Goal: Task Accomplishment & Management: Manage account settings

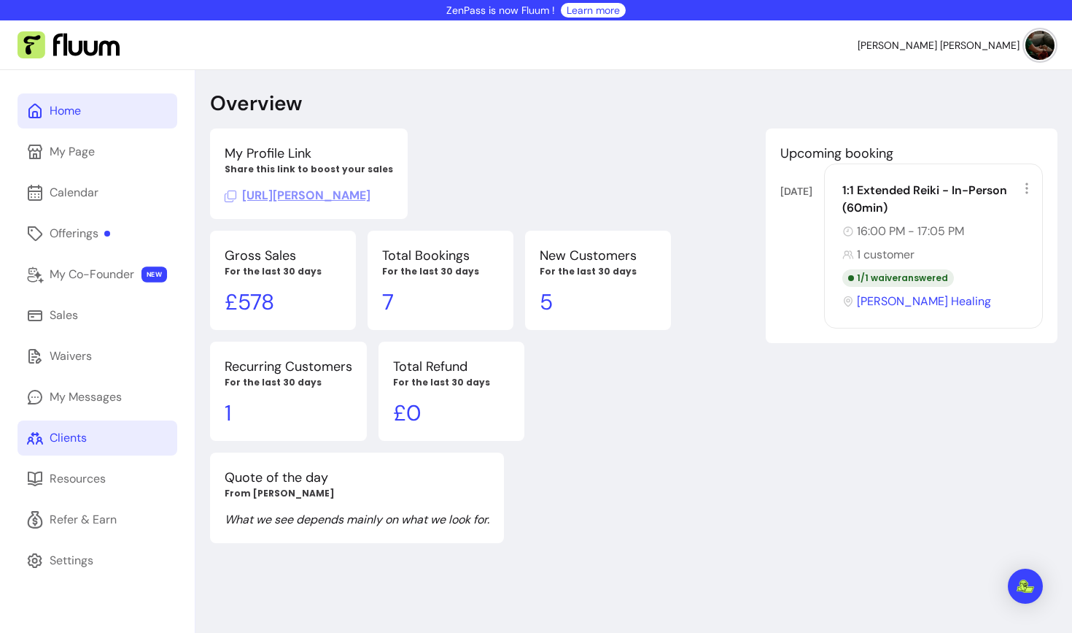
click at [65, 441] on div "Clients" at bounding box center [68, 438] width 37 height 18
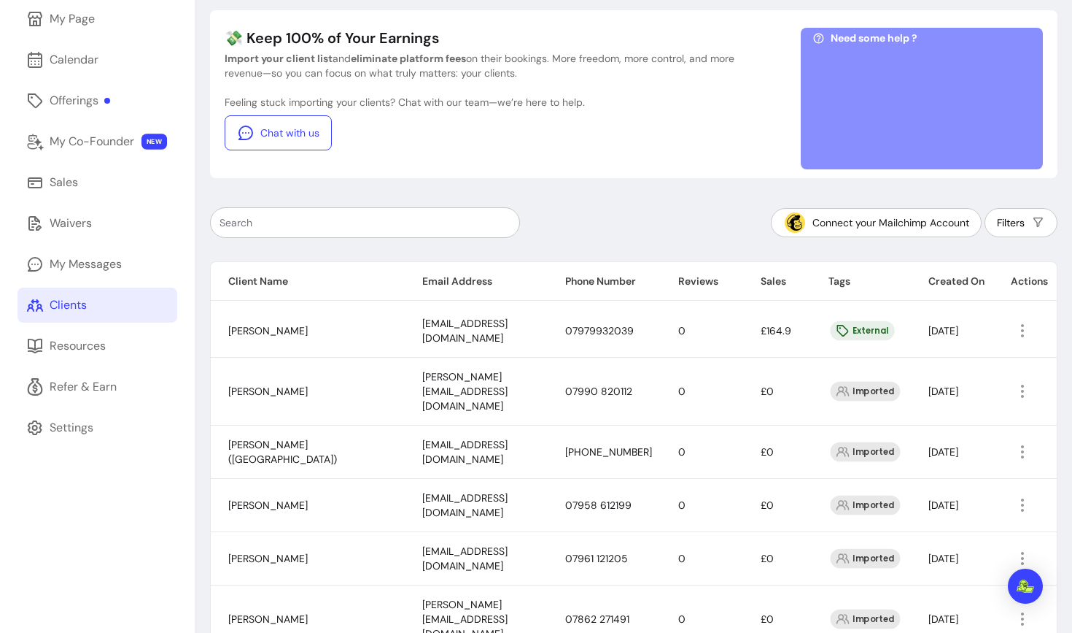
scroll to position [110, 0]
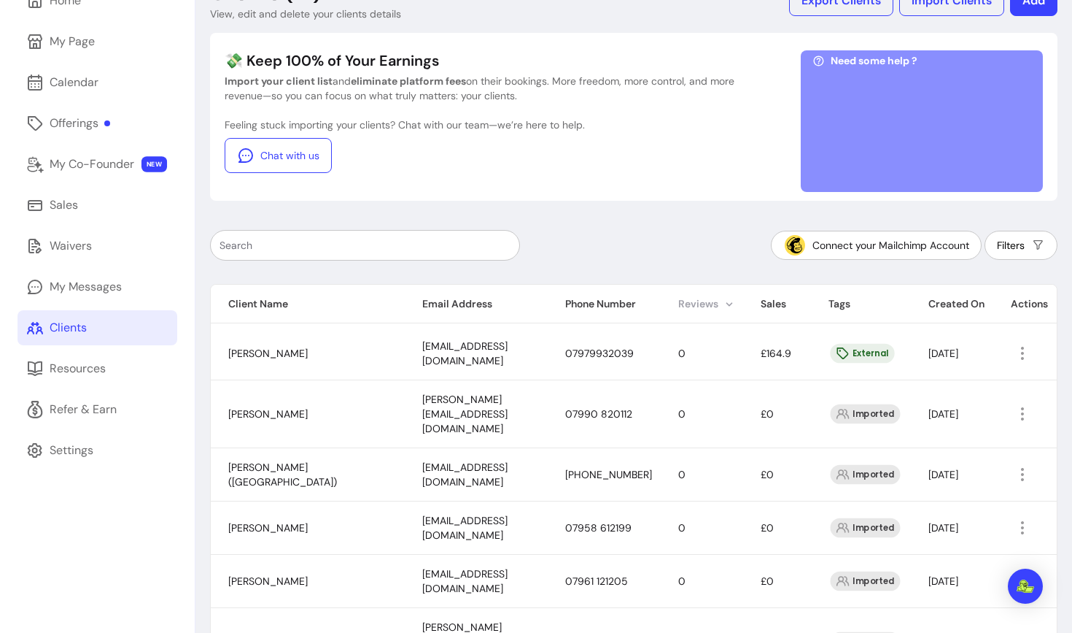
click at [693, 304] on th "Reviews" at bounding box center [702, 304] width 82 height 39
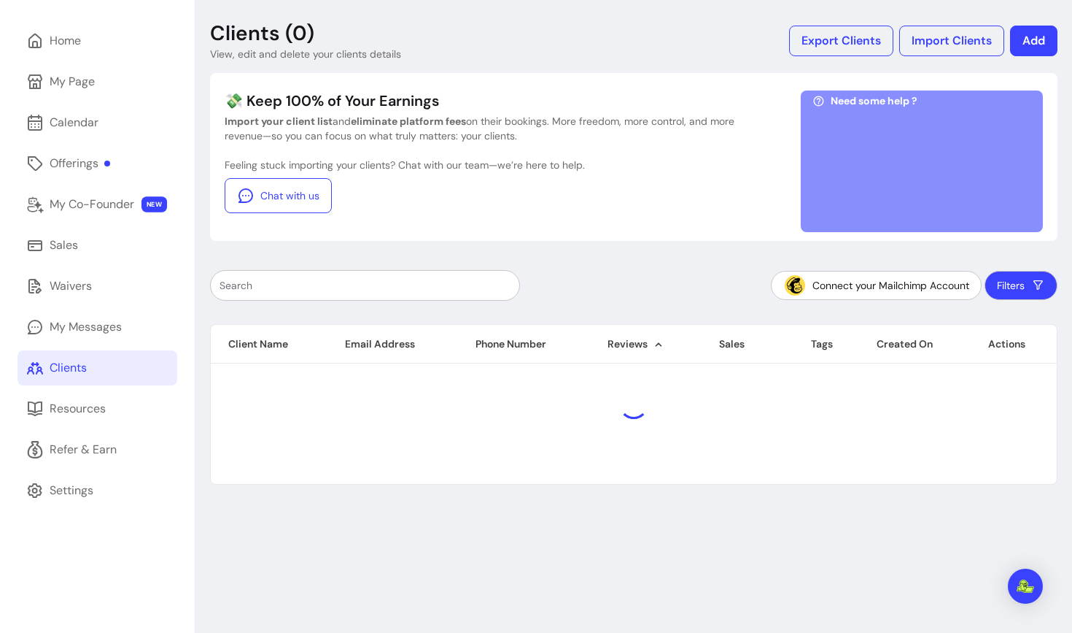
scroll to position [70, 0]
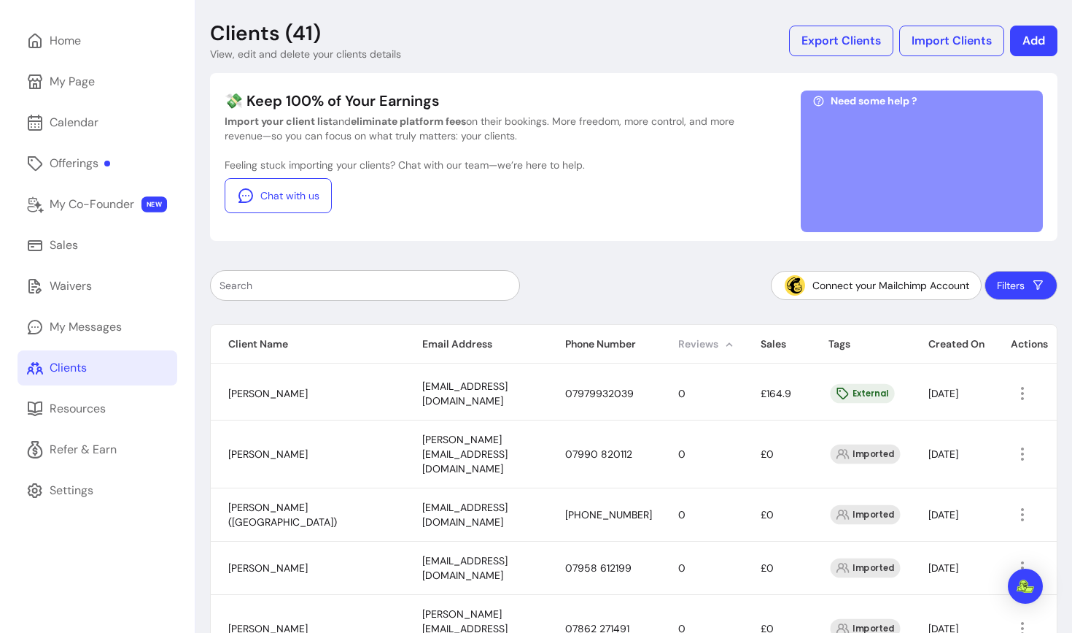
click at [698, 340] on th "Reviews" at bounding box center [702, 344] width 82 height 39
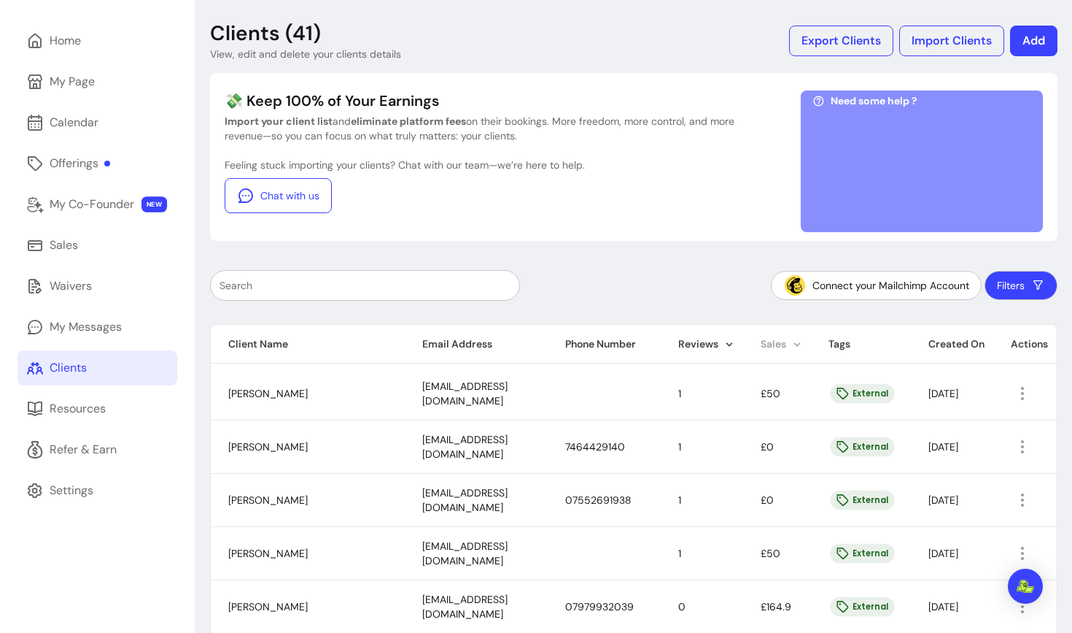
click at [758, 344] on th "Sales" at bounding box center [777, 344] width 68 height 39
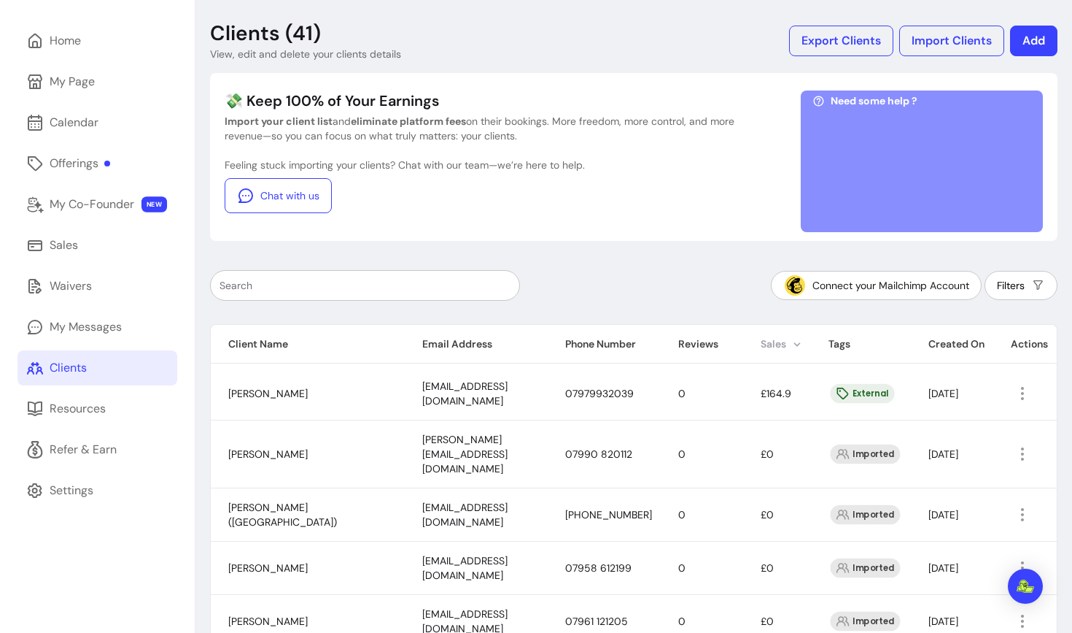
click at [777, 344] on th "Sales" at bounding box center [777, 344] width 68 height 39
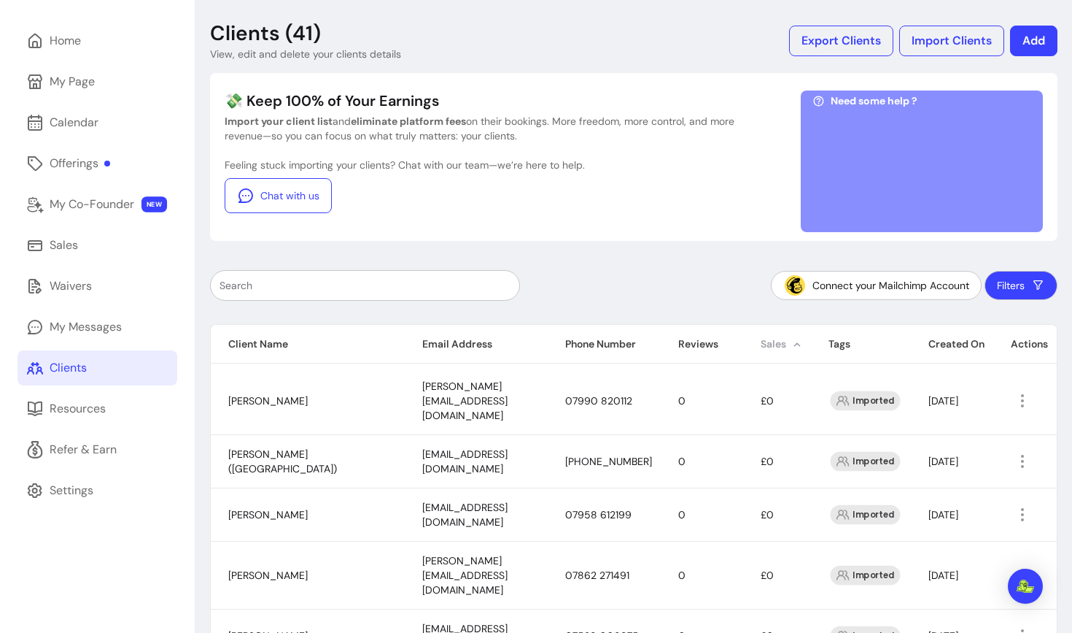
click at [768, 342] on th "Sales" at bounding box center [777, 344] width 68 height 39
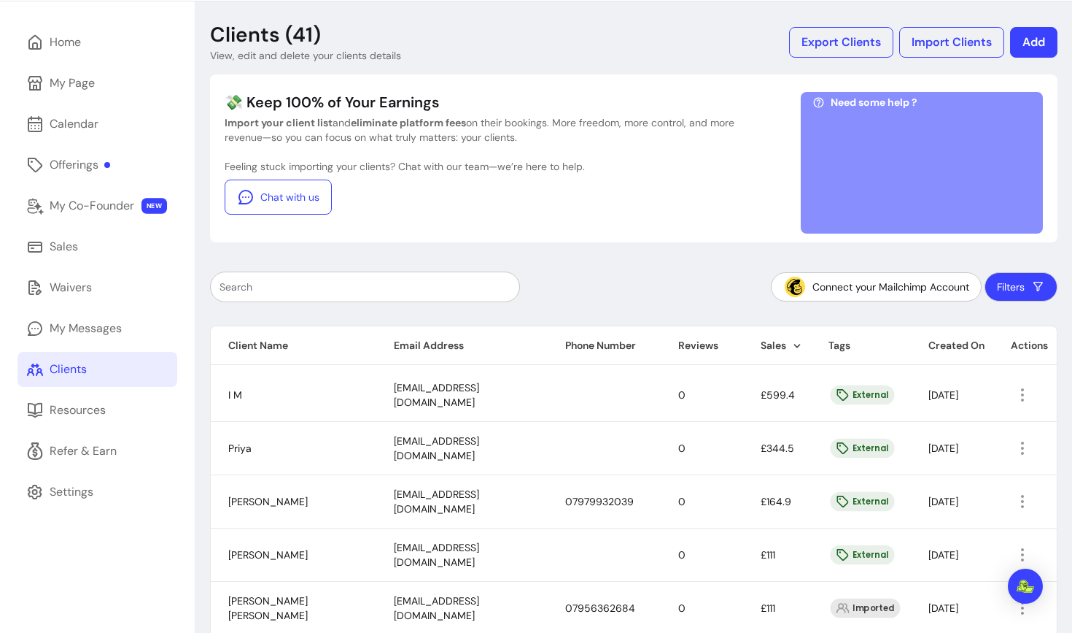
scroll to position [66, 0]
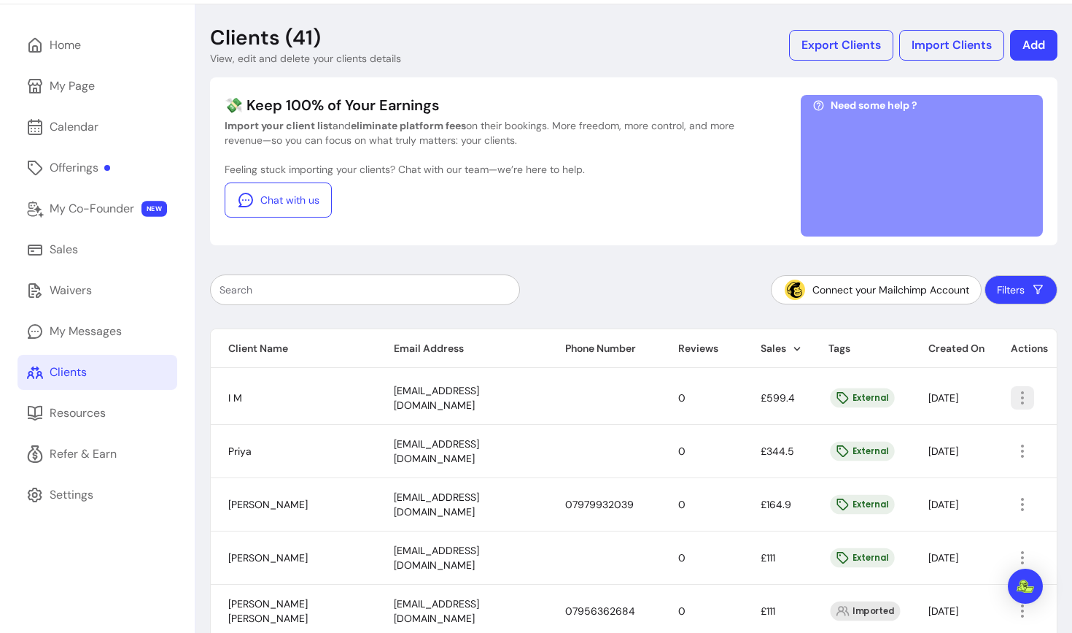
click at [1018, 394] on icon "button" at bounding box center [1023, 398] width 18 height 18
click at [941, 432] on span "Amend" at bounding box center [968, 431] width 107 height 15
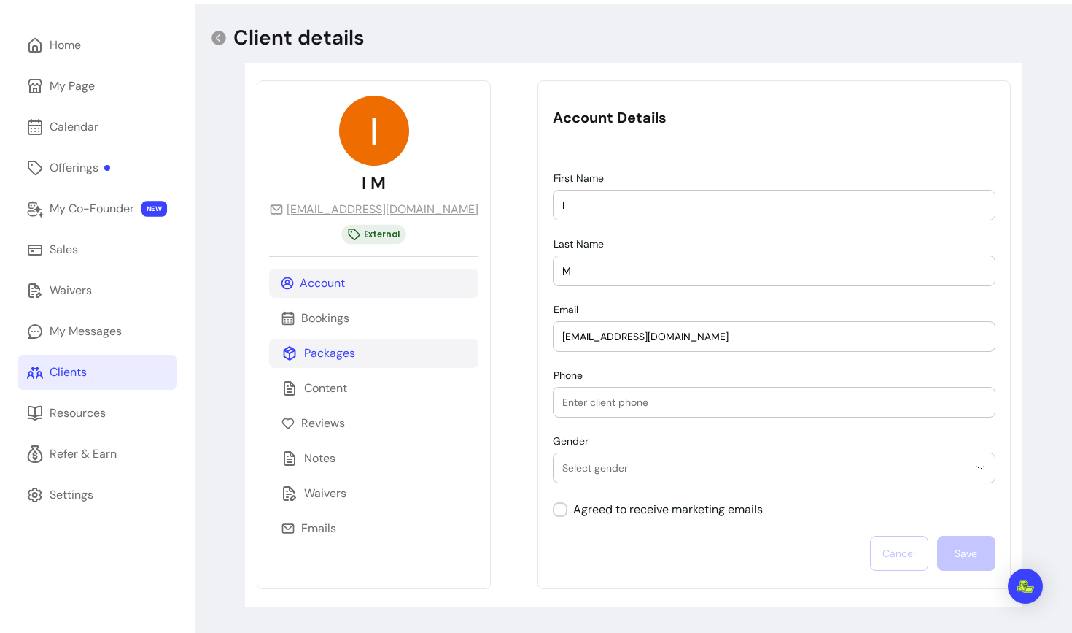
click at [358, 350] on div "Packages" at bounding box center [373, 353] width 209 height 29
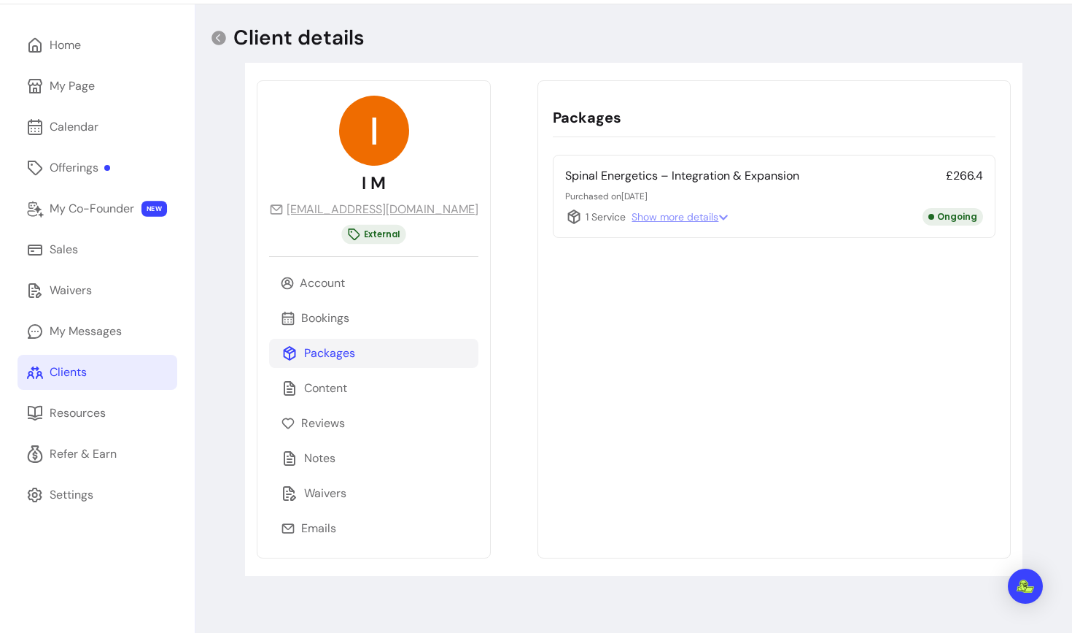
click at [657, 217] on span "Show more details" at bounding box center [680, 216] width 97 height 15
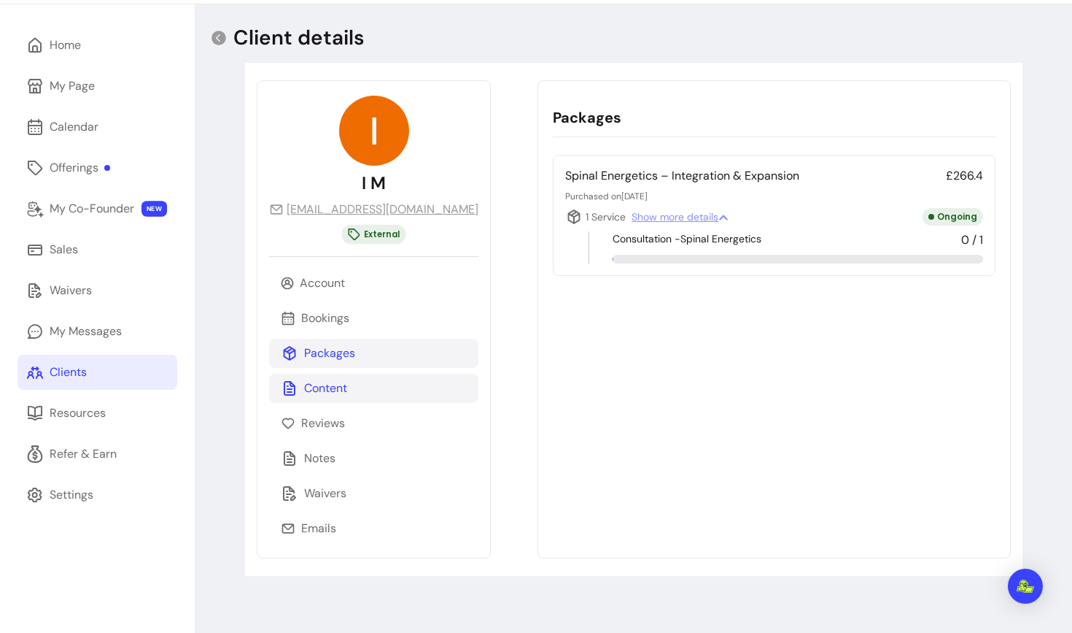
click at [347, 393] on p "Content" at bounding box center [325, 388] width 43 height 18
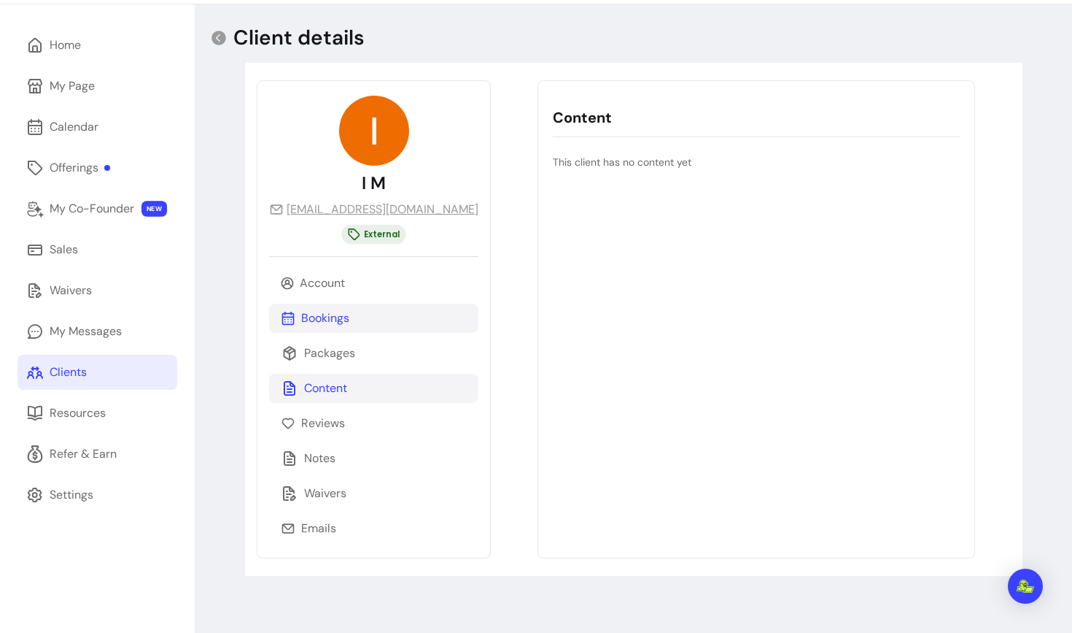
click at [357, 314] on div "Bookings" at bounding box center [373, 317] width 209 height 29
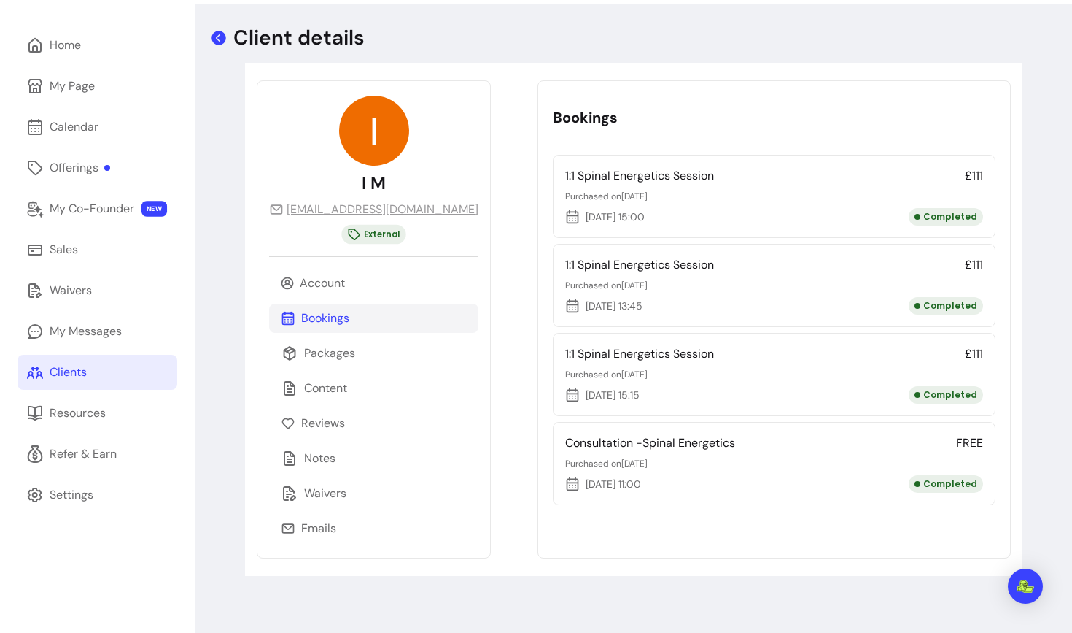
click at [216, 37] on icon at bounding box center [219, 38] width 18 height 18
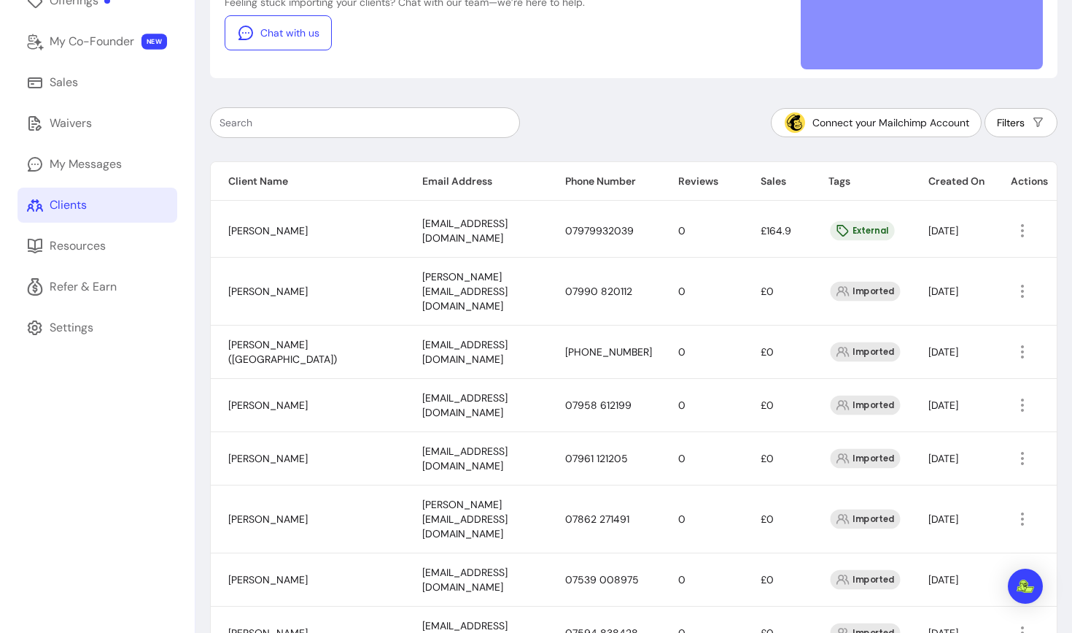
scroll to position [276, 0]
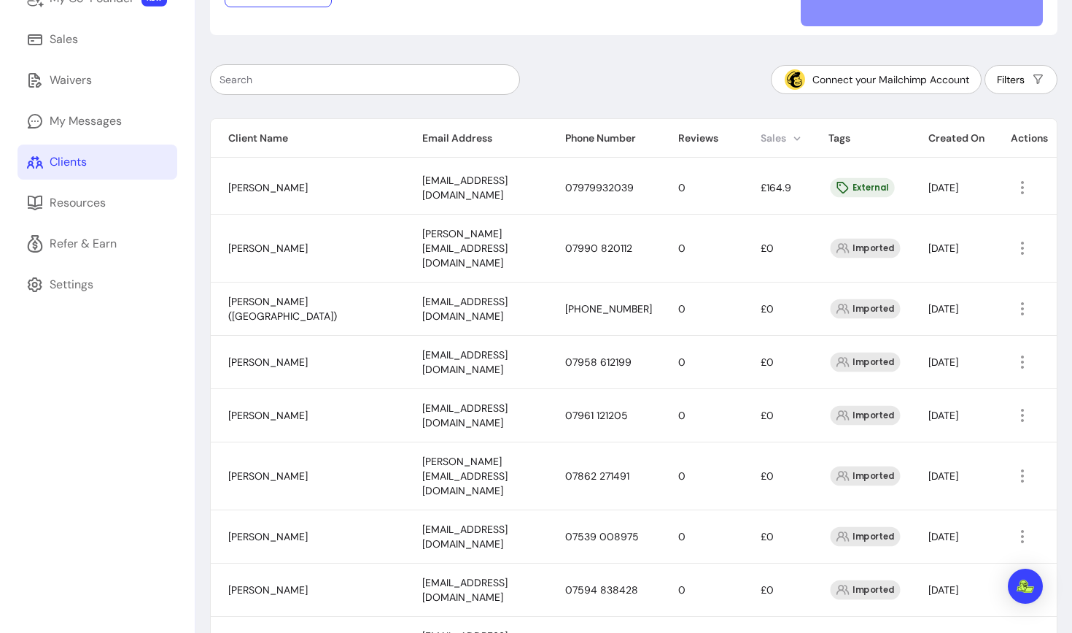
click at [775, 141] on th "Sales" at bounding box center [777, 138] width 68 height 39
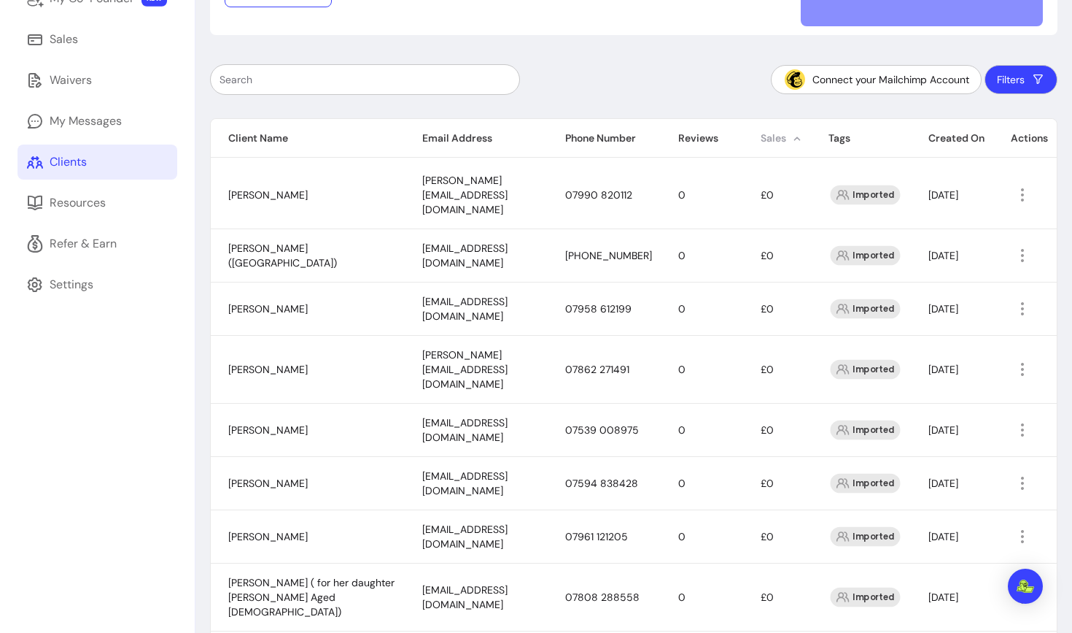
click at [775, 141] on th "Sales" at bounding box center [777, 138] width 68 height 39
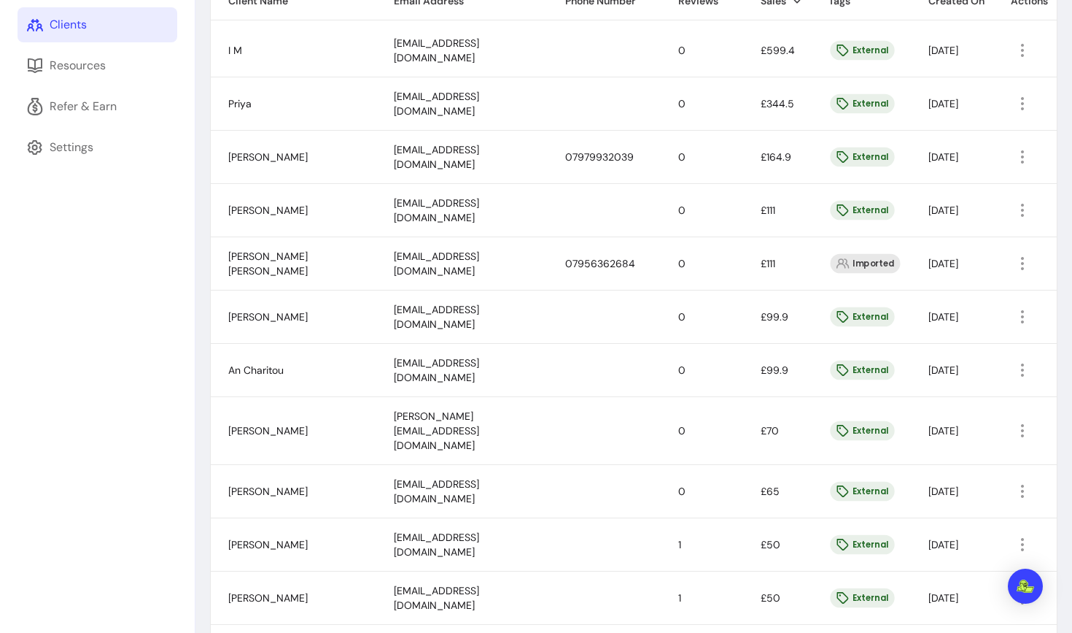
scroll to position [414, 0]
click at [1024, 104] on icon "button" at bounding box center [1022, 102] width 17 height 17
click at [953, 136] on span "Amend" at bounding box center [968, 135] width 107 height 15
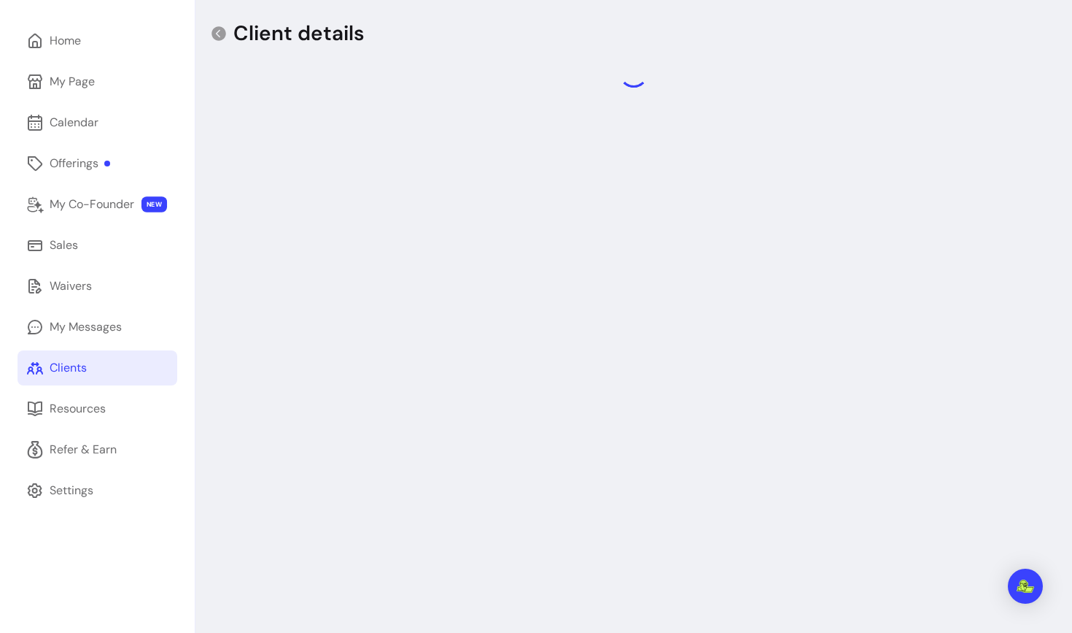
scroll to position [70, 0]
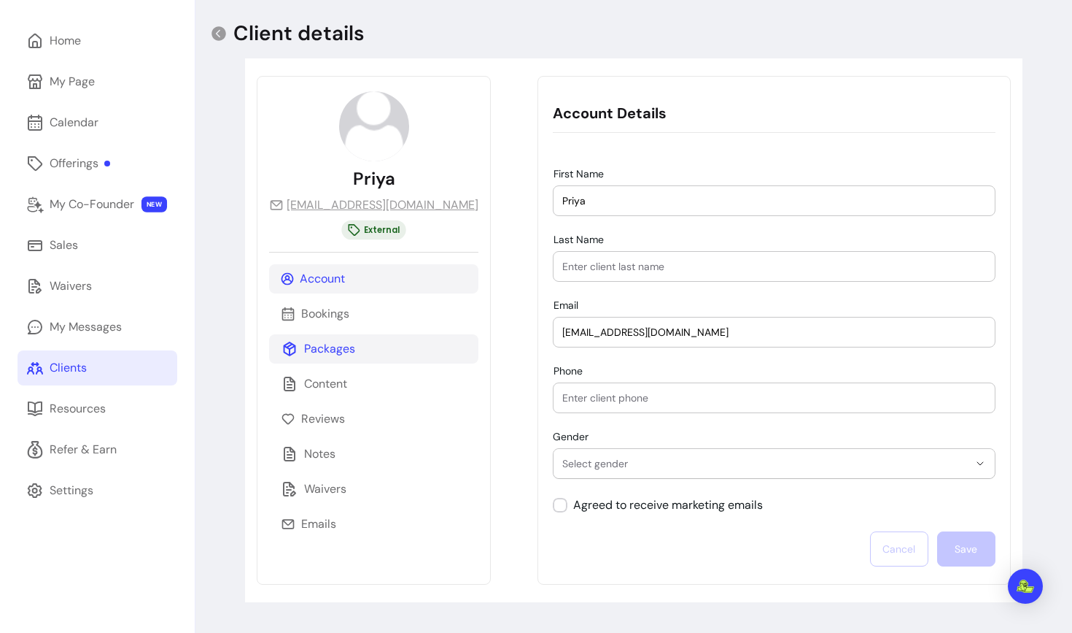
click at [370, 353] on div "Packages" at bounding box center [373, 348] width 209 height 29
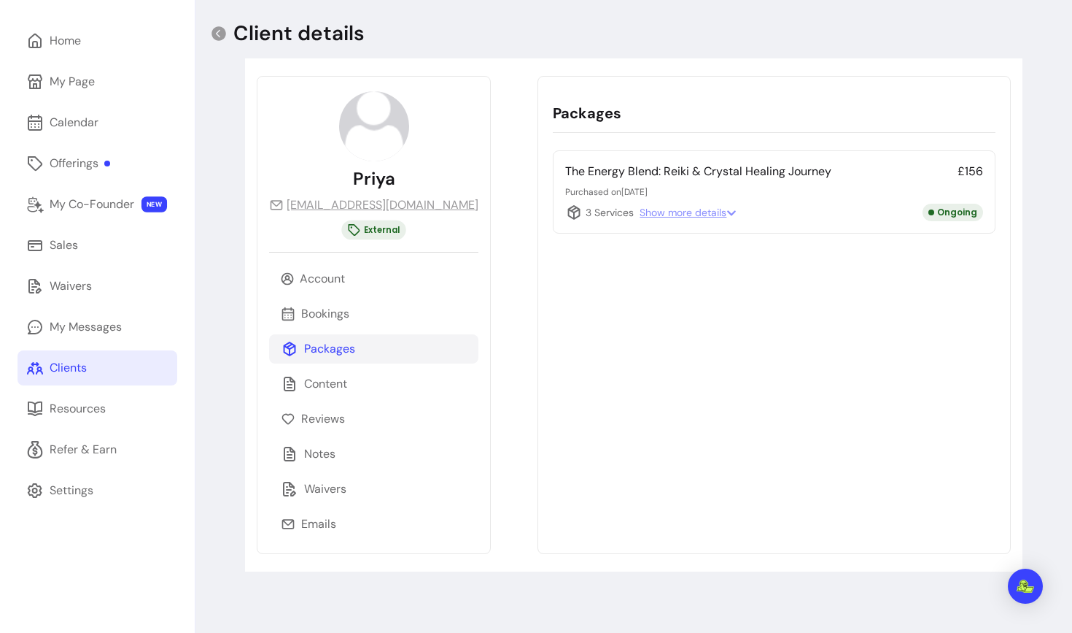
click at [643, 212] on span "Show more details" at bounding box center [688, 212] width 97 height 15
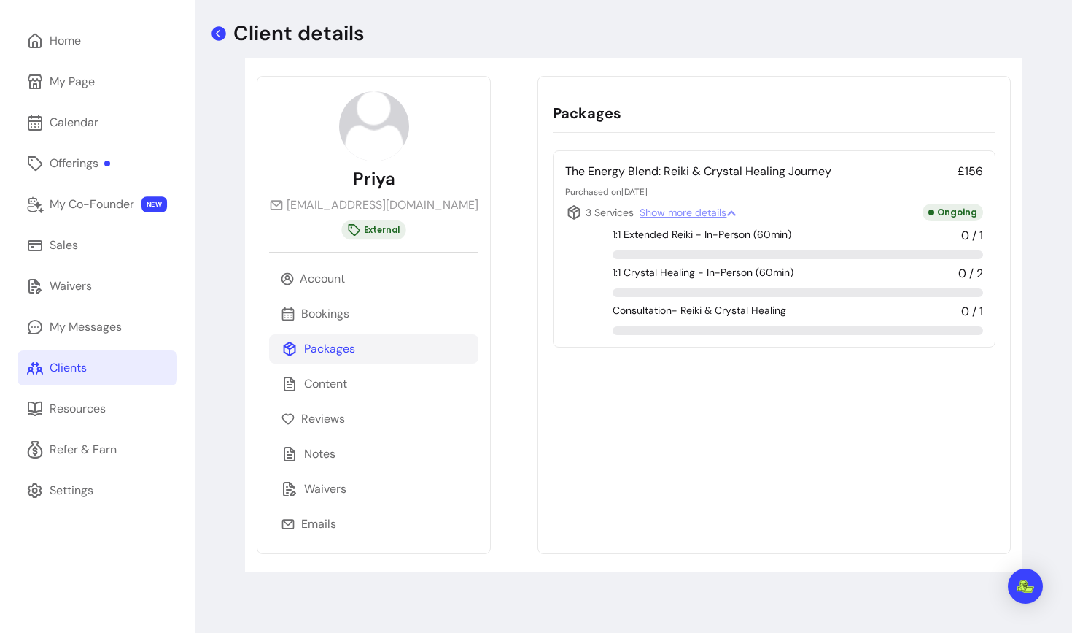
click at [223, 29] on icon at bounding box center [219, 33] width 15 height 15
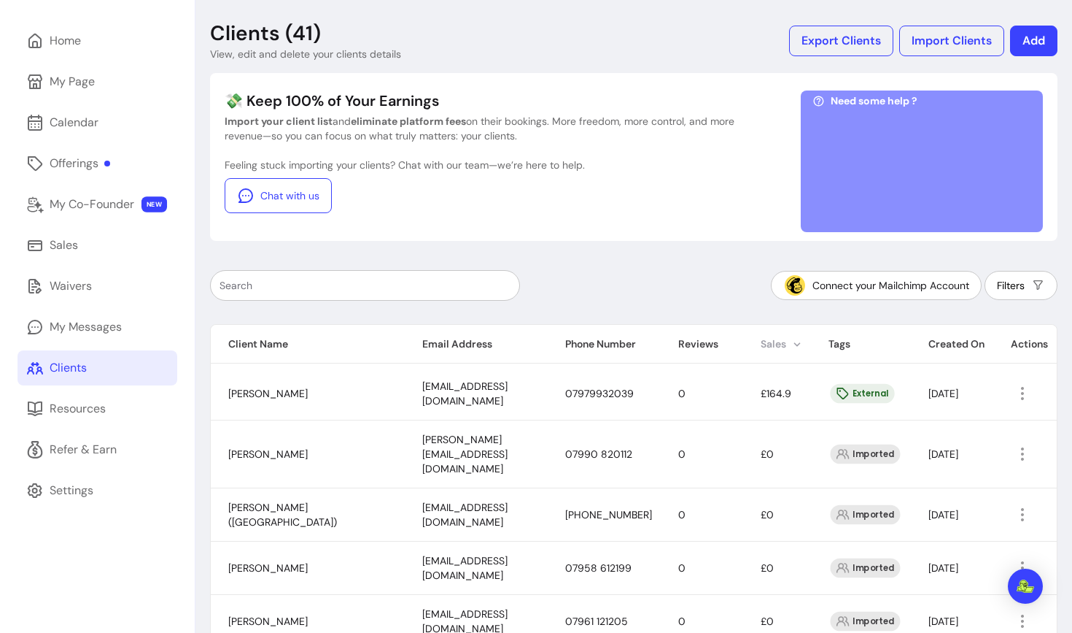
click at [776, 339] on th "Sales" at bounding box center [777, 344] width 68 height 39
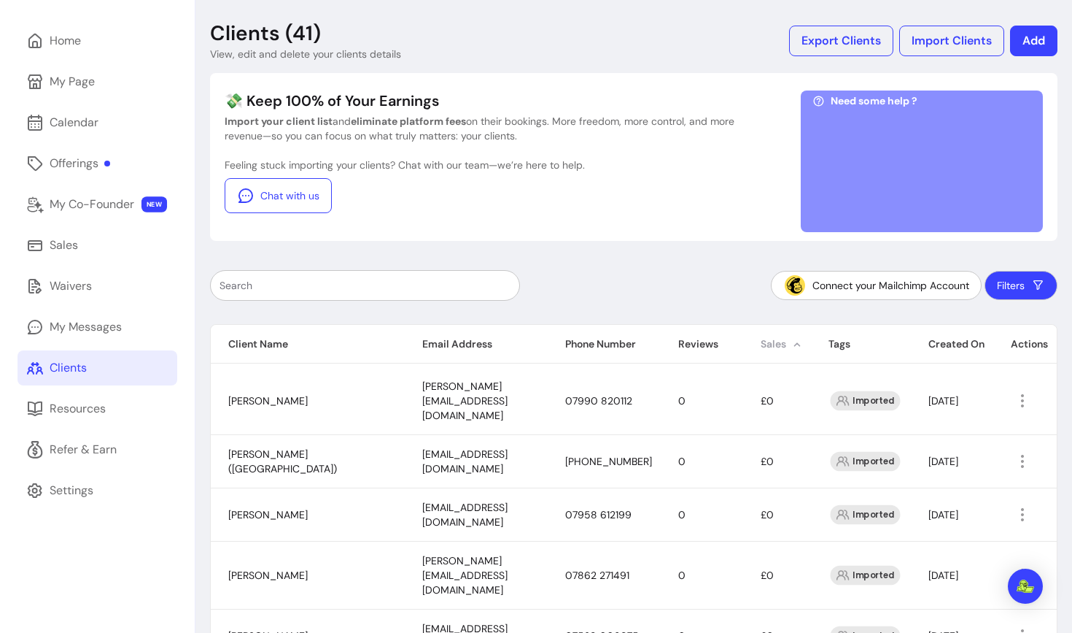
click at [776, 339] on th "Sales" at bounding box center [777, 344] width 68 height 39
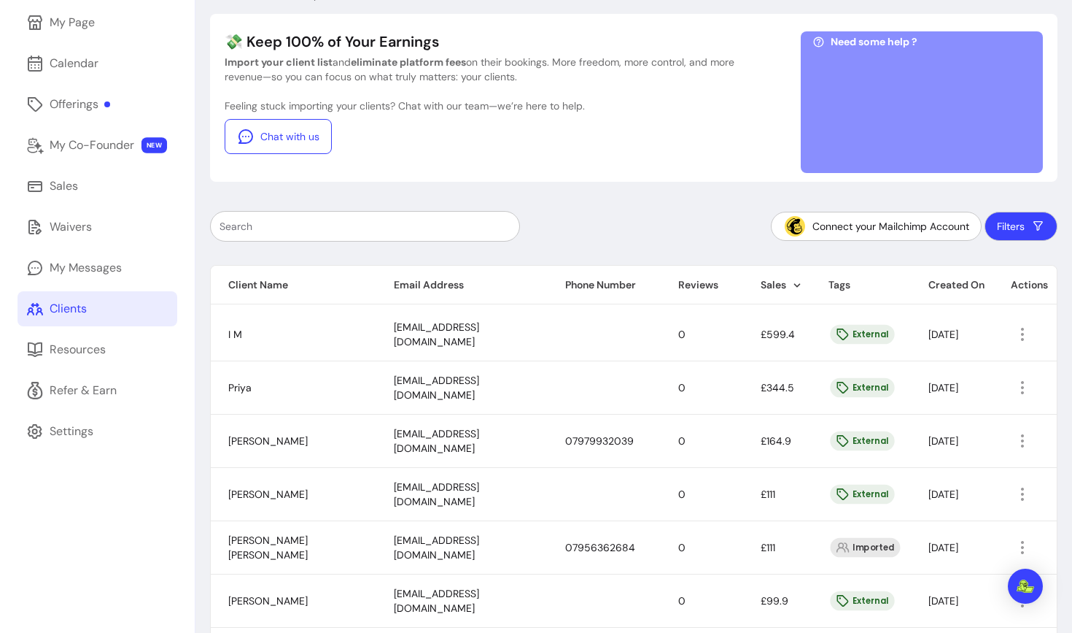
scroll to position [109, 0]
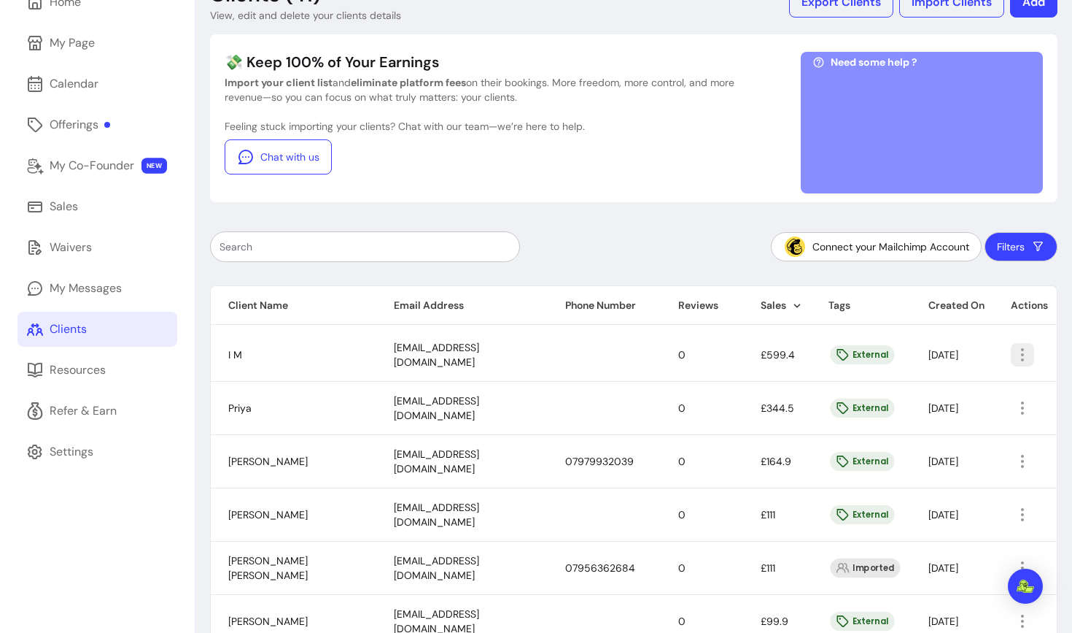
click at [967, 389] on span "Amend" at bounding box center [968, 388] width 107 height 15
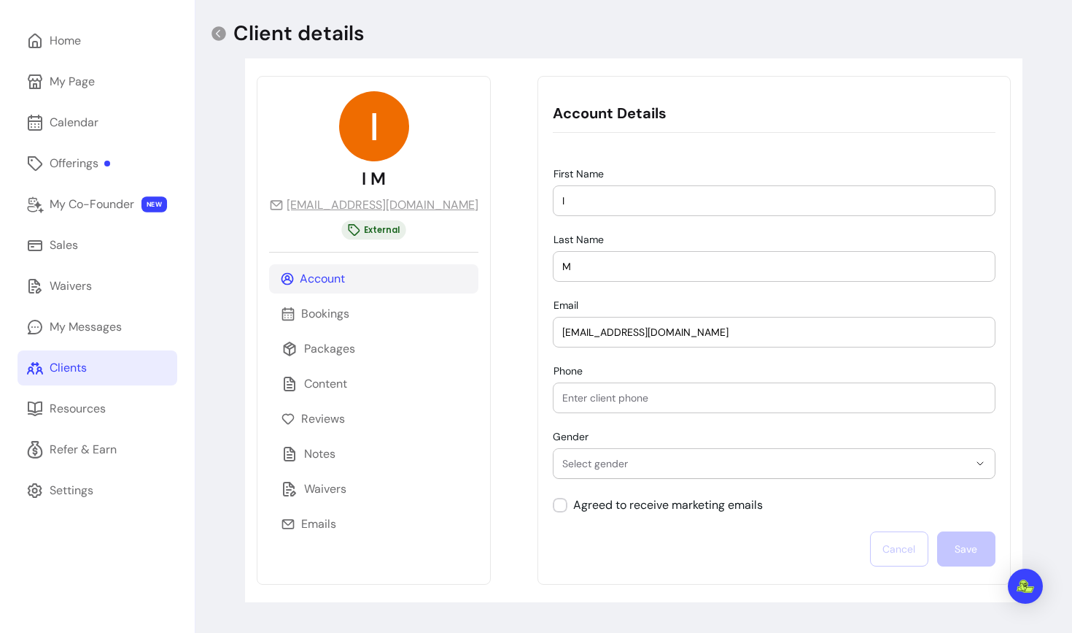
scroll to position [70, 0]
click at [323, 352] on p "Packages" at bounding box center [329, 349] width 51 height 18
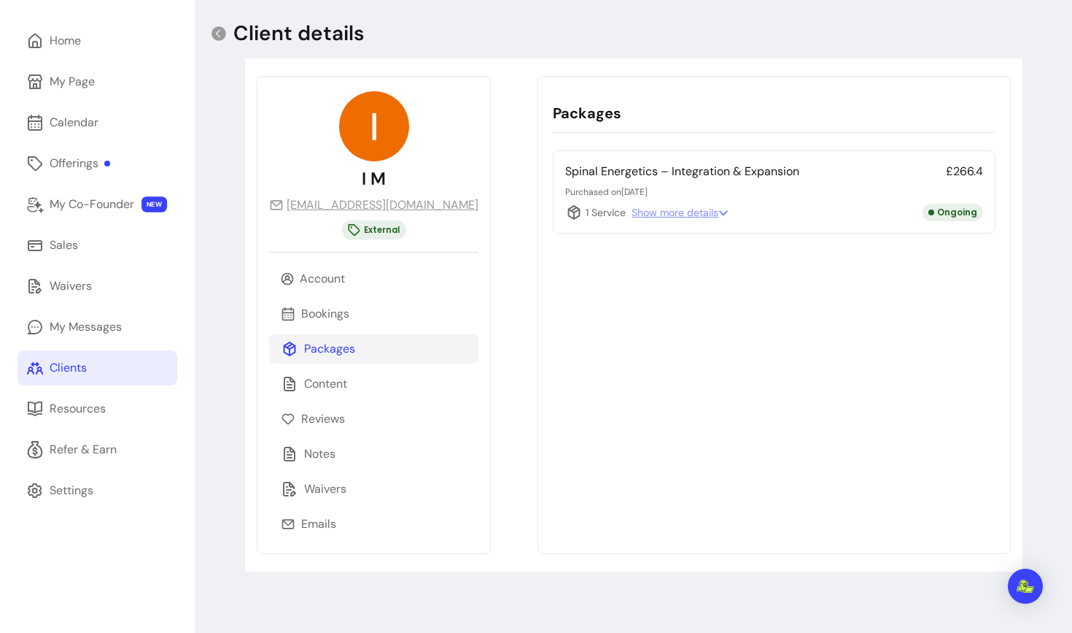
click at [632, 214] on span "Show more details" at bounding box center [680, 212] width 97 height 15
click at [565, 166] on p "Spinal Energetics – Integration & Expansion" at bounding box center [682, 172] width 234 height 18
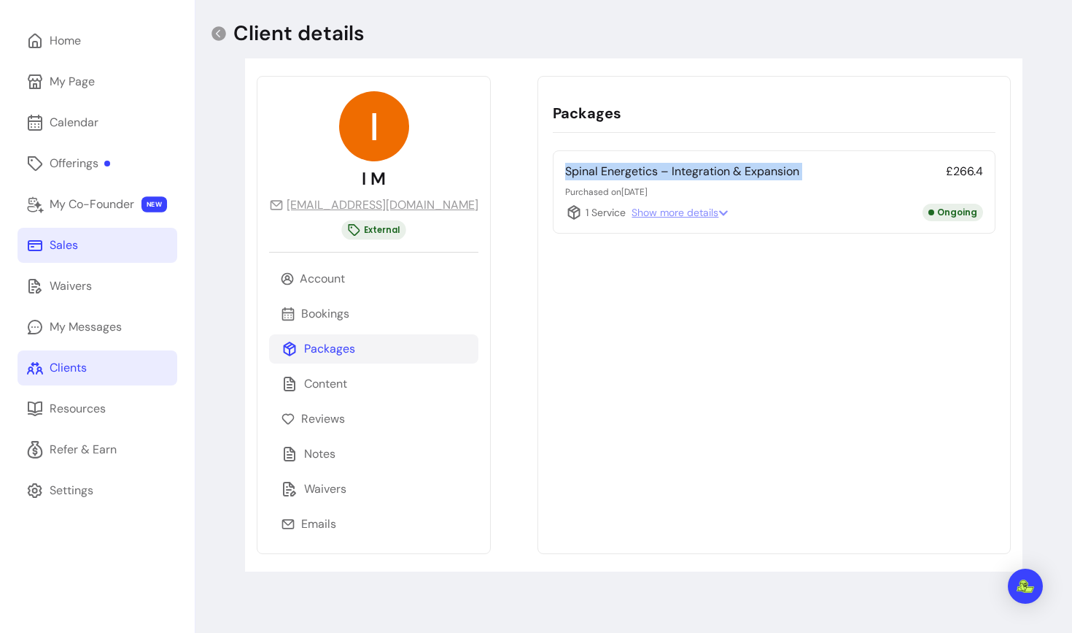
click at [106, 251] on link "Sales" at bounding box center [98, 245] width 160 height 35
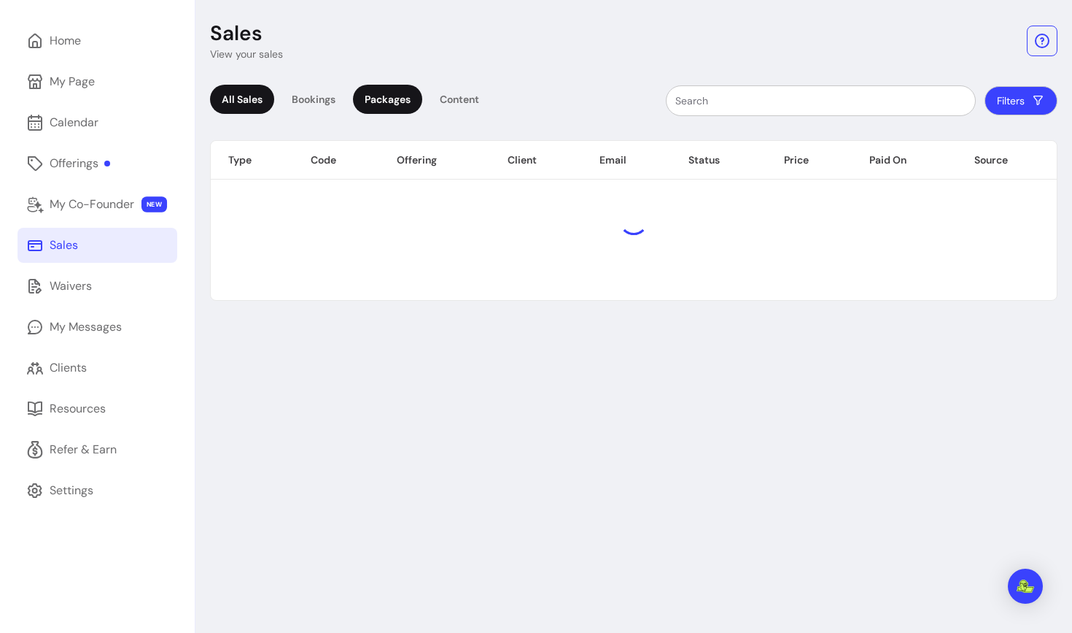
click at [370, 98] on div "Packages" at bounding box center [387, 99] width 69 height 29
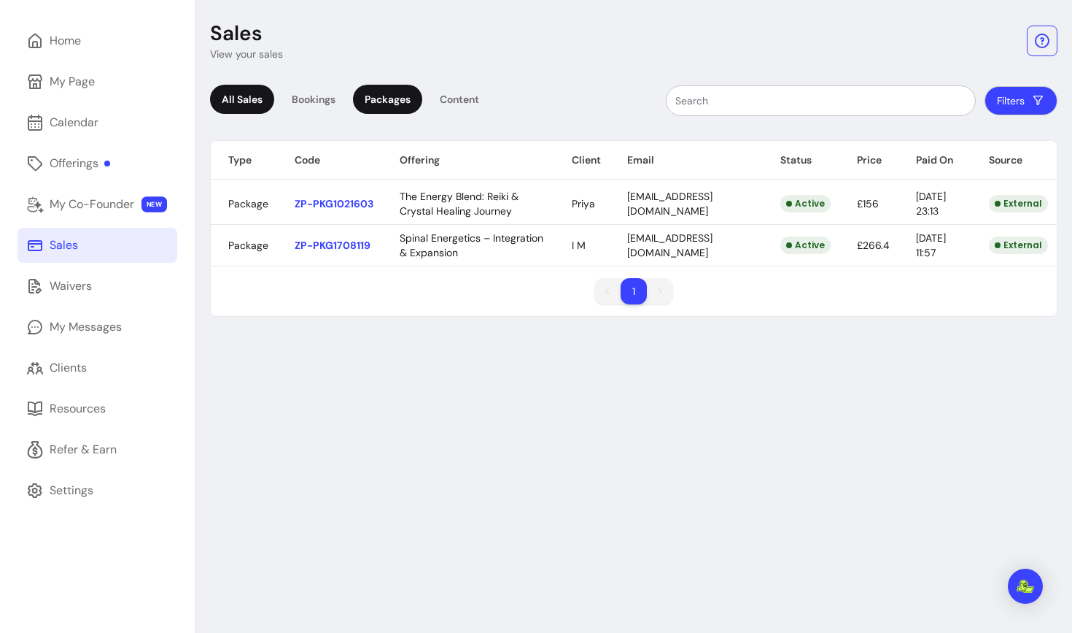
click at [225, 102] on div "All Sales" at bounding box center [242, 99] width 64 height 29
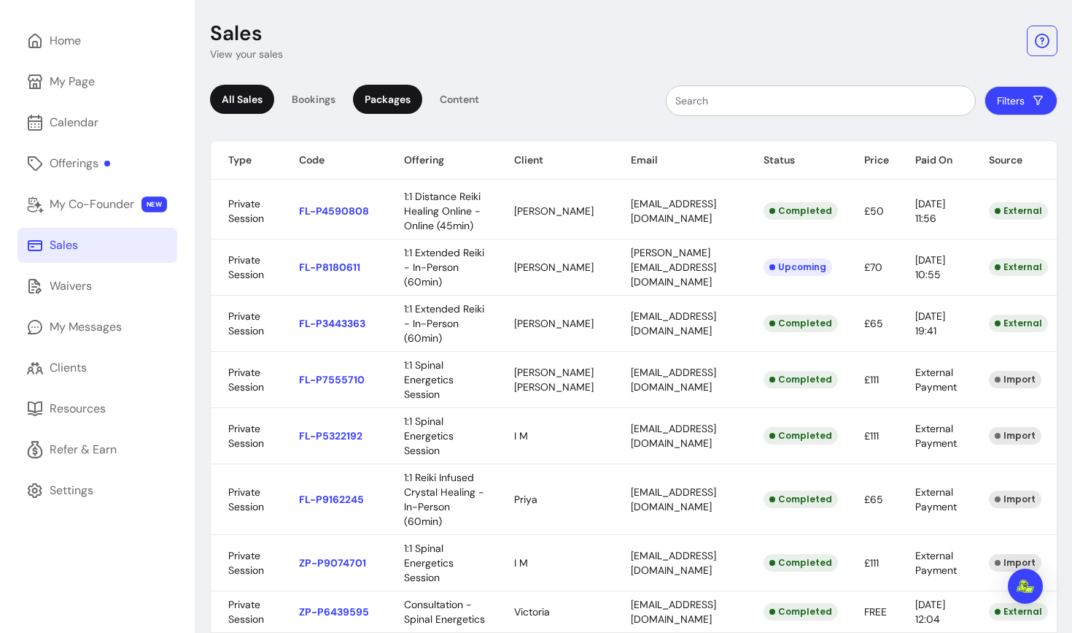
click at [383, 105] on div "Packages" at bounding box center [387, 99] width 69 height 29
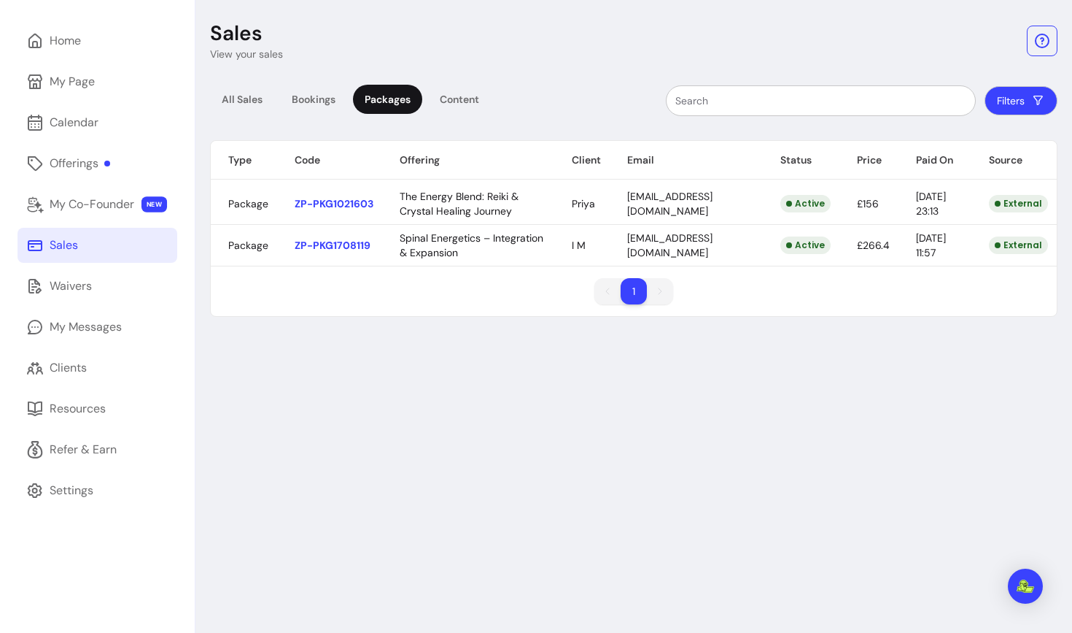
click at [640, 250] on body "ZenPass is now Fluum ! Learn more [PERSON_NAME] [PERSON_NAME] Home My Page Cale…" at bounding box center [536, 316] width 1072 height 633
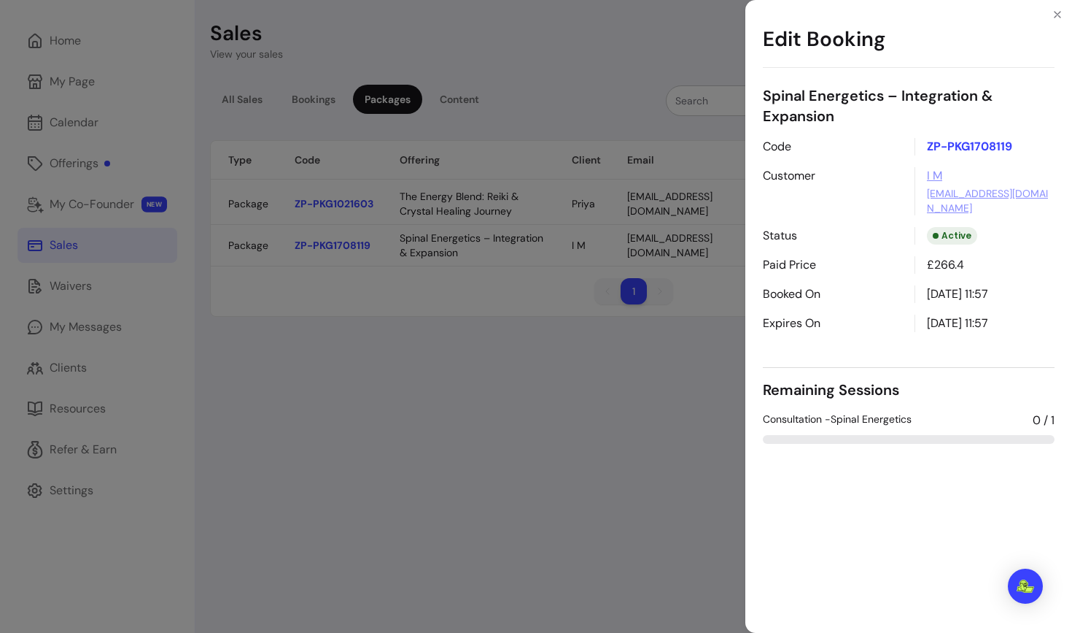
click at [834, 435] on div at bounding box center [909, 439] width 292 height 9
click at [864, 419] on div "Consultation -Spinal Energetics 0 / 1" at bounding box center [909, 427] width 292 height 32
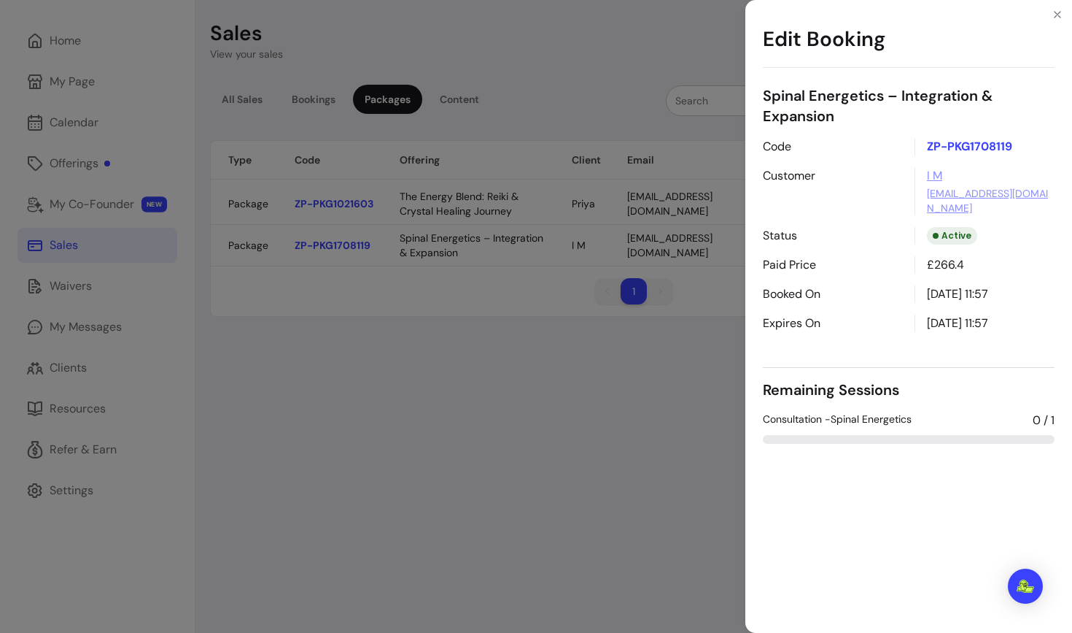
click at [824, 411] on span "Consultation -Spinal Energetics" at bounding box center [837, 420] width 149 height 18
click at [628, 416] on div "Edit Booking Spinal Energetics – Integration & Expansion Code ZP-PKG1708119 Cus…" at bounding box center [536, 316] width 1072 height 633
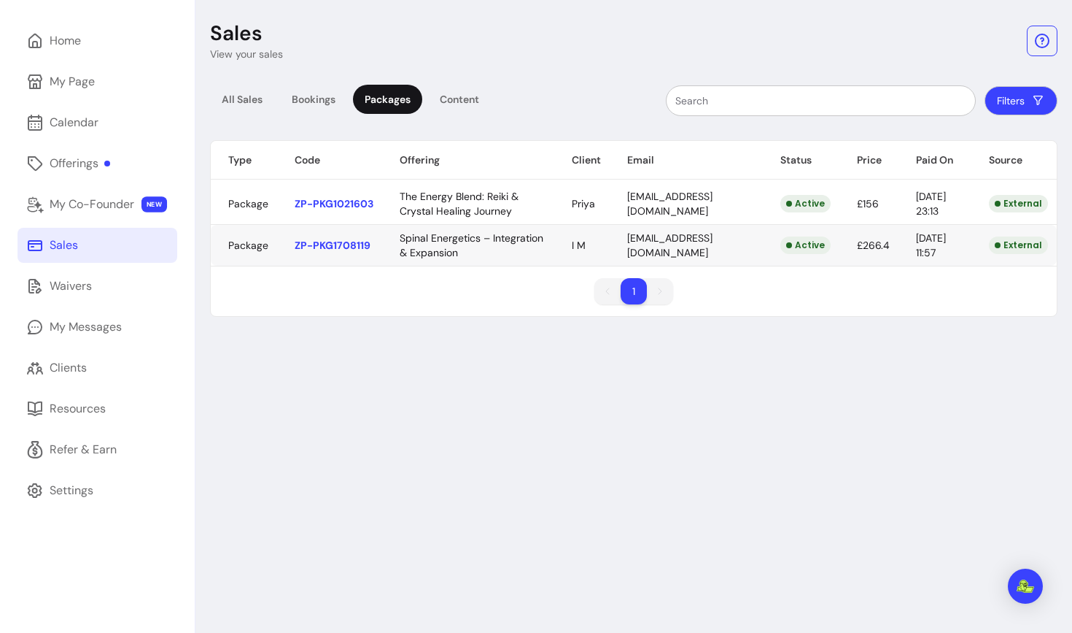
click at [341, 244] on body "ZenPass is now Fluum ! Learn more [PERSON_NAME] [PERSON_NAME] Home My Page Cale…" at bounding box center [536, 316] width 1072 height 633
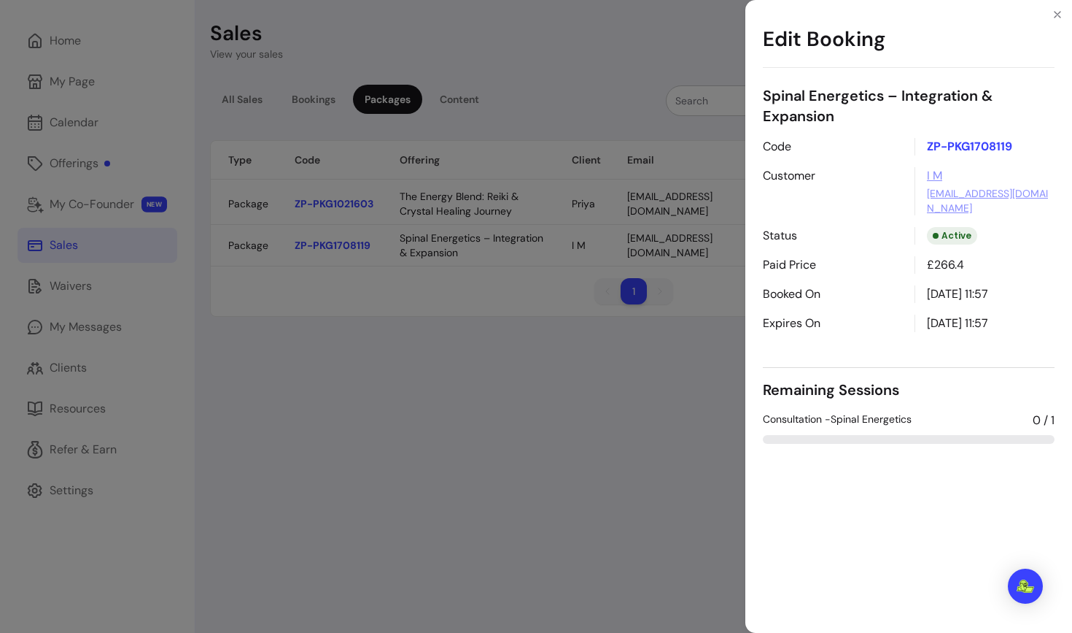
click at [519, 175] on div "Edit Booking Spinal Energetics – Integration & Expansion Code ZP-PKG1708119 Cus…" at bounding box center [536, 316] width 1072 height 633
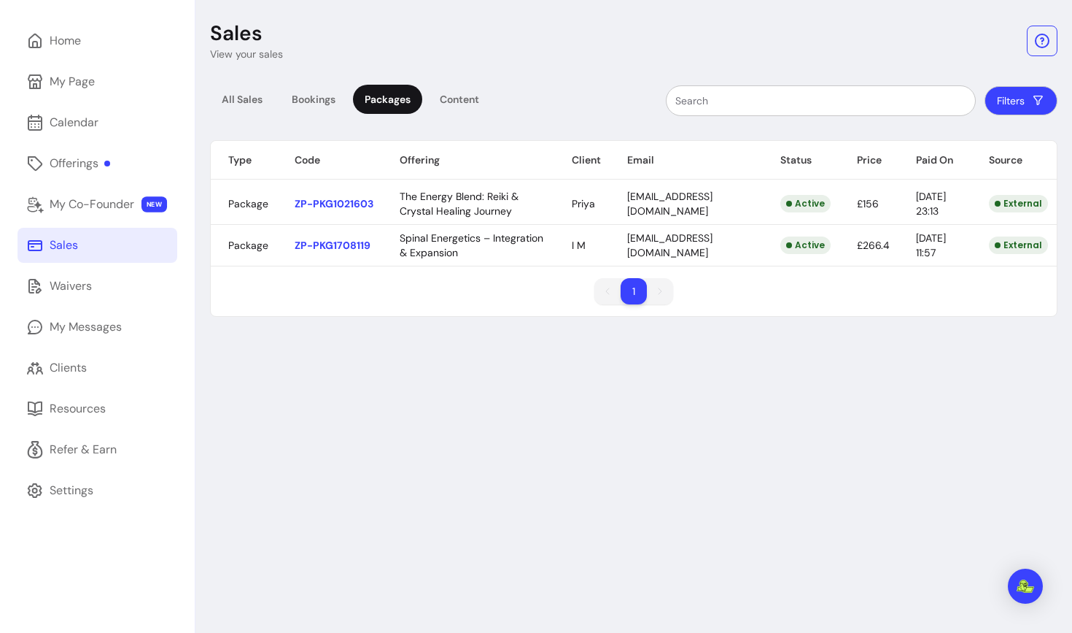
click at [328, 217] on body "ZenPass is now Fluum ! Learn more [PERSON_NAME] [PERSON_NAME] Home My Page Cale…" at bounding box center [536, 316] width 1072 height 633
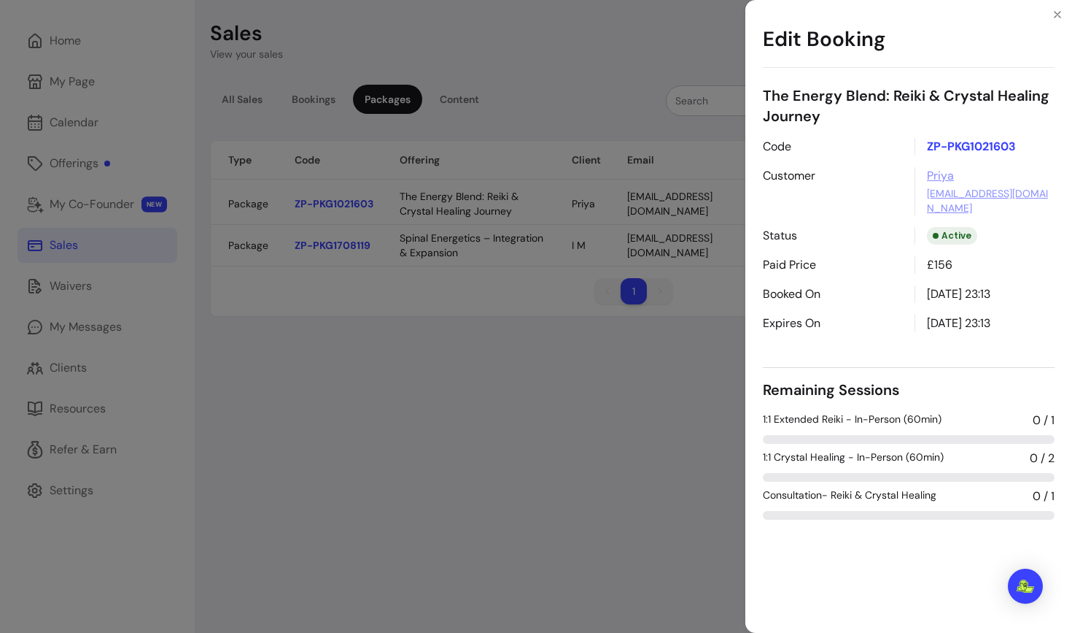
click at [384, 245] on div "Edit Booking The Energy Blend: [PERSON_NAME] & Crystal Healing Journey Code ZP-…" at bounding box center [536, 316] width 1072 height 633
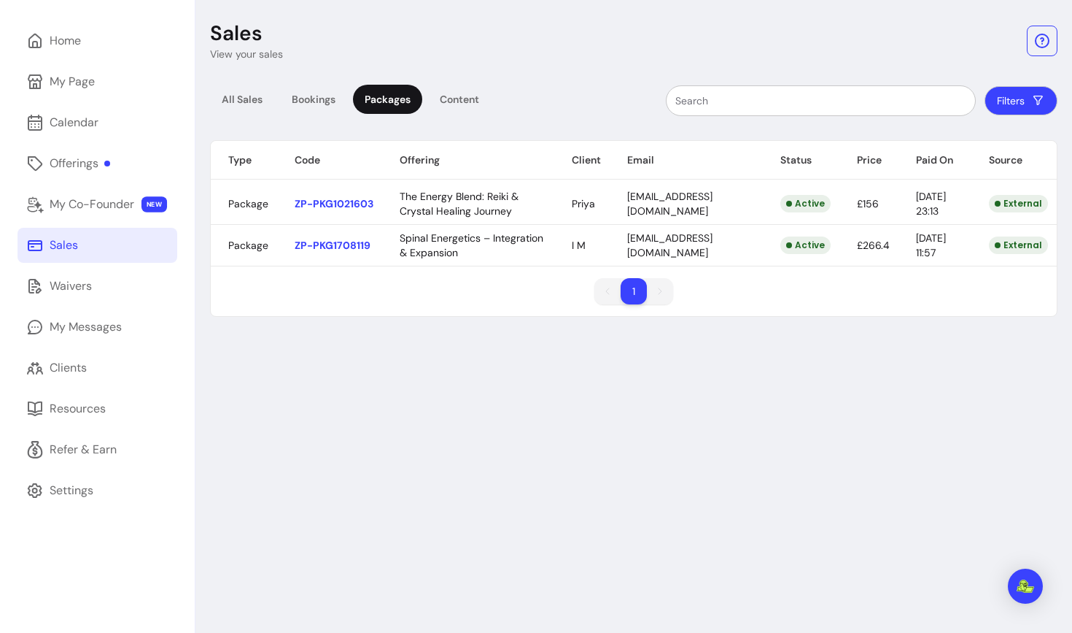
click at [352, 242] on body "ZenPass is now Fluum ! Learn more [PERSON_NAME] [PERSON_NAME] Home My Page Cale…" at bounding box center [536, 316] width 1072 height 633
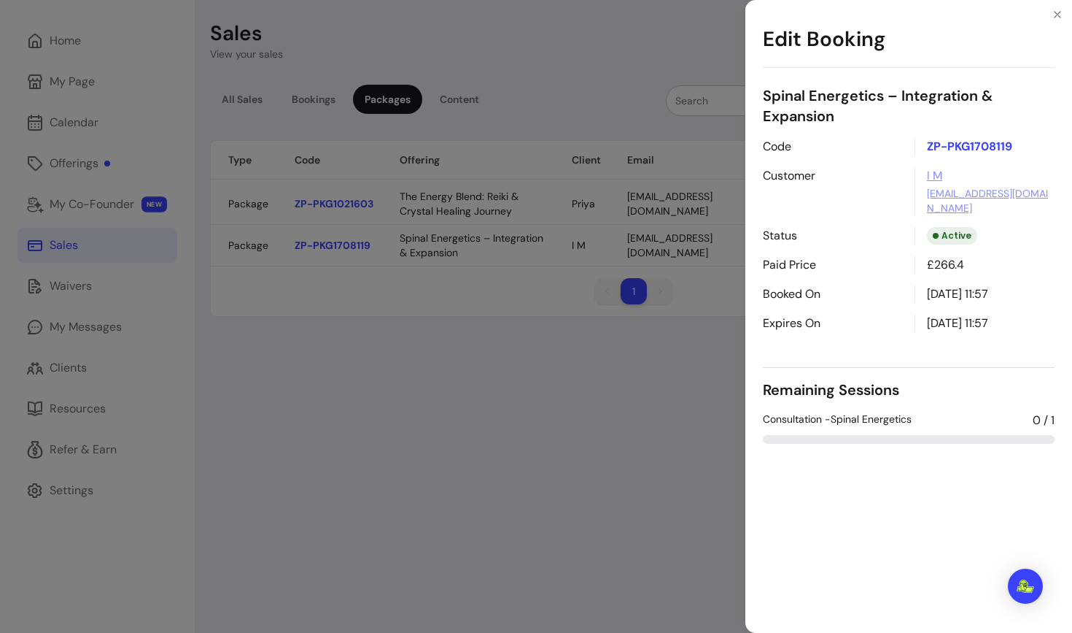
click at [838, 411] on span "Consultation -Spinal Energetics" at bounding box center [837, 420] width 149 height 18
click at [581, 449] on div "Edit Booking Spinal Energetics – Integration & Expansion Code ZP-PKG1708119 Cus…" at bounding box center [536, 316] width 1072 height 633
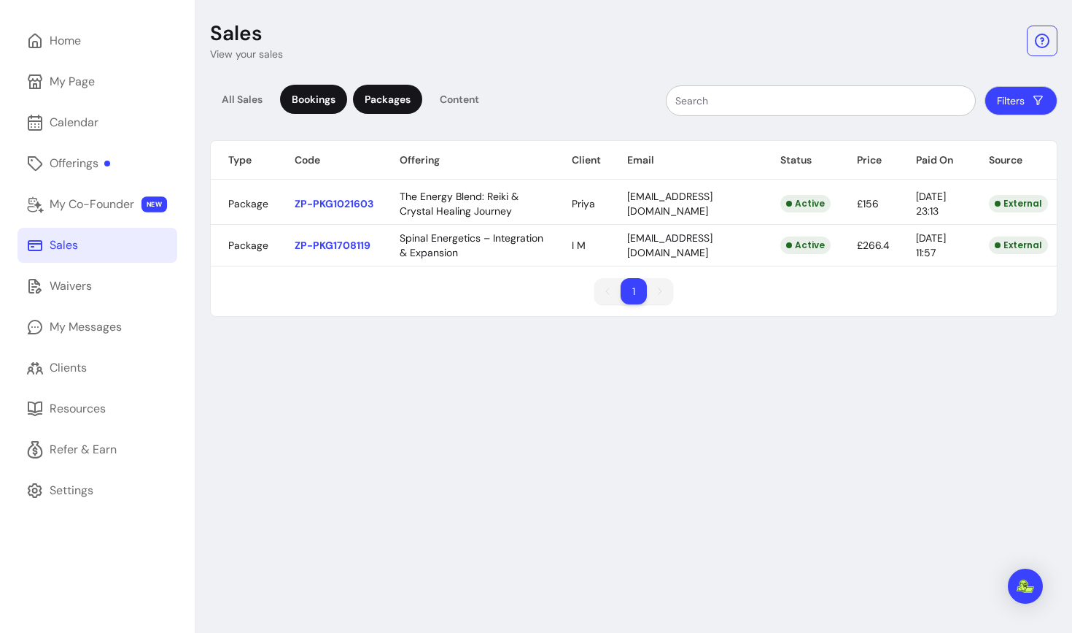
click at [328, 90] on div "Bookings" at bounding box center [313, 99] width 67 height 29
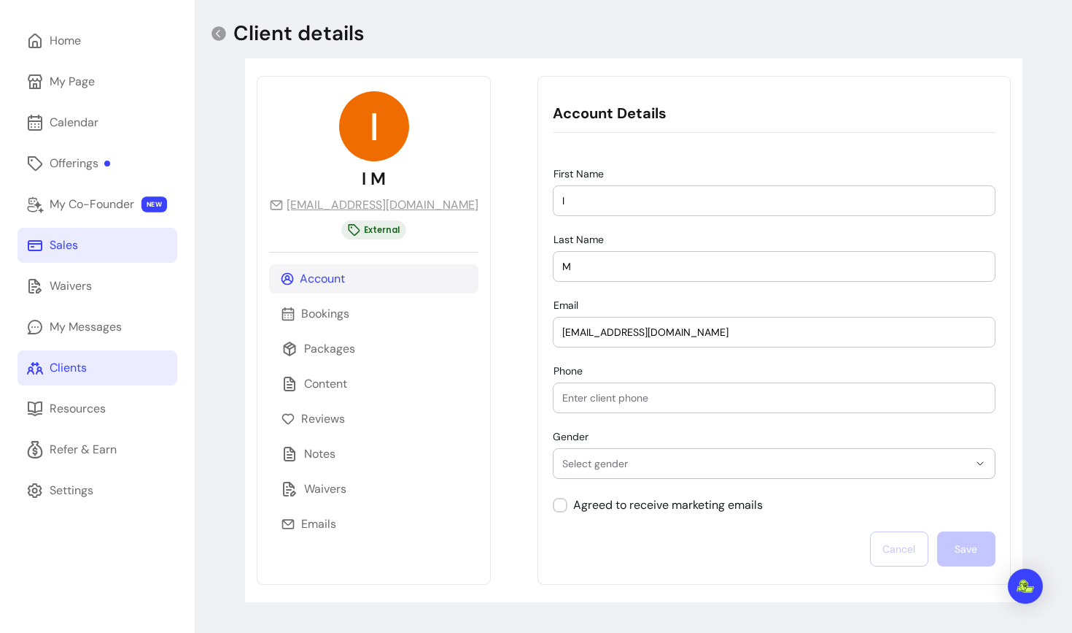
click at [78, 245] on link "Sales" at bounding box center [98, 245] width 160 height 35
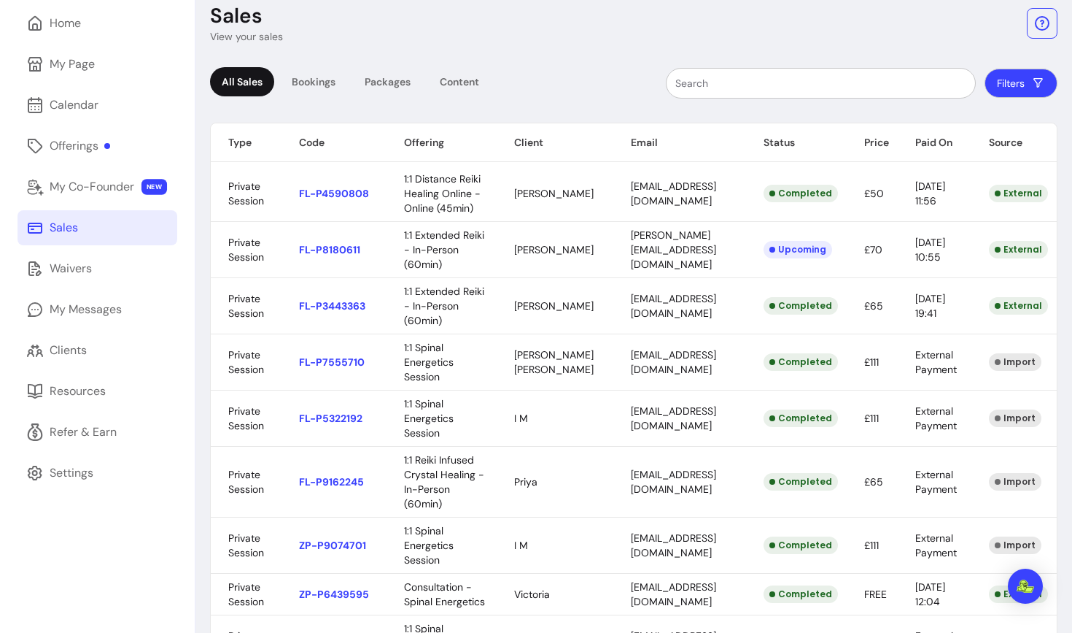
scroll to position [88, 0]
click at [622, 365] on body "ZenPass is now Fluum ! Learn more [PERSON_NAME] [PERSON_NAME] Home My Page Cale…" at bounding box center [536, 316] width 1072 height 633
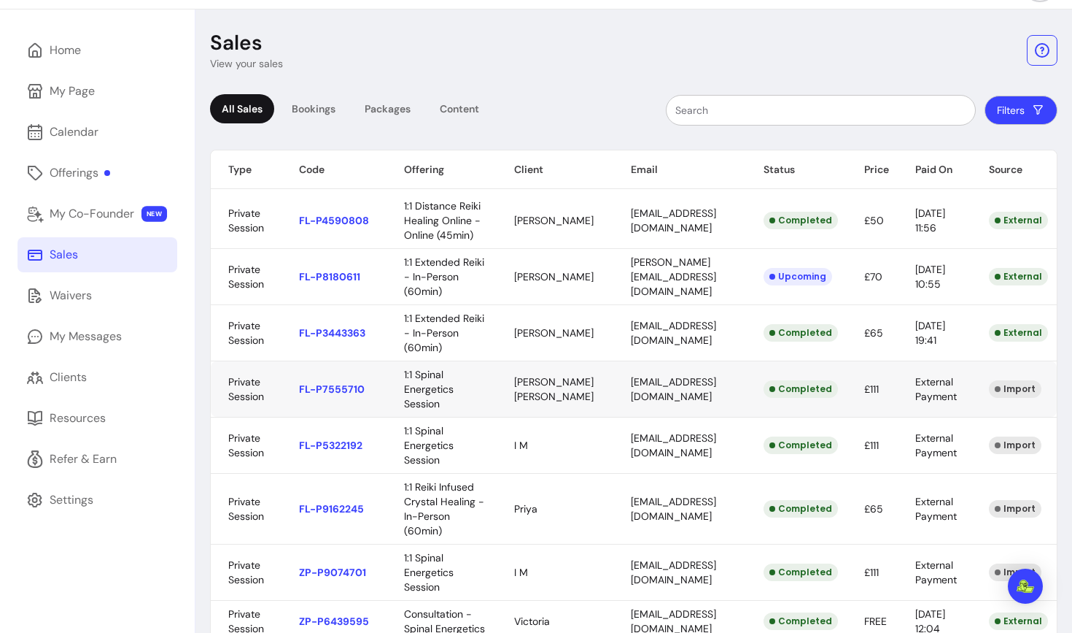
scroll to position [66, 0]
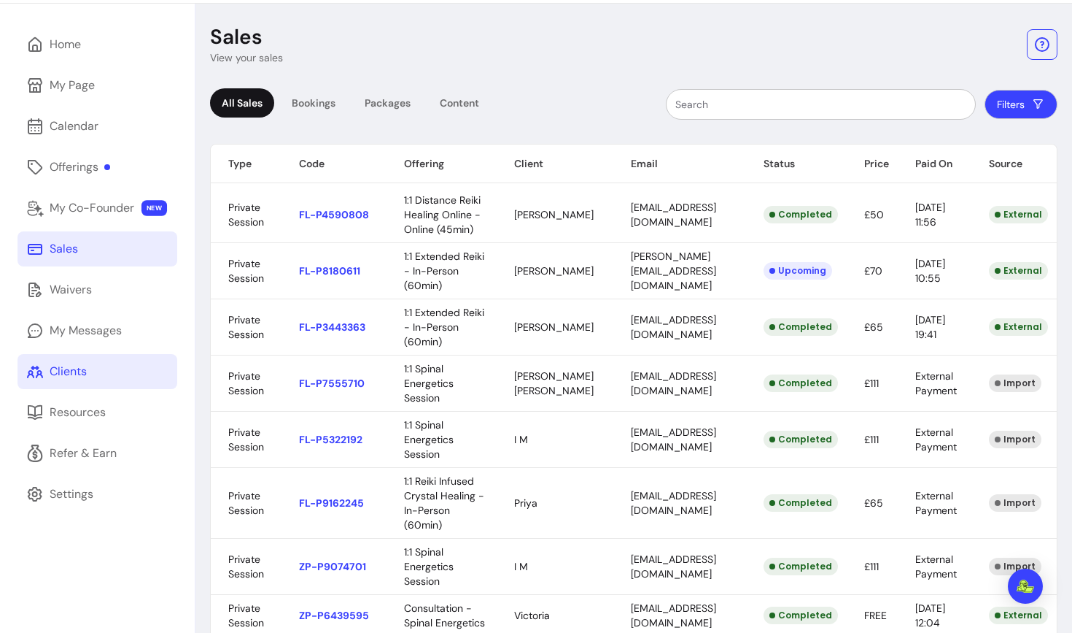
click at [73, 376] on div "Clients" at bounding box center [68, 372] width 37 height 18
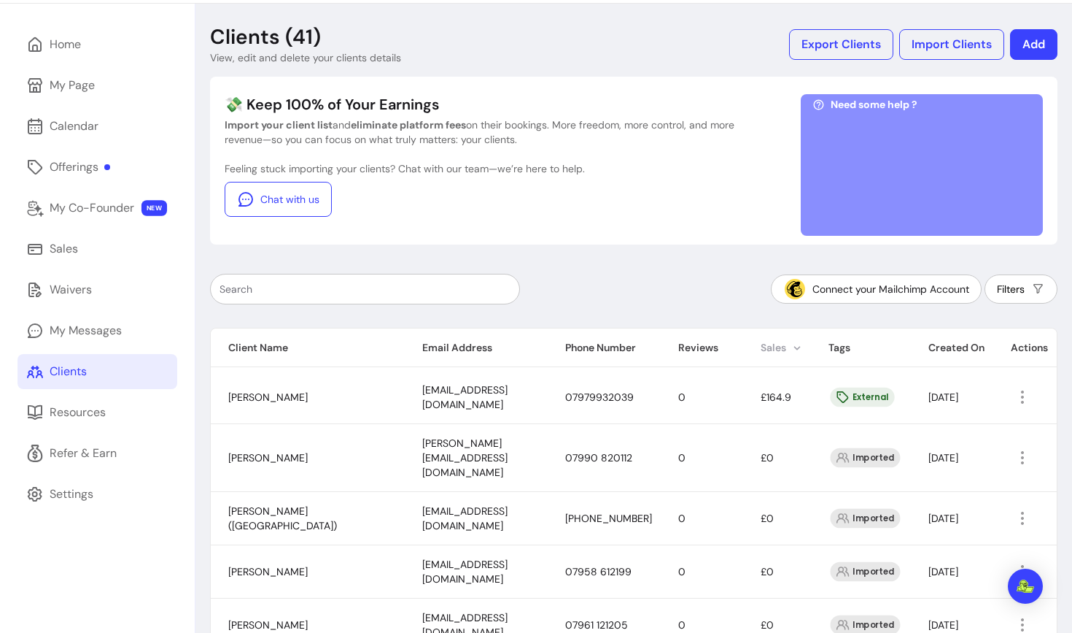
click at [765, 343] on th "Sales" at bounding box center [777, 347] width 68 height 39
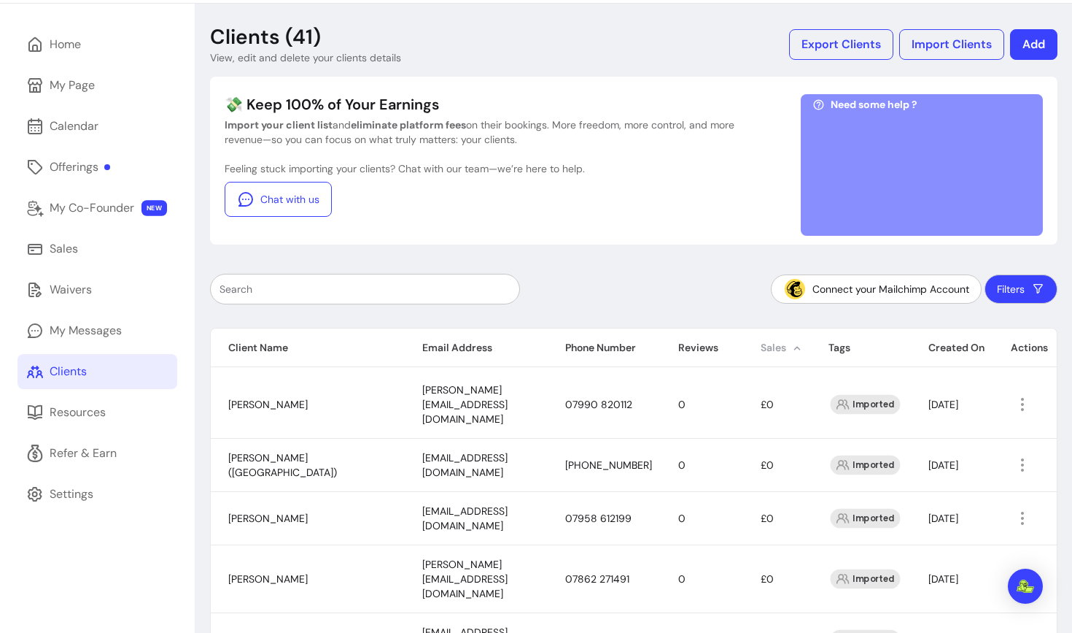
click at [772, 347] on th "Sales" at bounding box center [777, 347] width 68 height 39
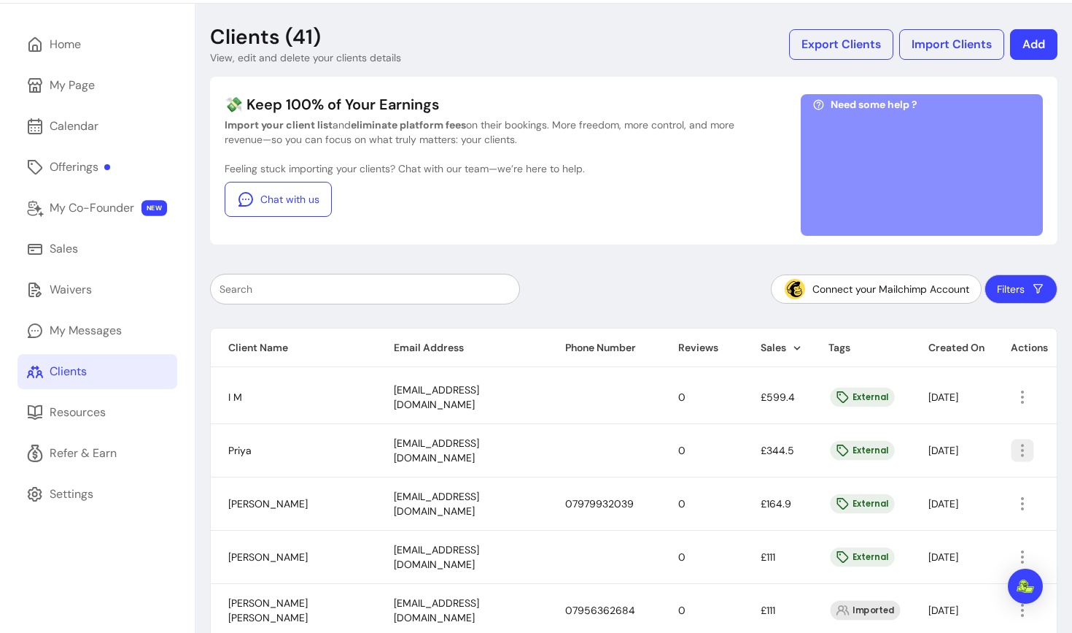
click at [1022, 451] on icon "button" at bounding box center [1022, 449] width 17 height 17
click at [944, 479] on span "Amend" at bounding box center [968, 483] width 107 height 15
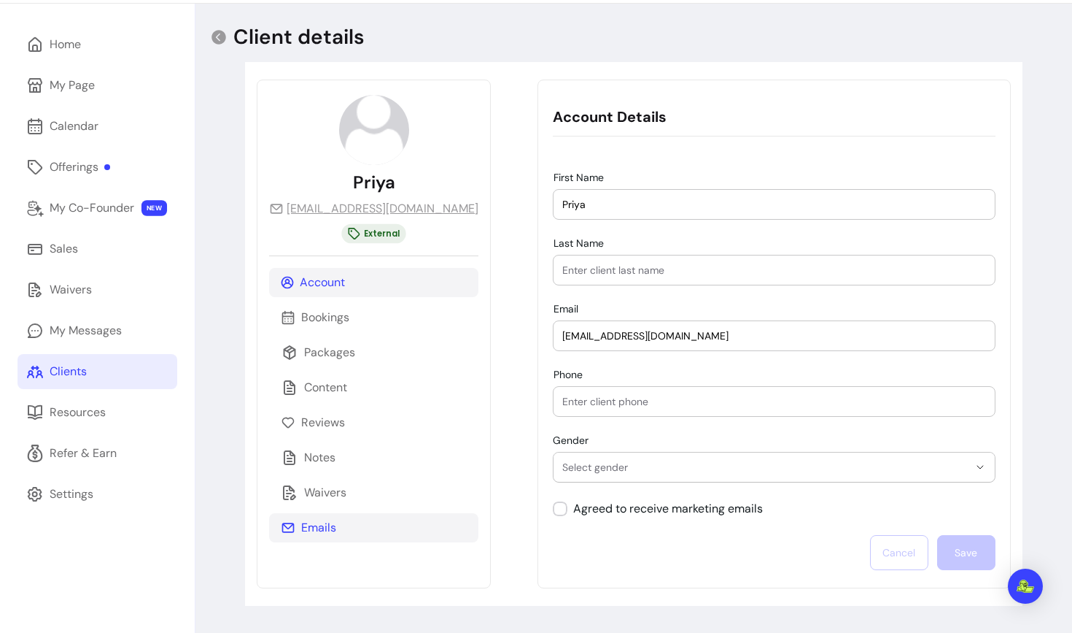
click at [320, 527] on p "Emails" at bounding box center [318, 528] width 35 height 18
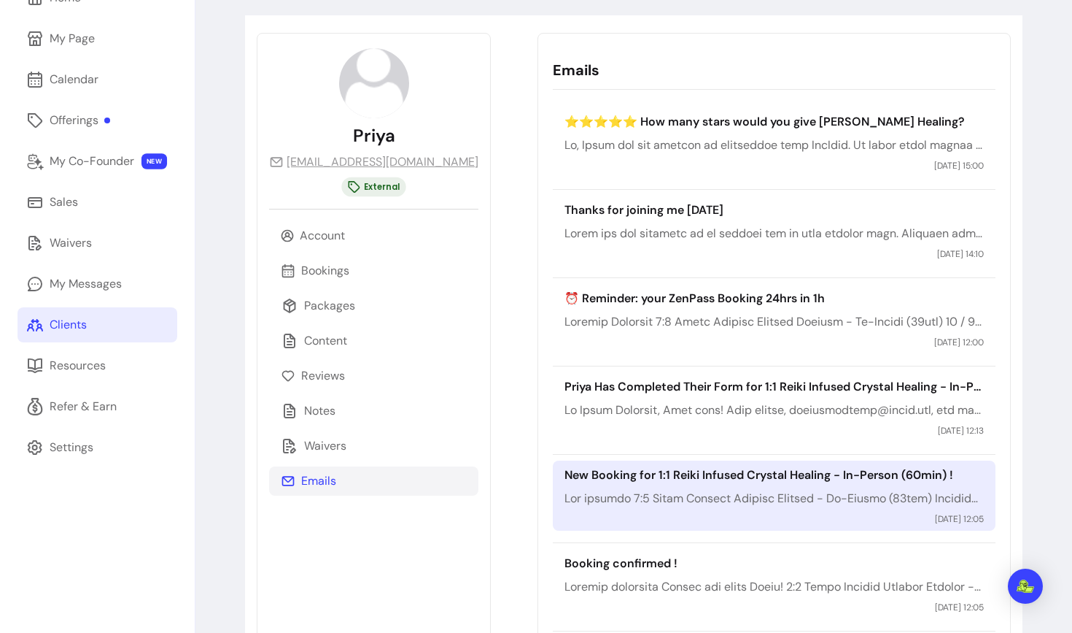
scroll to position [16, 0]
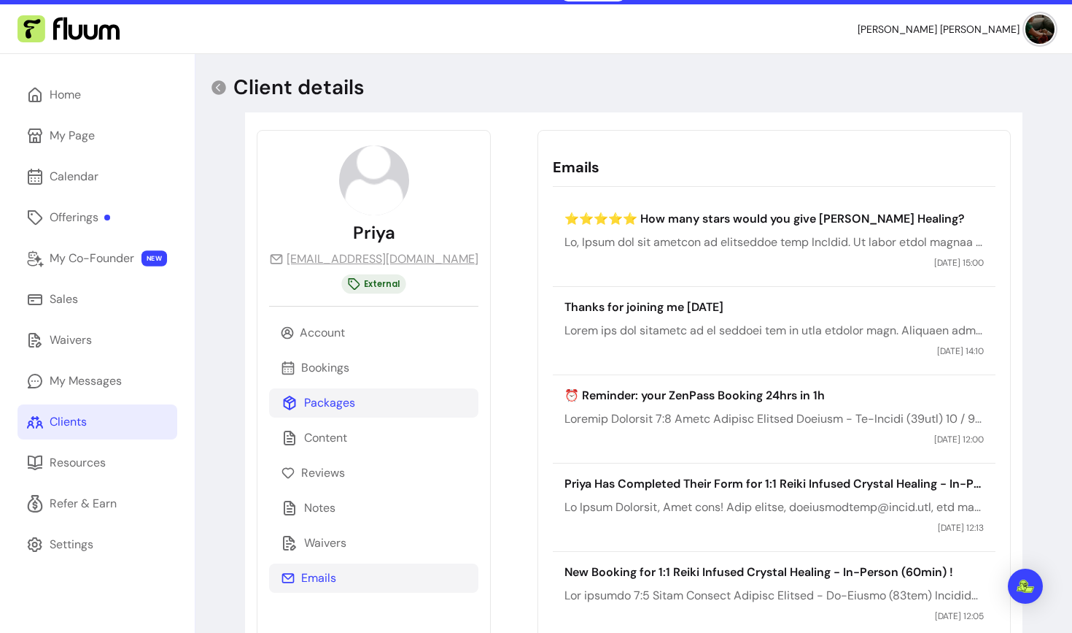
click at [328, 403] on p "Packages" at bounding box center [329, 403] width 51 height 18
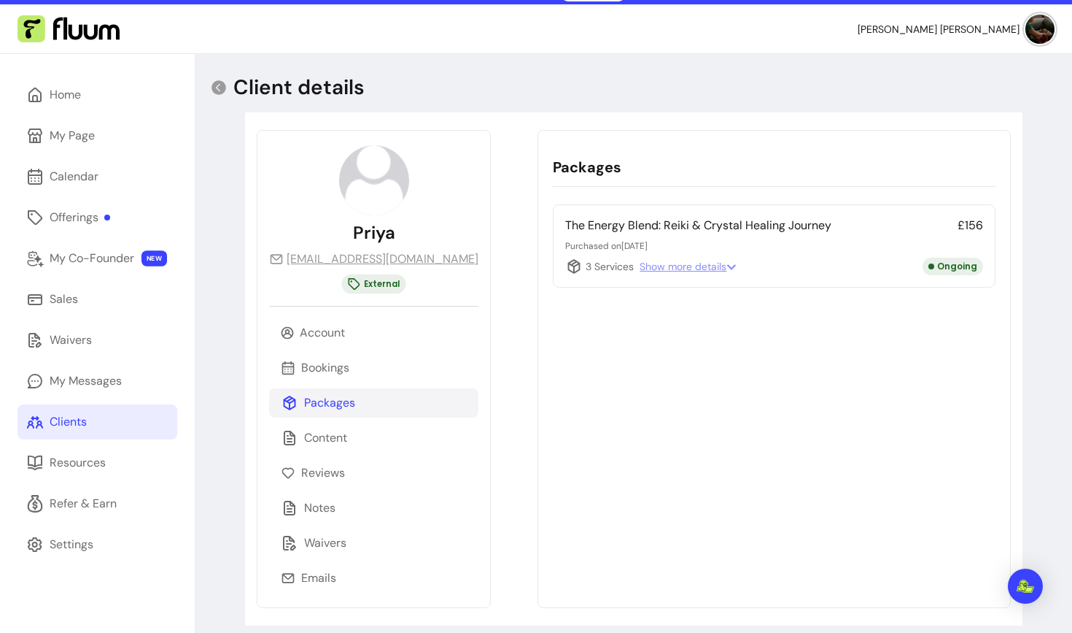
click at [669, 268] on span "Show more details" at bounding box center [688, 266] width 97 height 15
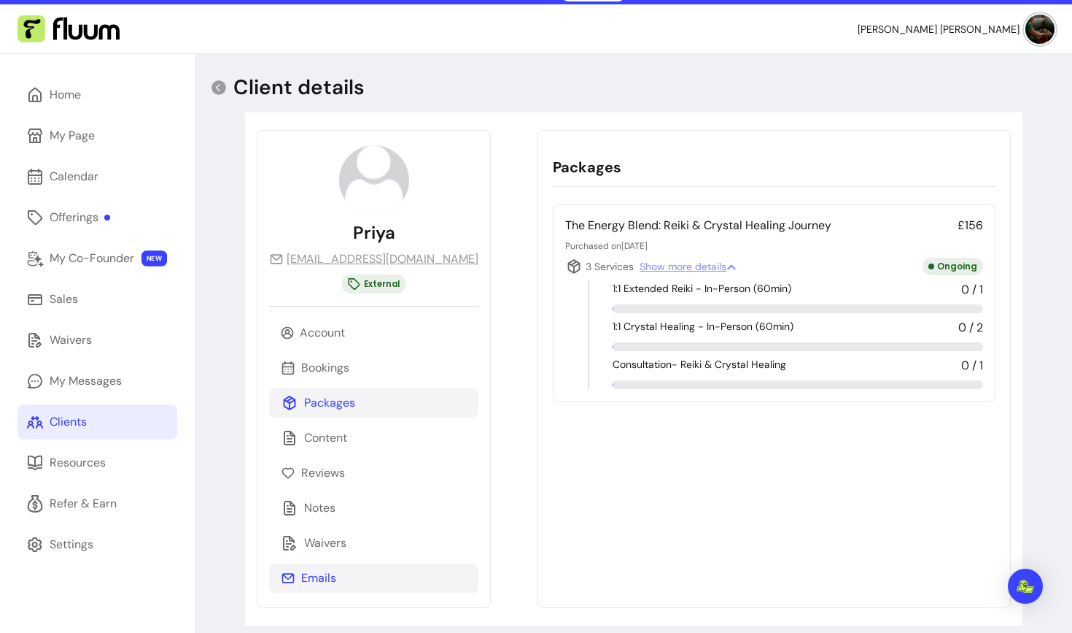
click at [343, 573] on div "Emails" at bounding box center [373, 577] width 209 height 29
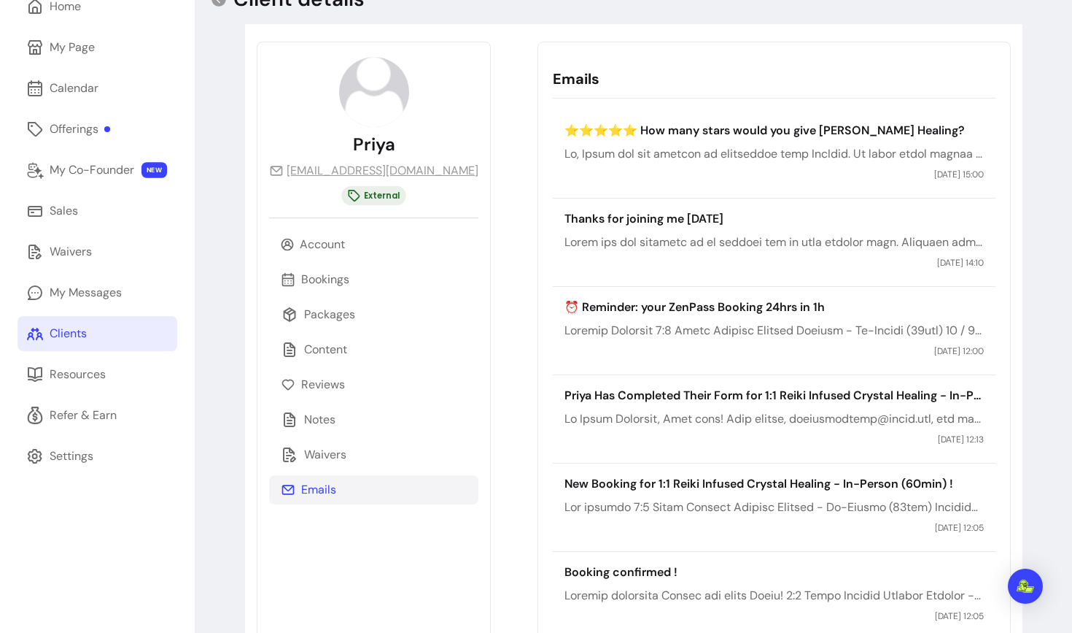
scroll to position [0, 0]
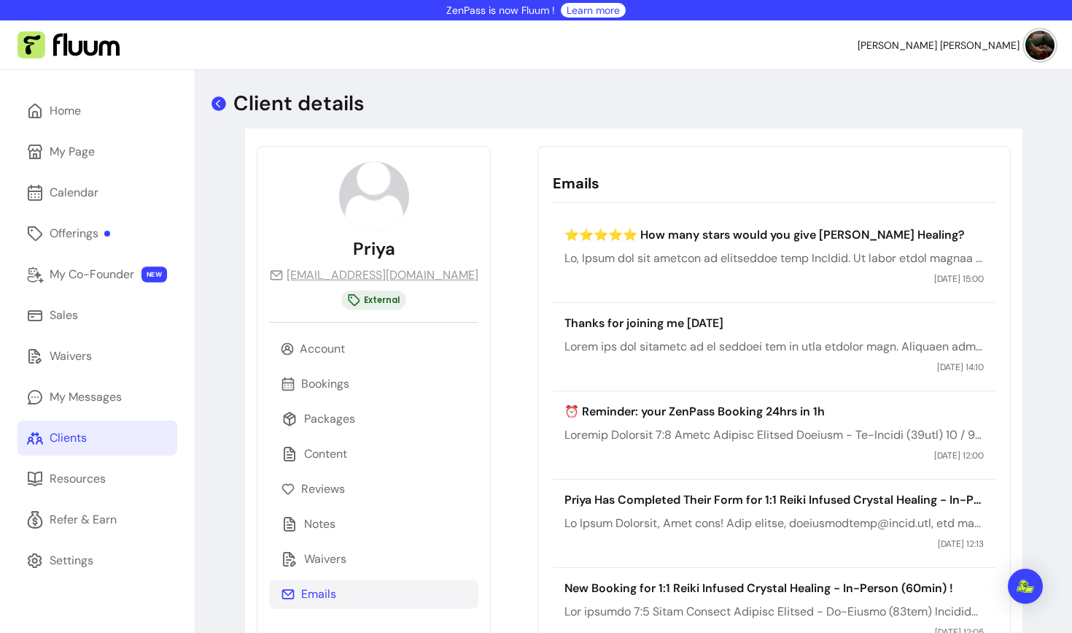
click at [218, 106] on icon at bounding box center [219, 103] width 15 height 15
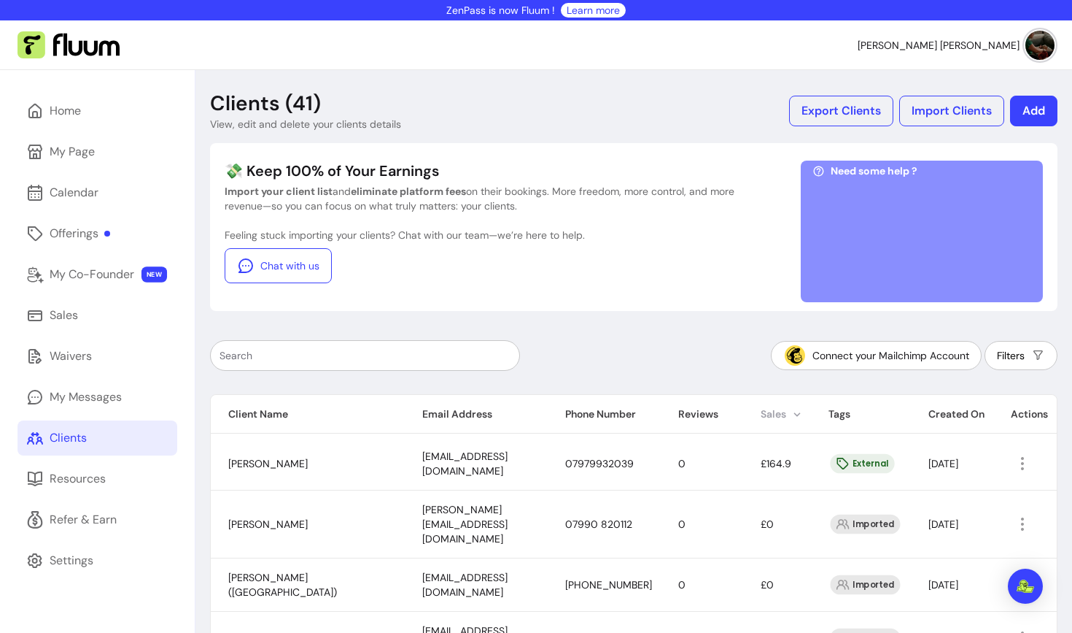
click at [785, 406] on th "Sales" at bounding box center [777, 414] width 68 height 39
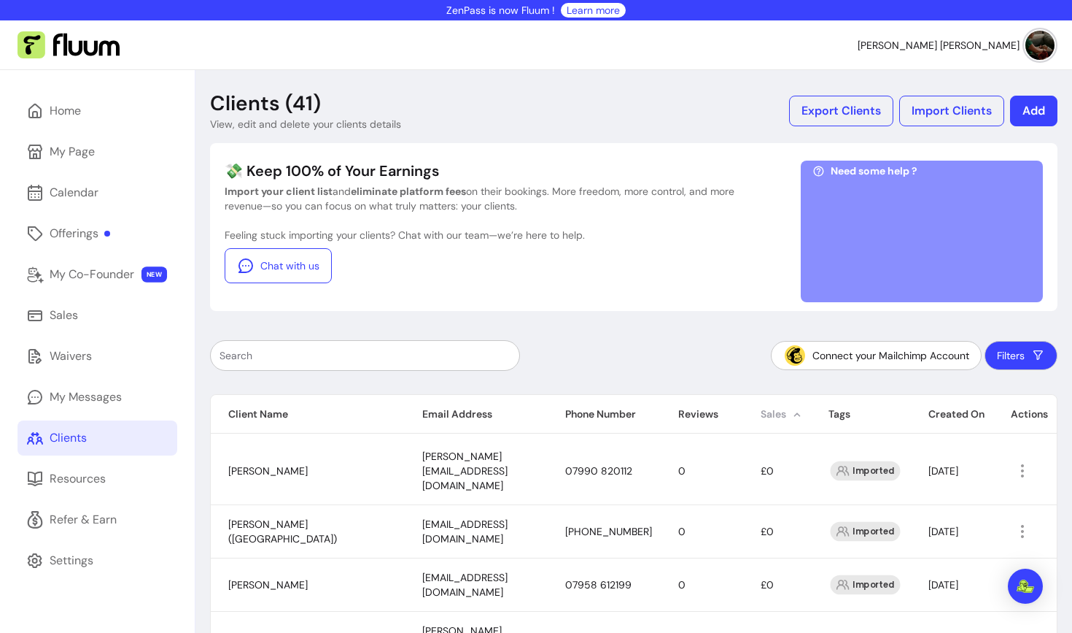
click at [785, 406] on th "Sales" at bounding box center [777, 414] width 68 height 39
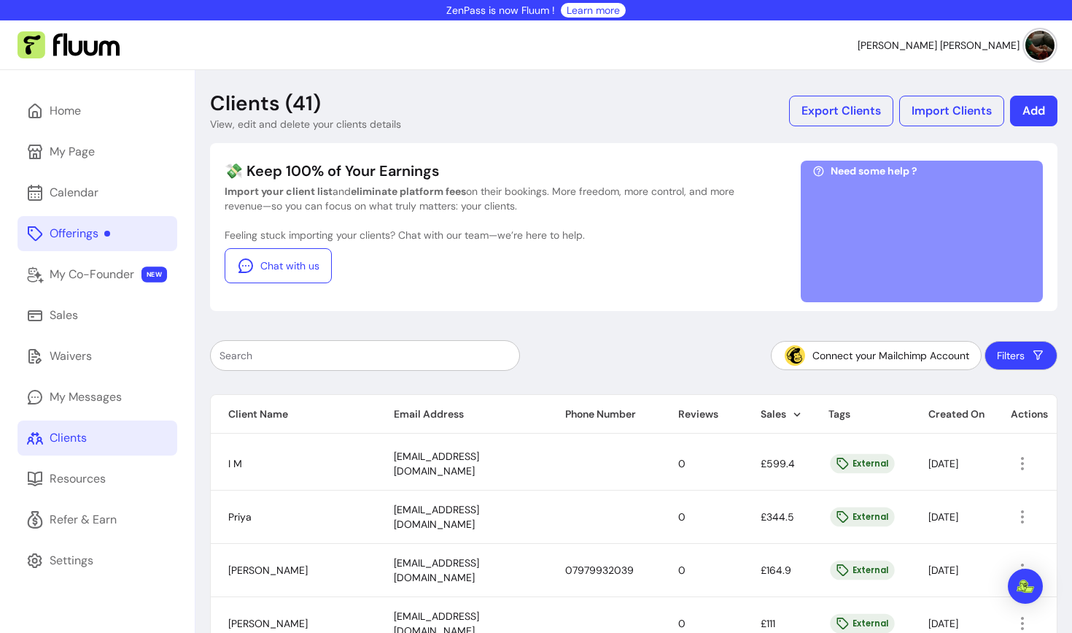
click at [96, 228] on div "Offerings" at bounding box center [80, 234] width 61 height 18
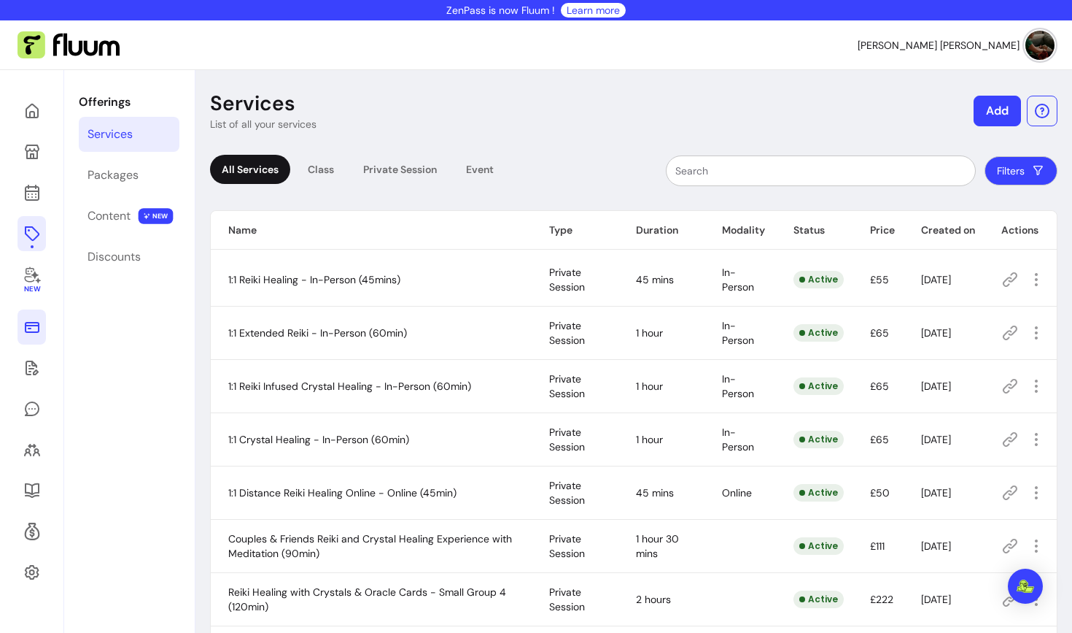
click at [31, 317] on link at bounding box center [32, 326] width 28 height 35
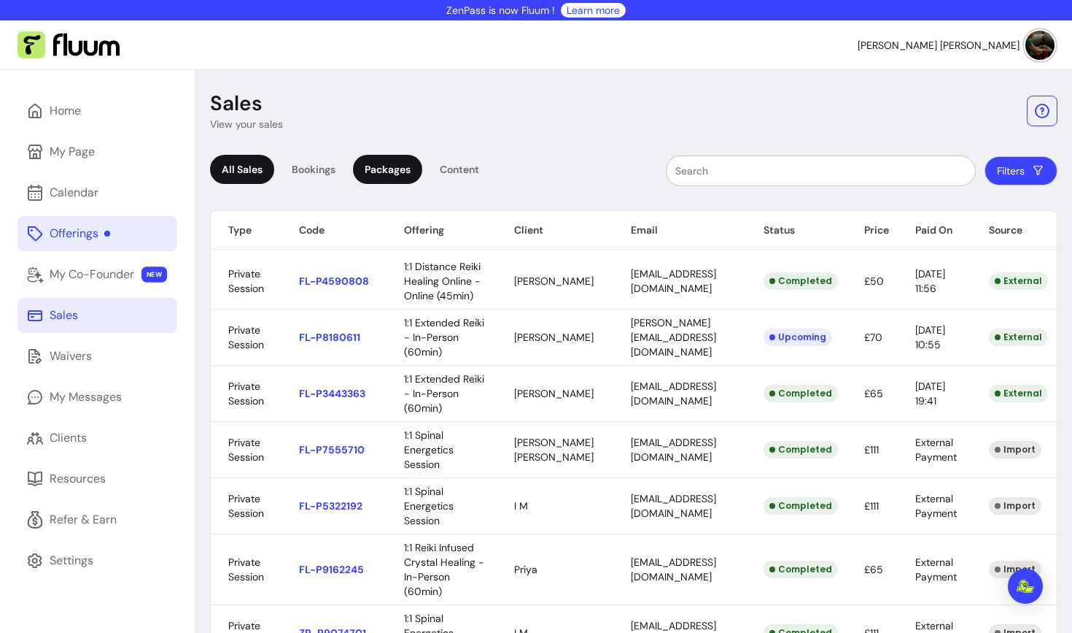
click at [372, 177] on div "Packages" at bounding box center [387, 169] width 69 height 29
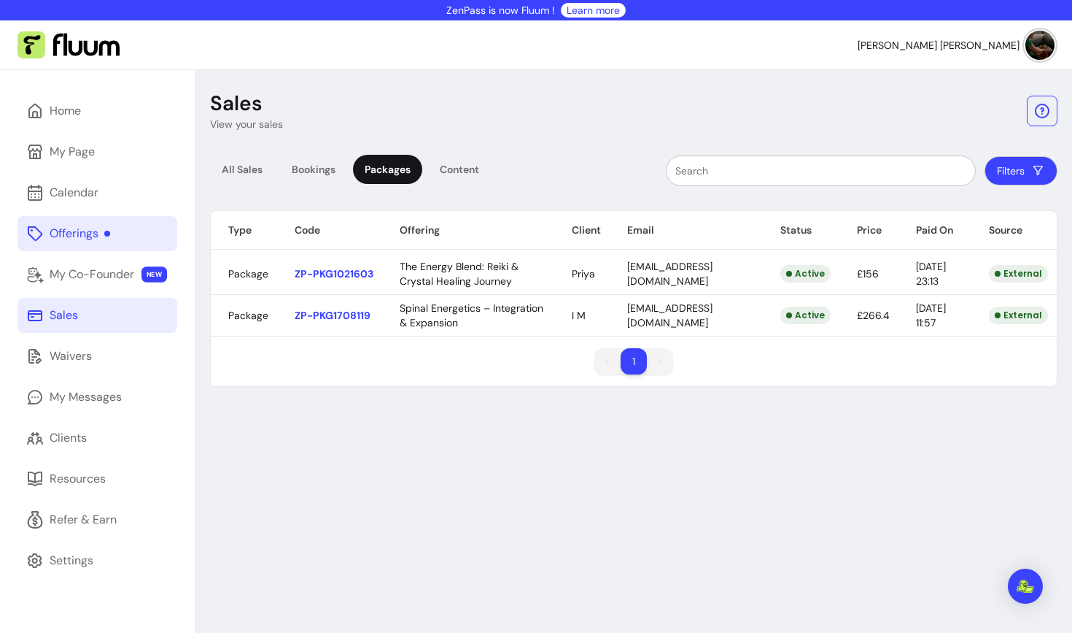
click at [508, 320] on body "ZenPass is now Fluum ! Learn more [PERSON_NAME] [PERSON_NAME] Home My Page Cale…" at bounding box center [536, 316] width 1072 height 633
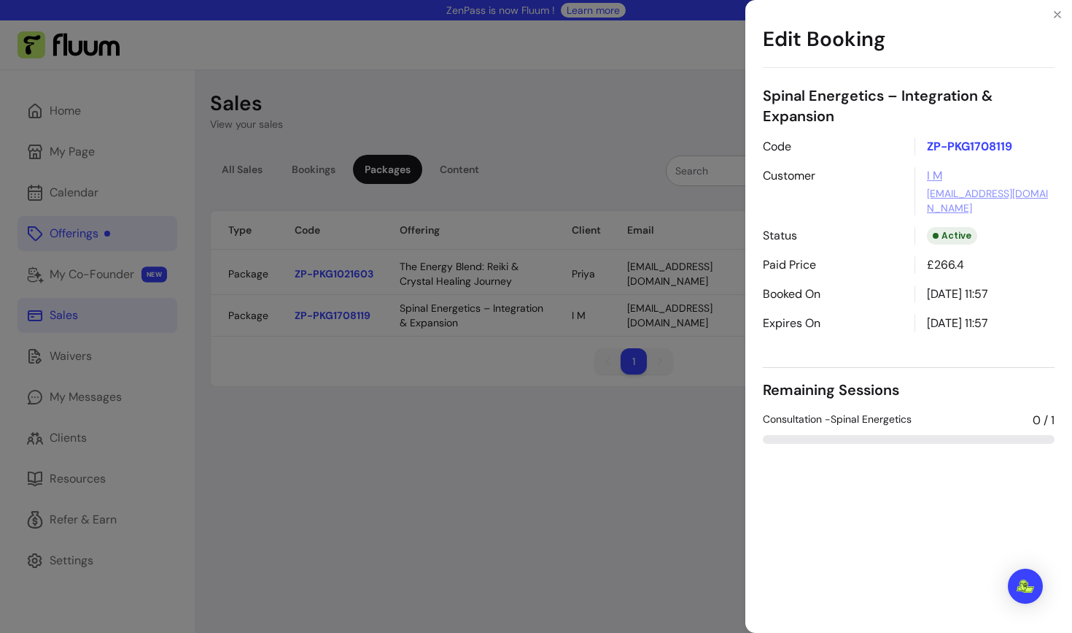
click at [492, 265] on div "Edit Booking Spinal Energetics – Integration & Expansion Code ZP-PKG1708119 Cus…" at bounding box center [536, 316] width 1072 height 633
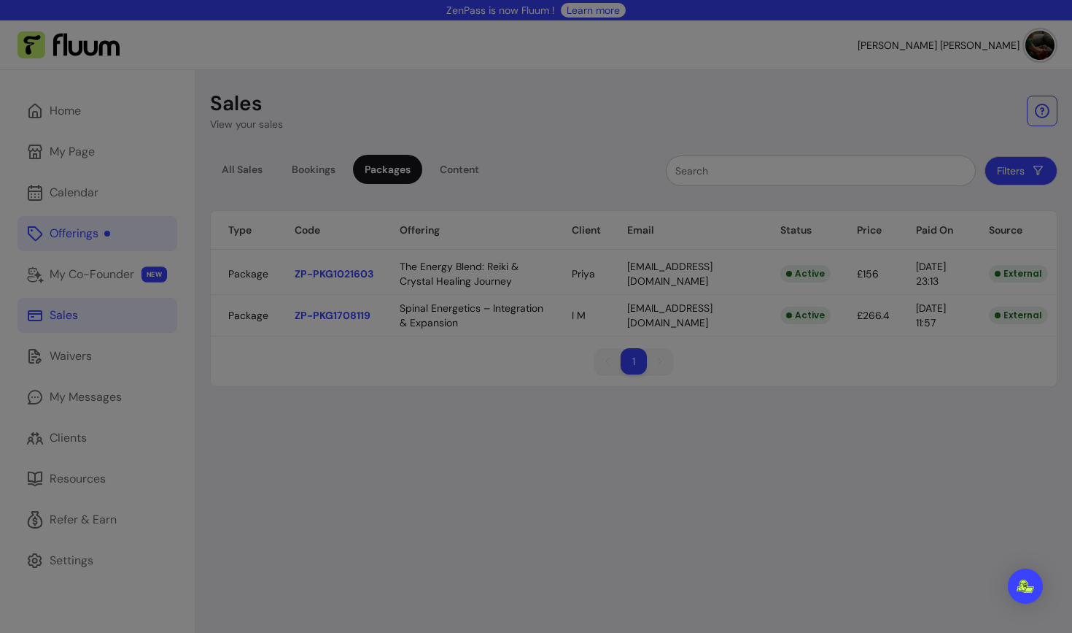
click at [492, 265] on body "ZenPass is now Fluum ! Learn more [PERSON_NAME] [PERSON_NAME] Home My Page Cale…" at bounding box center [536, 316] width 1072 height 633
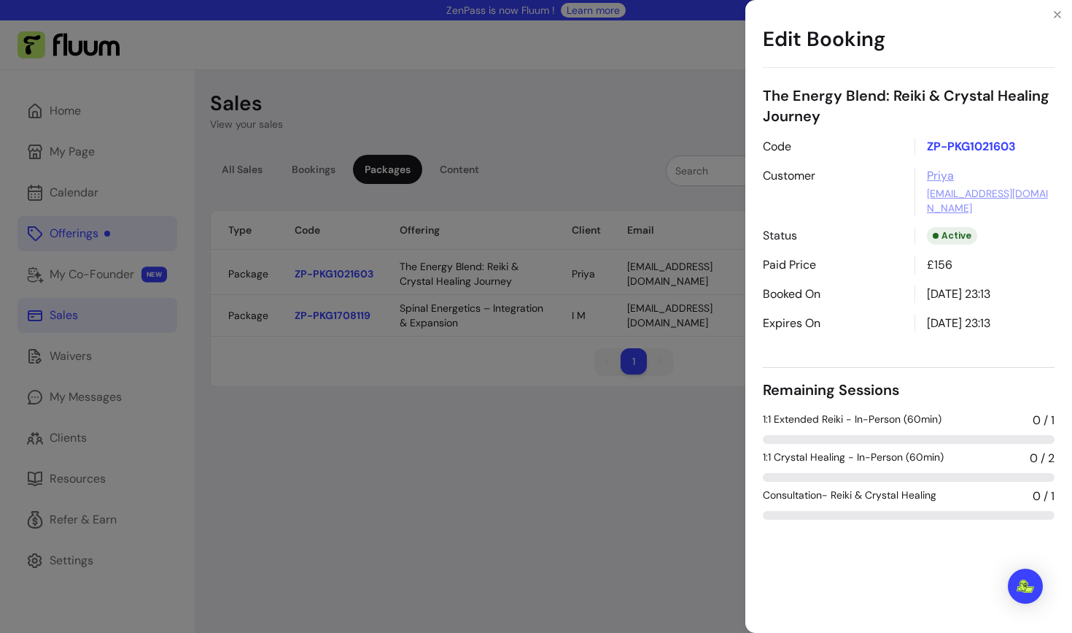
click at [632, 487] on div "Edit Booking The Energy Blend: [PERSON_NAME] & Crystal Healing Journey Code ZP-…" at bounding box center [536, 316] width 1072 height 633
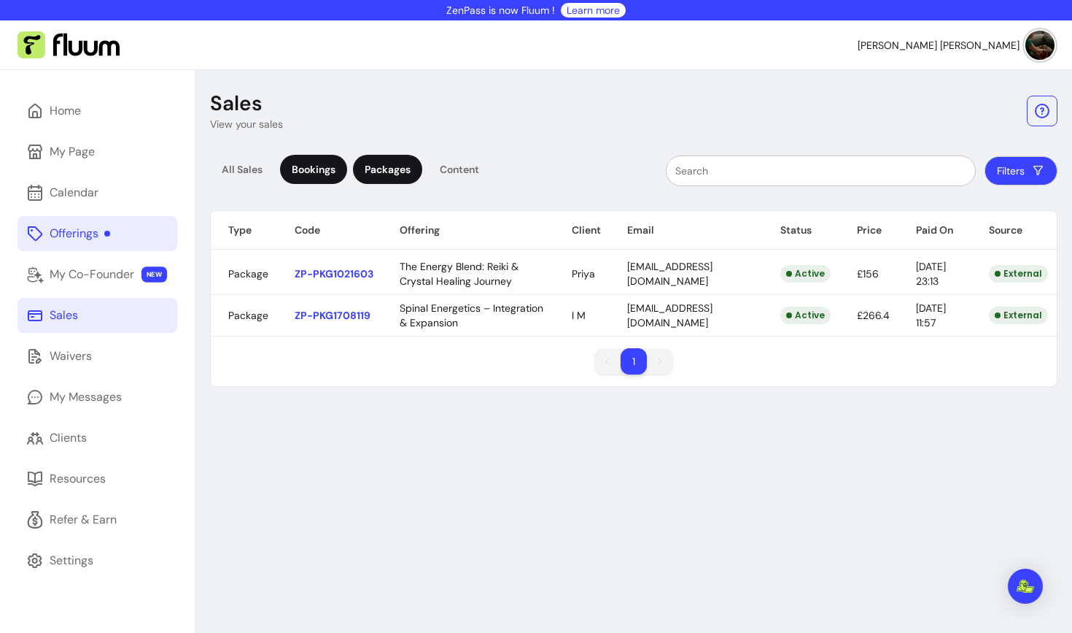
click at [309, 166] on div "Bookings" at bounding box center [313, 169] width 67 height 29
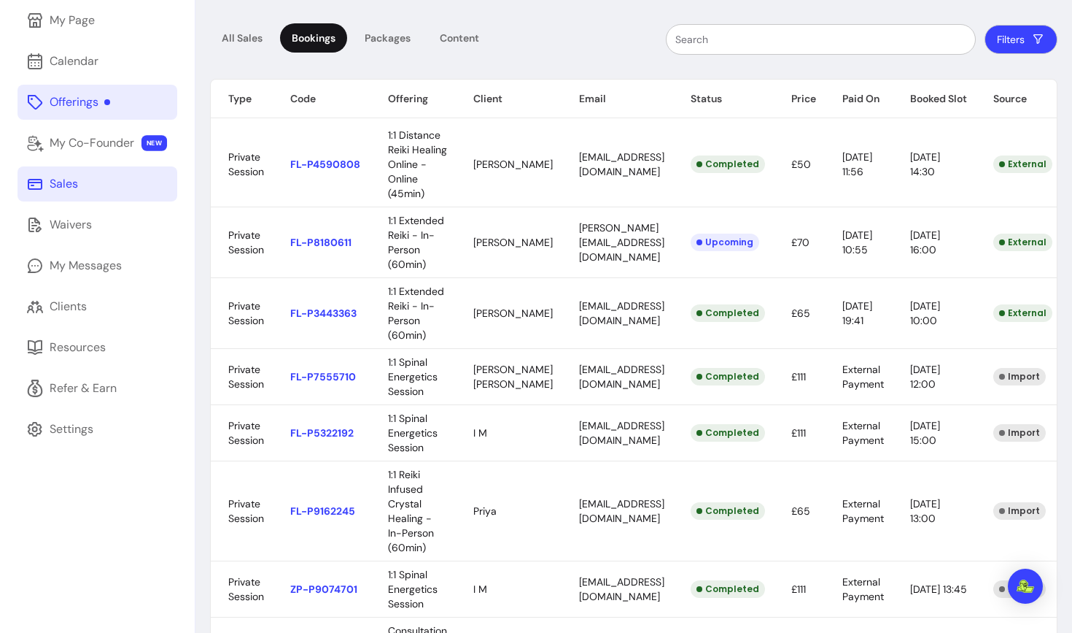
scroll to position [98, 0]
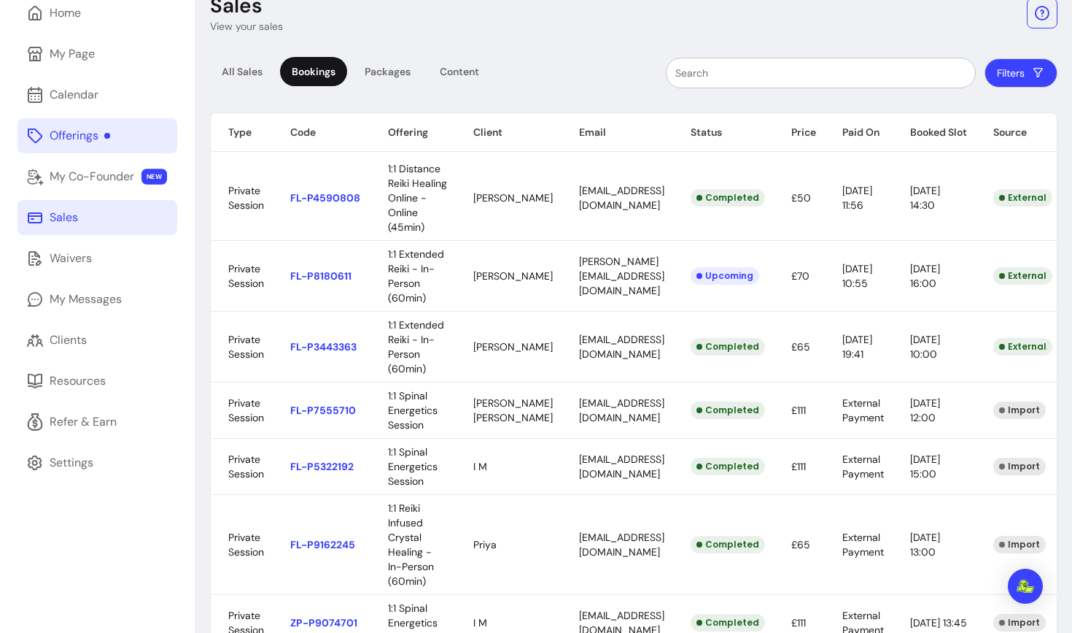
click at [87, 136] on div "Offerings" at bounding box center [80, 136] width 61 height 18
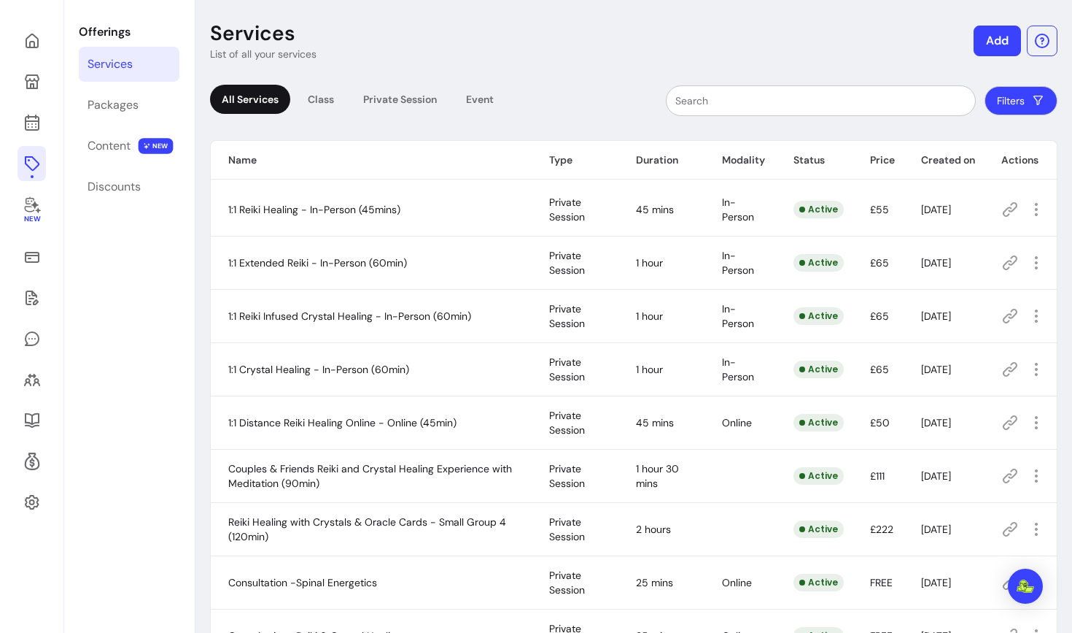
scroll to position [98, 0]
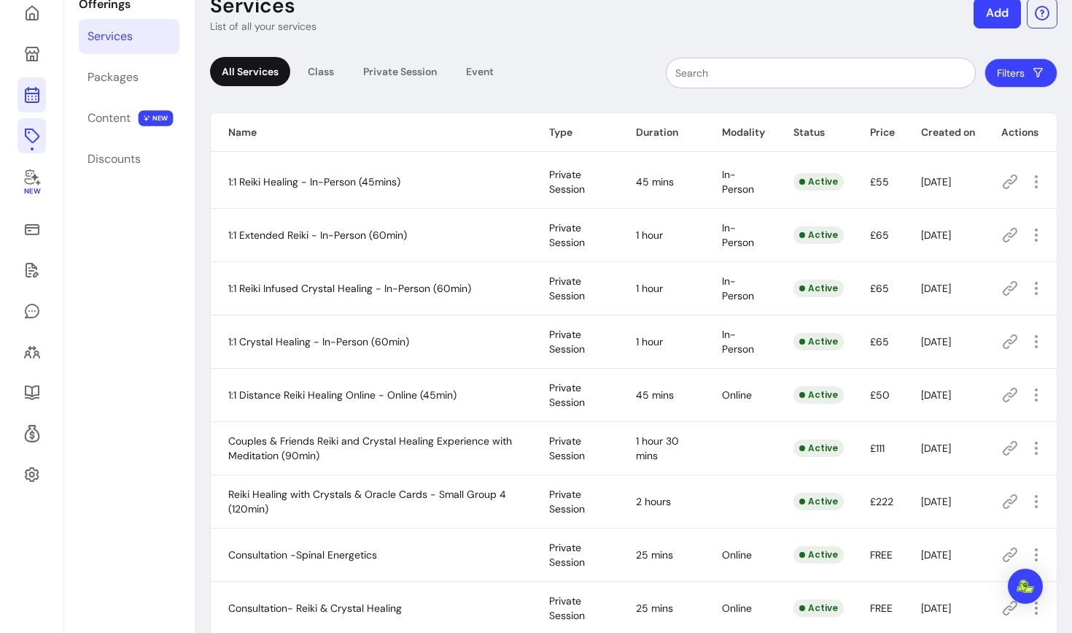
click at [30, 103] on icon at bounding box center [32, 95] width 18 height 18
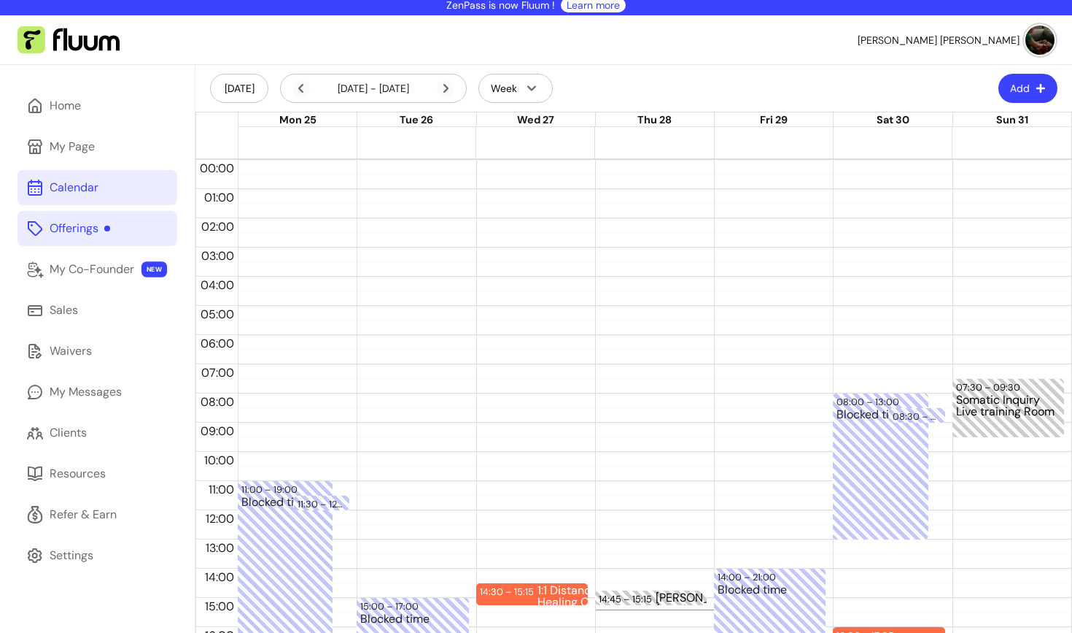
scroll to position [4, 0]
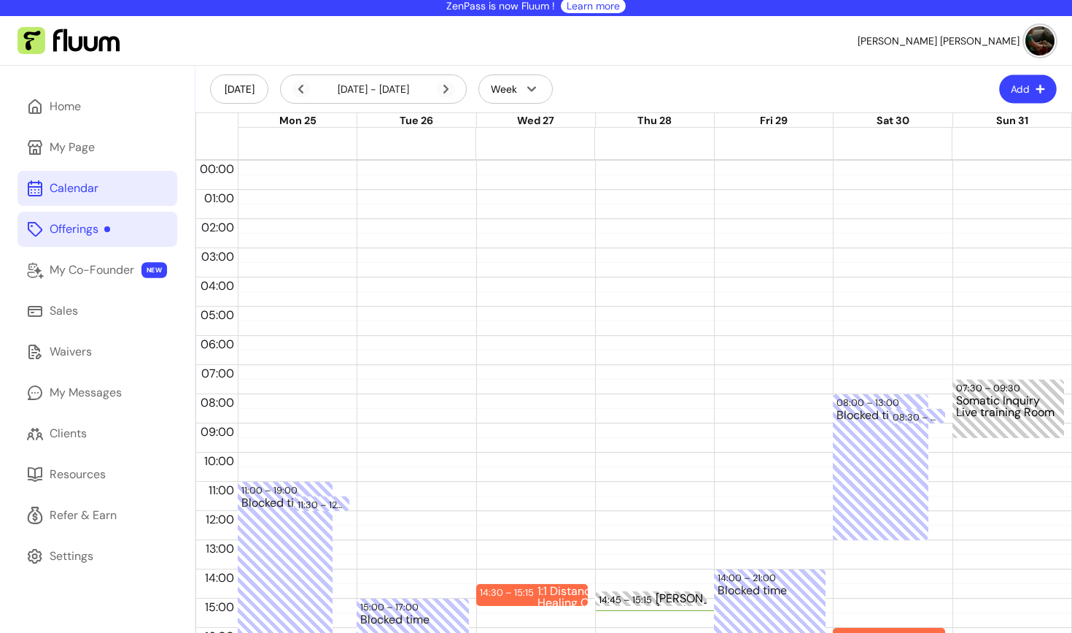
click at [1022, 89] on button "Add" at bounding box center [1028, 89] width 58 height 28
click at [982, 152] on span "Add Appointment" at bounding box center [992, 150] width 107 height 15
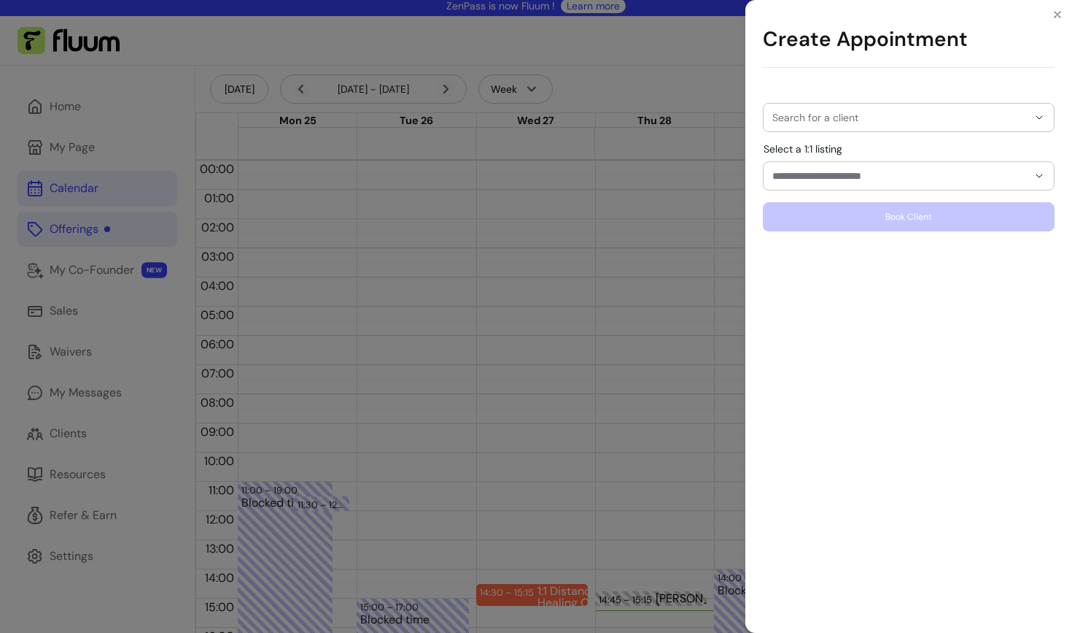
click at [910, 172] on input "Select a 1:1 listing" at bounding box center [889, 176] width 232 height 15
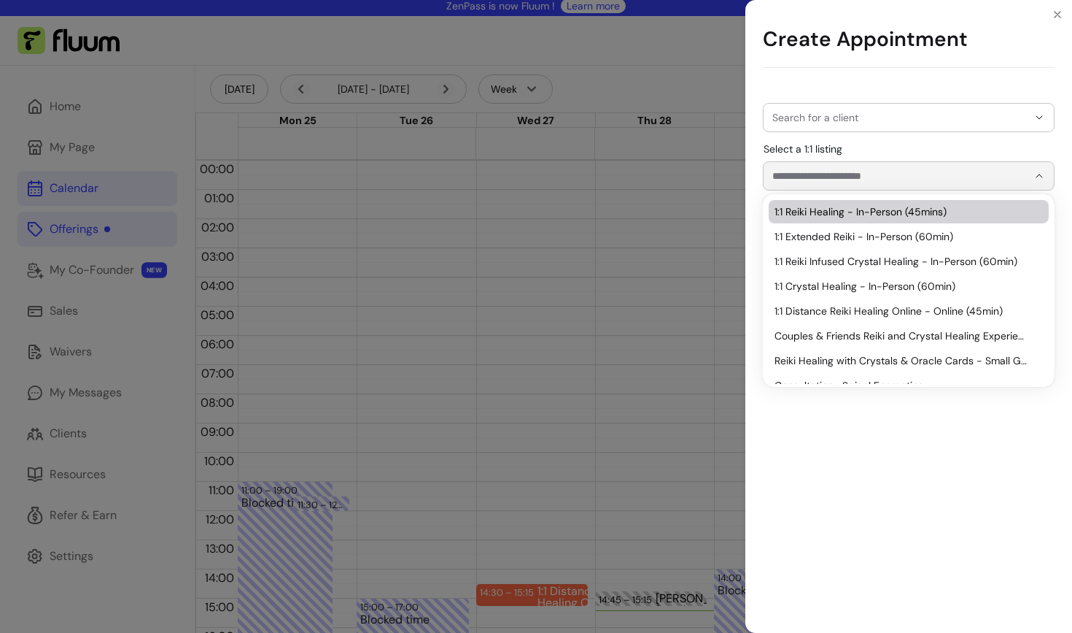
click at [866, 111] on input "Search for a client" at bounding box center [900, 117] width 255 height 15
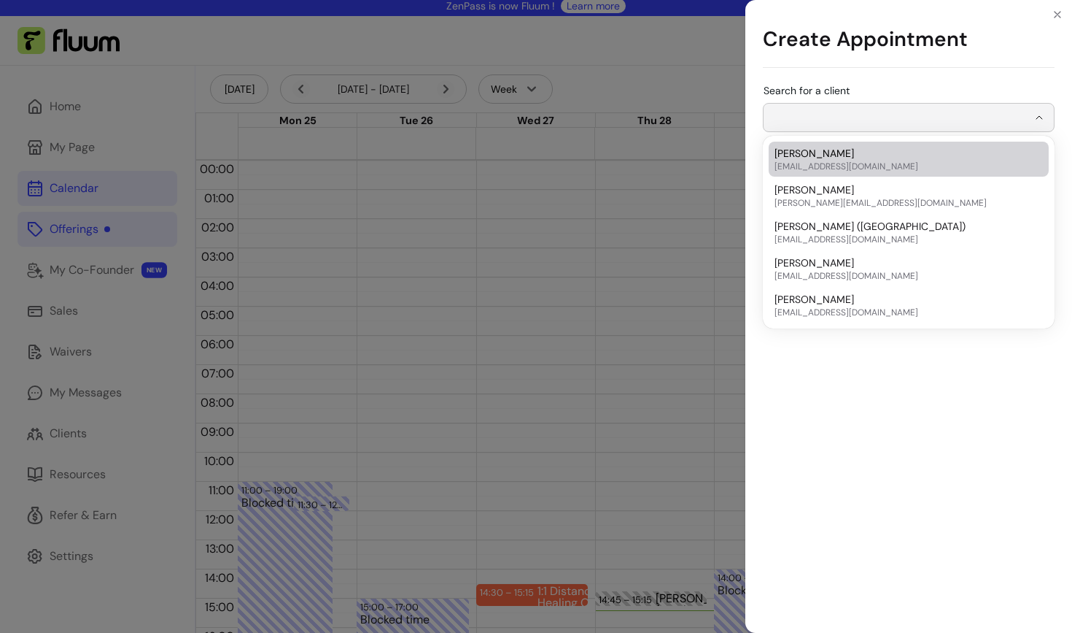
click at [862, 116] on input "Search for a client" at bounding box center [900, 117] width 255 height 15
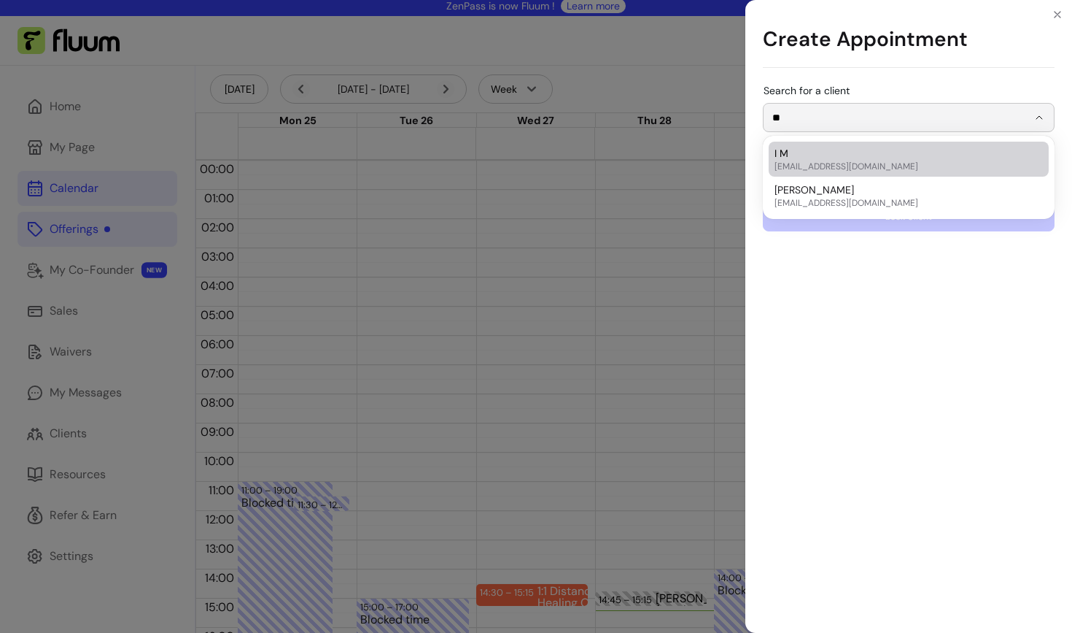
type input "*"
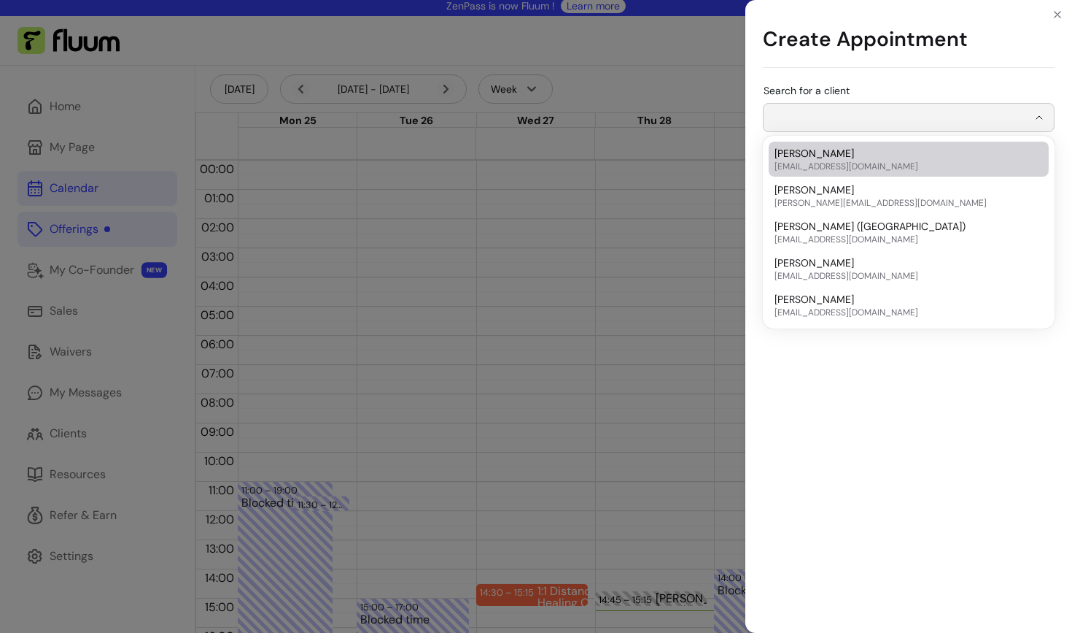
type input "*"
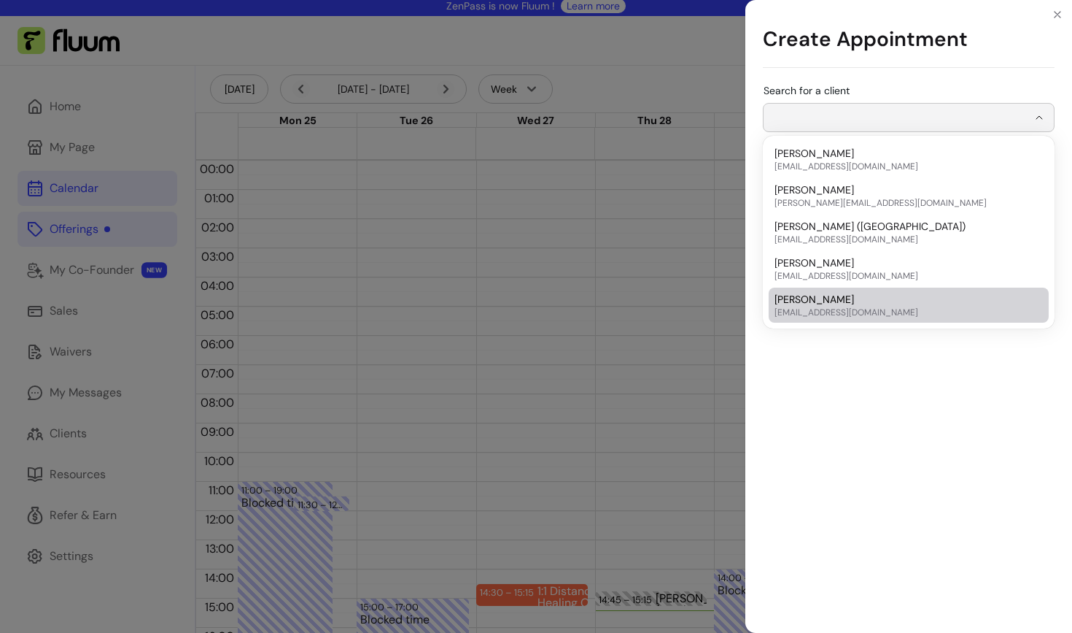
click at [838, 394] on div "Search for a client Select a 1:1 listing Book Client" at bounding box center [909, 356] width 327 height 553
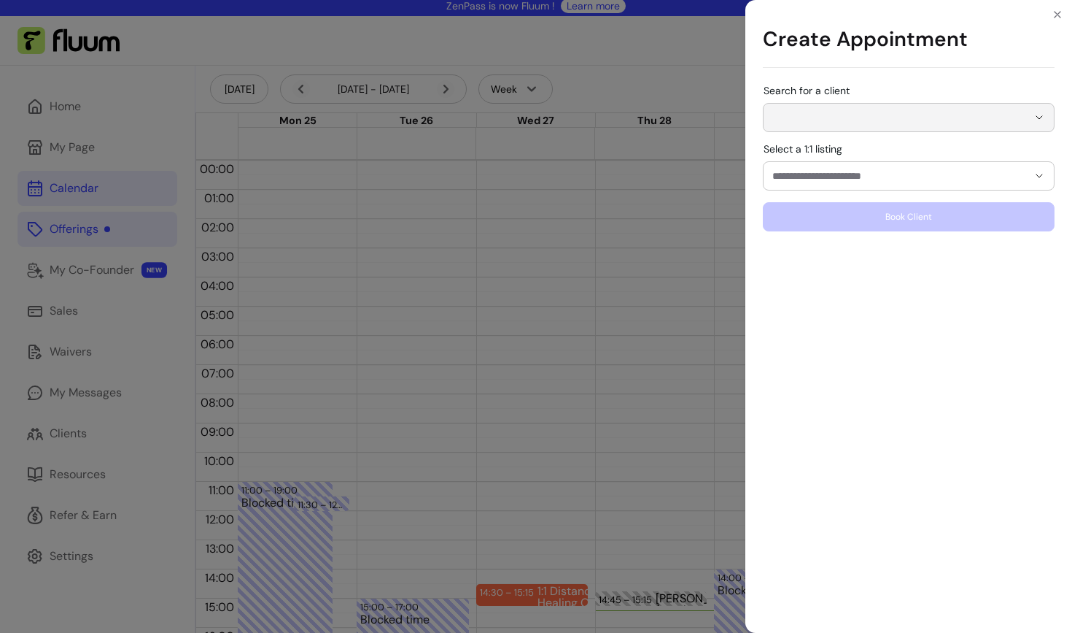
click at [803, 123] on input "Search for a client" at bounding box center [900, 117] width 255 height 15
type input "*"
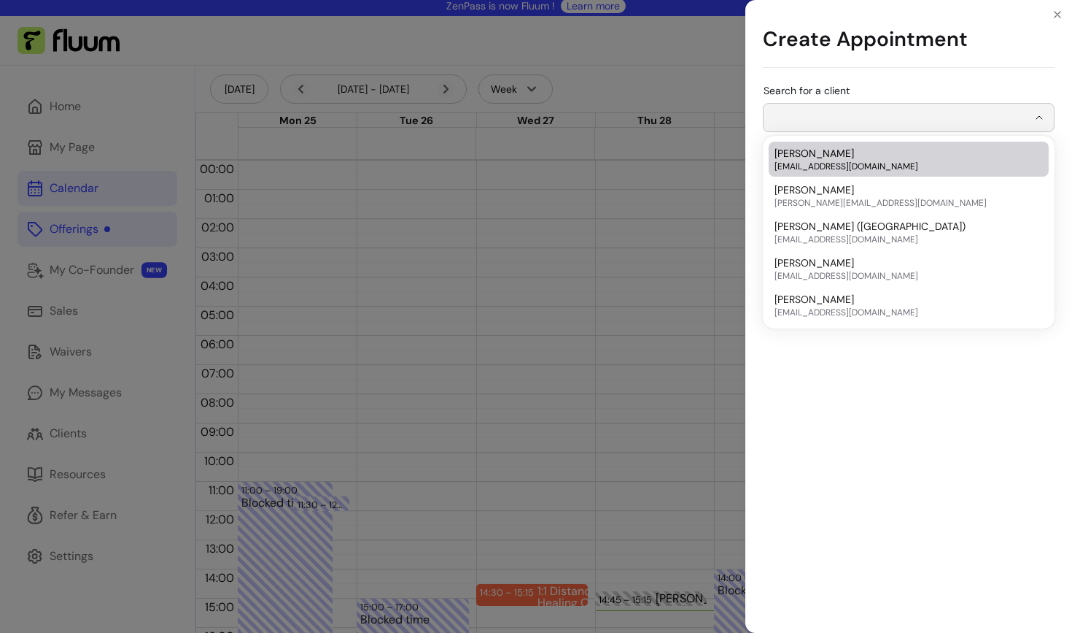
click at [831, 150] on span "[PERSON_NAME]" at bounding box center [815, 153] width 80 height 15
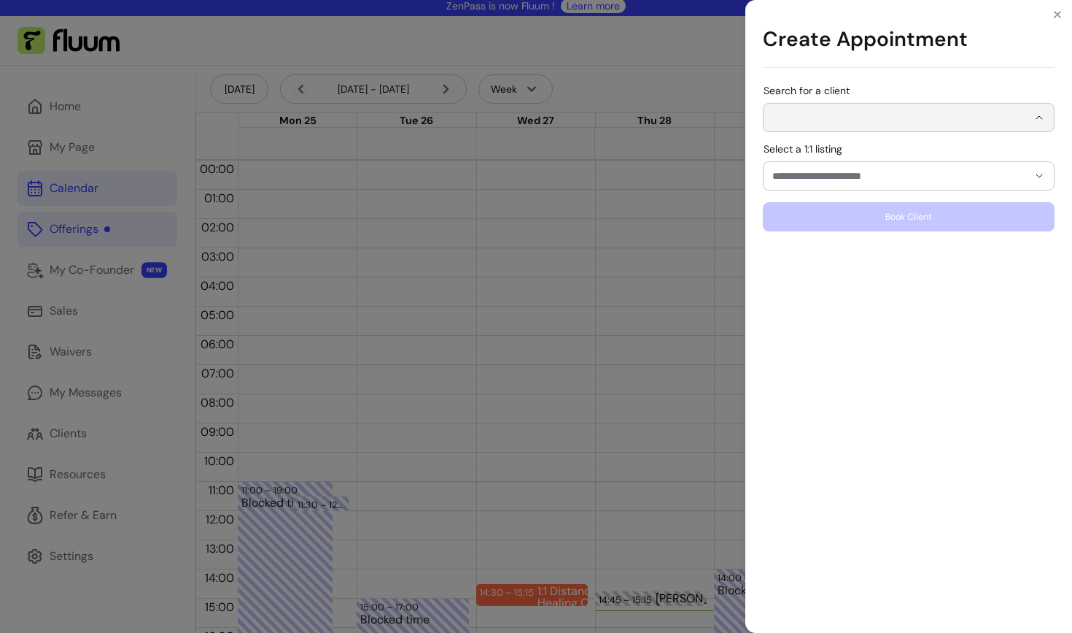
type input "**********"
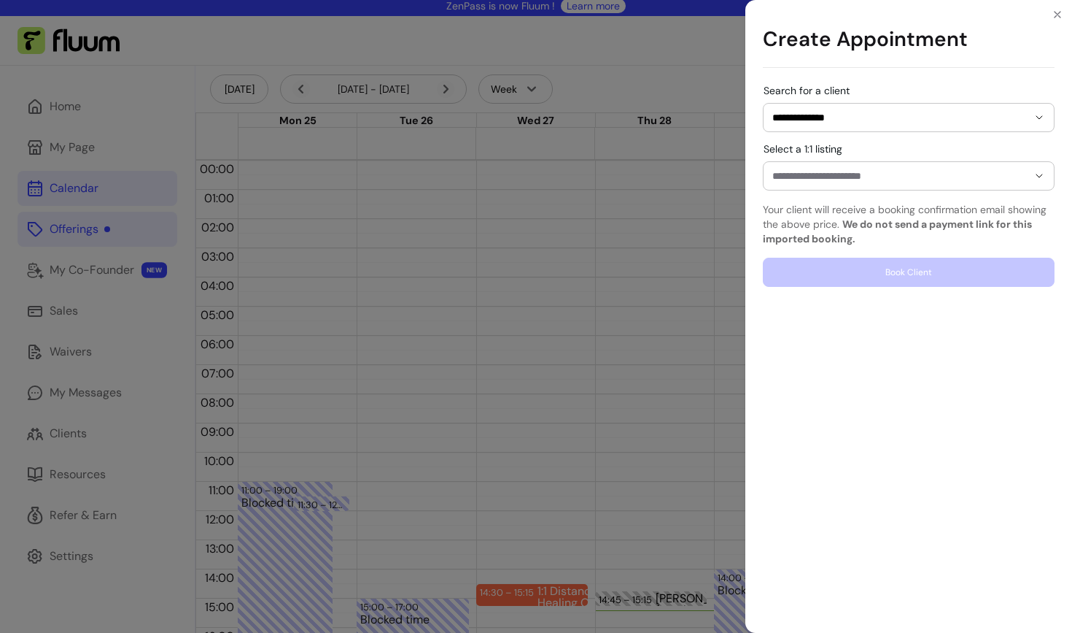
click at [812, 190] on div "Select a 1:1 listing" at bounding box center [909, 175] width 292 height 29
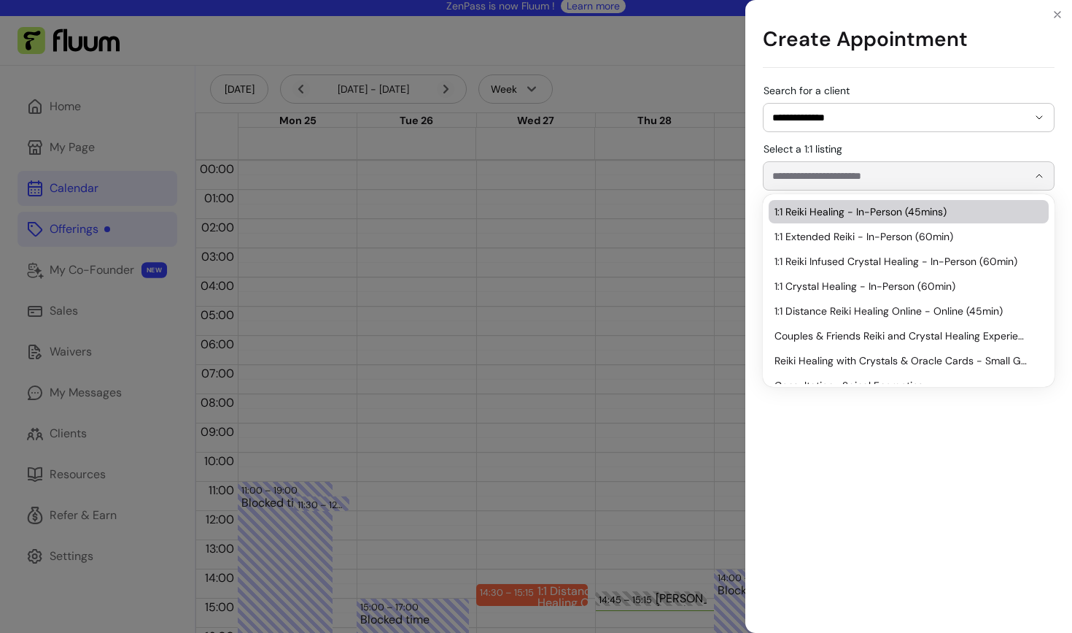
click at [821, 212] on span "1:1 Reiki Healing - In-Person (45mins)" at bounding box center [902, 211] width 254 height 15
type input "**********"
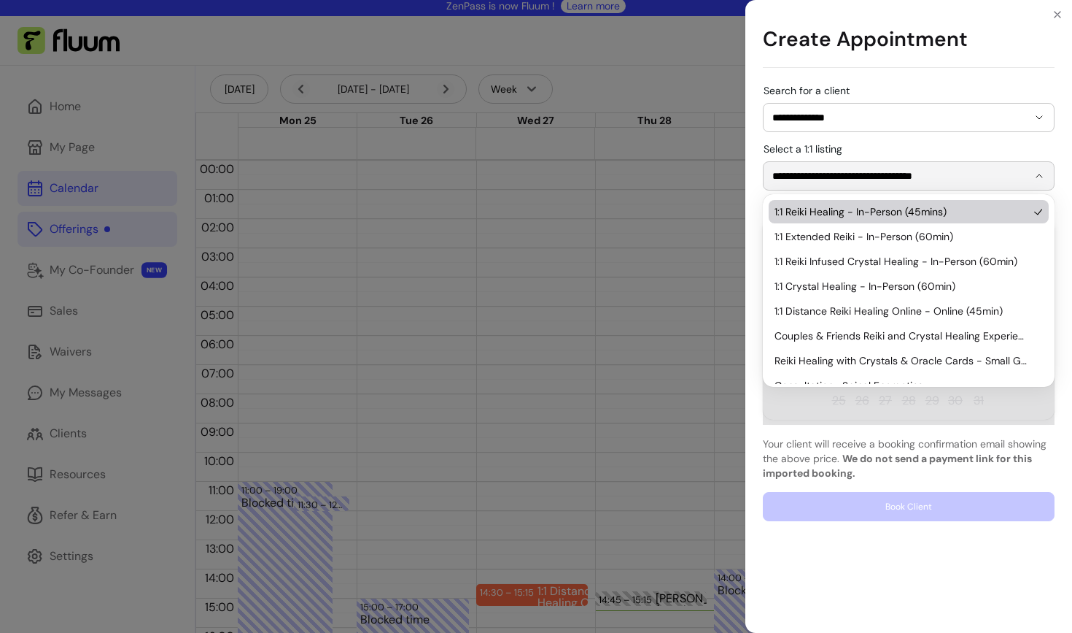
click at [908, 141] on div "**********" at bounding box center [909, 303] width 292 height 436
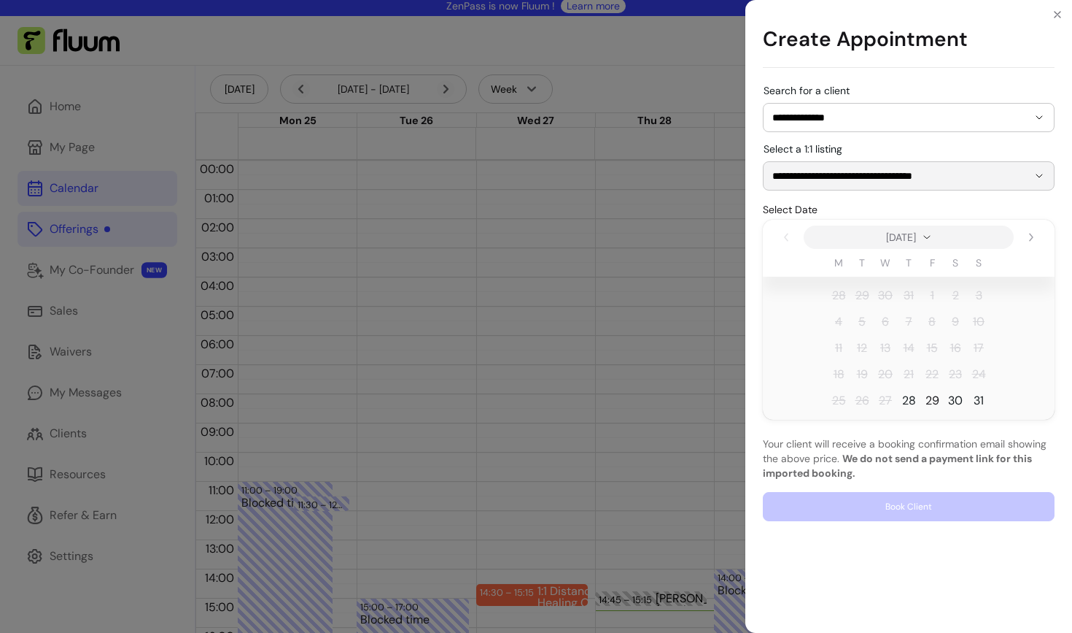
click at [927, 401] on span "29" at bounding box center [933, 401] width 14 height 18
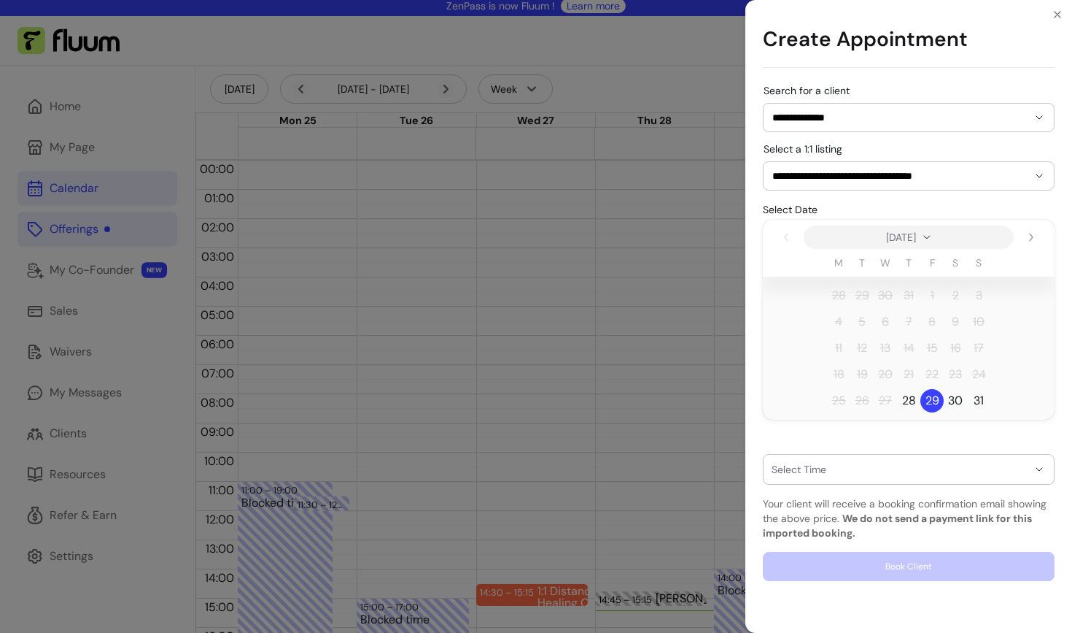
click at [863, 475] on button "button" at bounding box center [909, 469] width 290 height 29
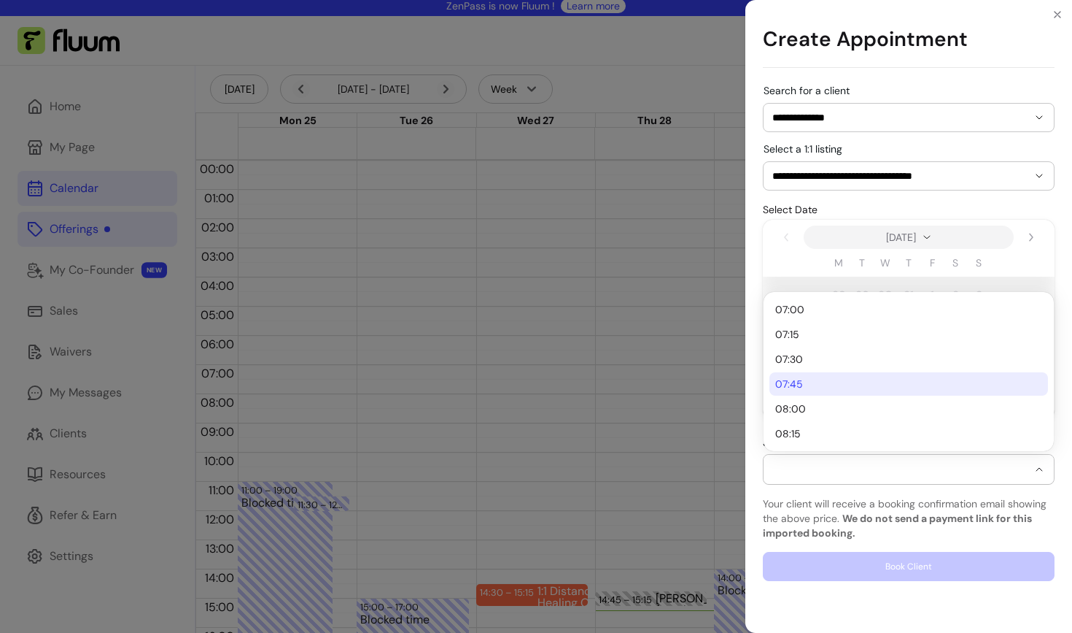
click at [813, 385] on span "07:45" at bounding box center [901, 383] width 252 height 15
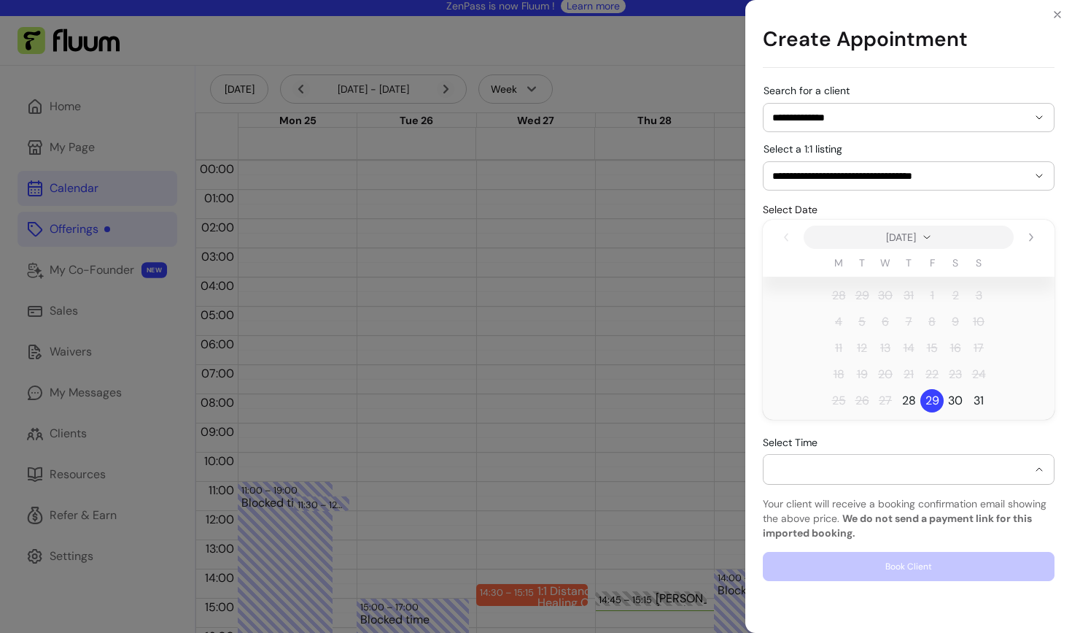
select select "**********"
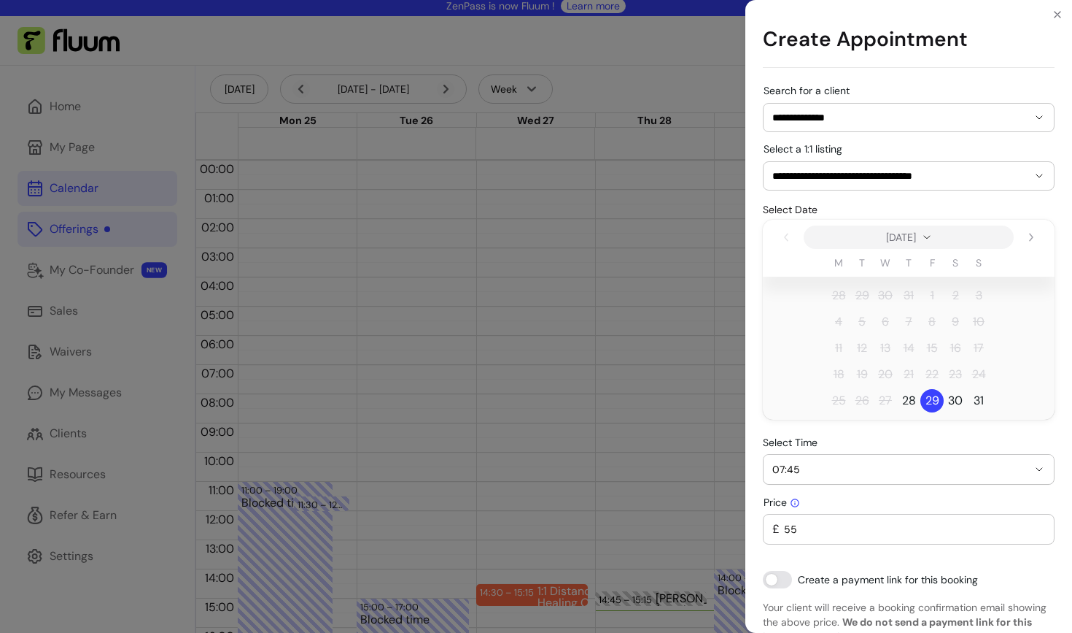
scroll to position [69, 0]
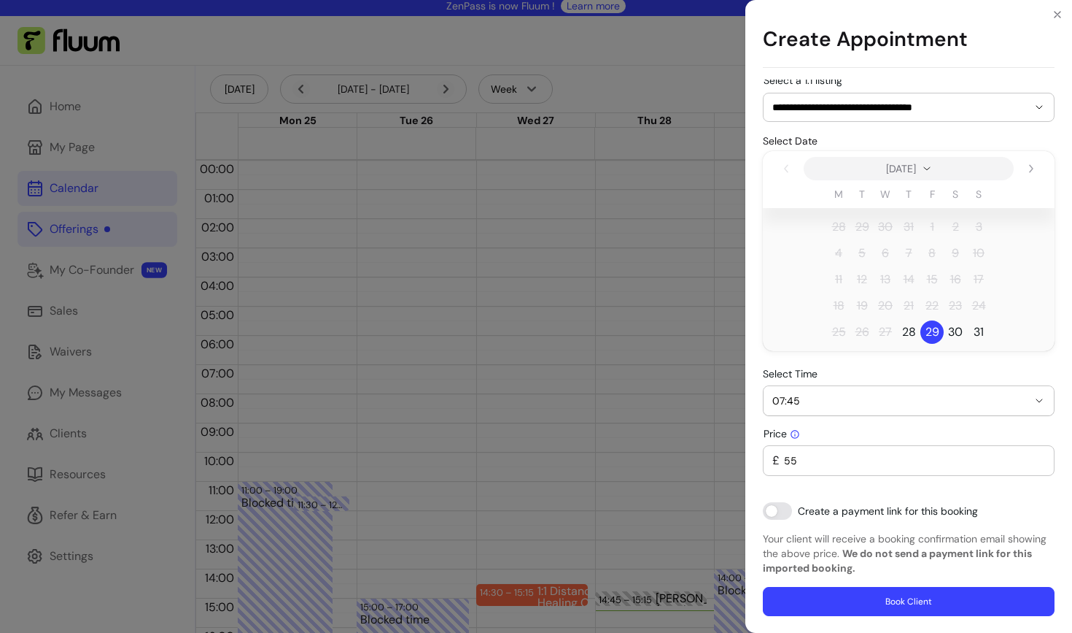
click at [806, 457] on input "55" at bounding box center [913, 460] width 266 height 15
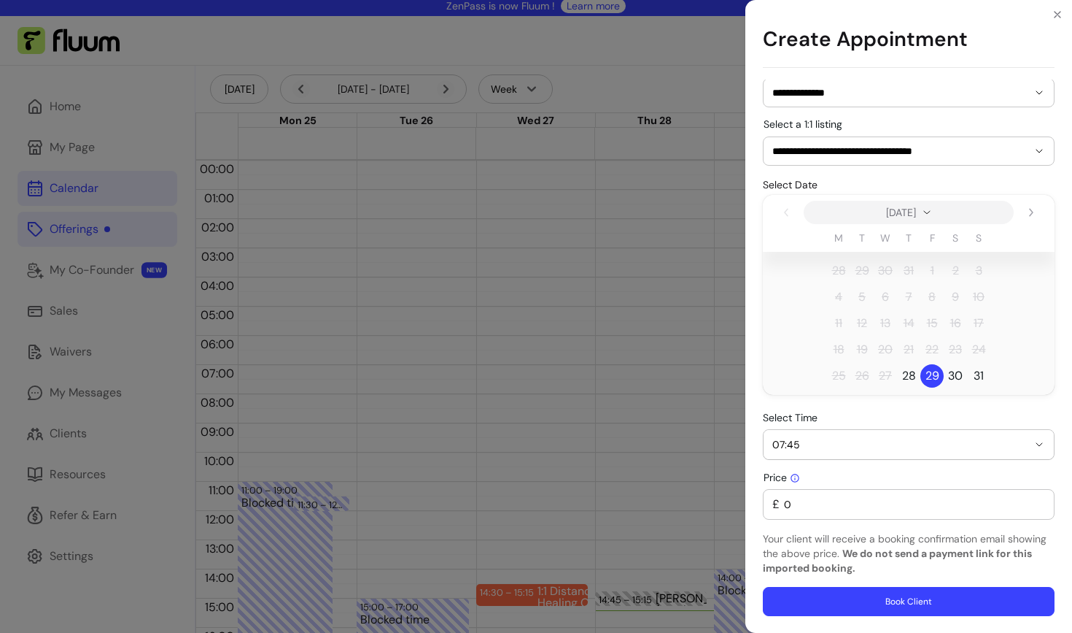
click at [838, 505] on input "0" at bounding box center [913, 504] width 266 height 15
click at [798, 510] on input "0" at bounding box center [913, 504] width 266 height 15
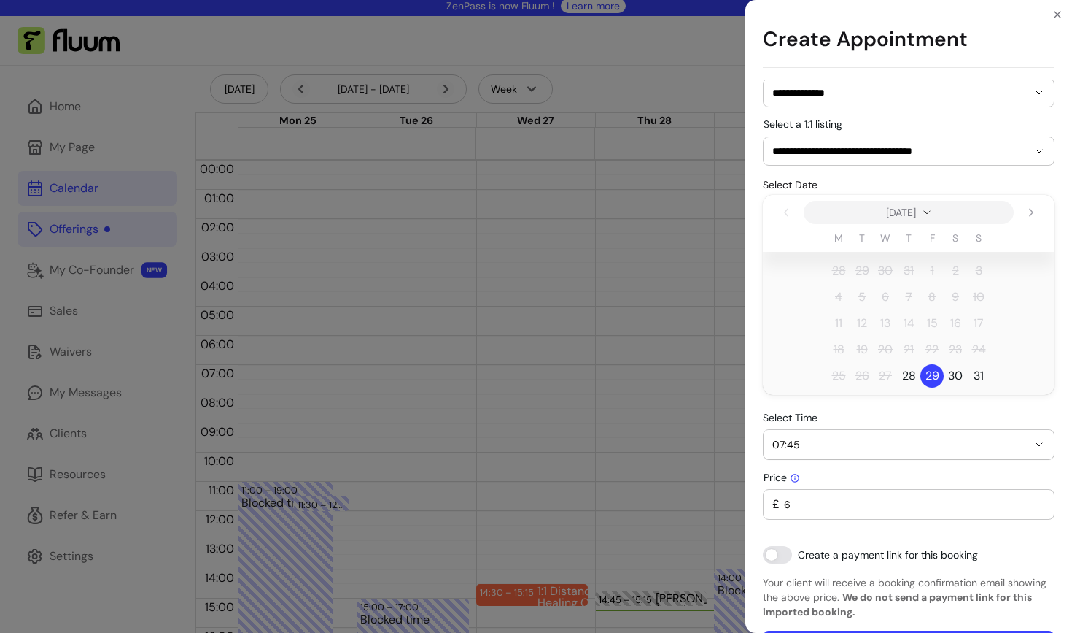
scroll to position [69, 0]
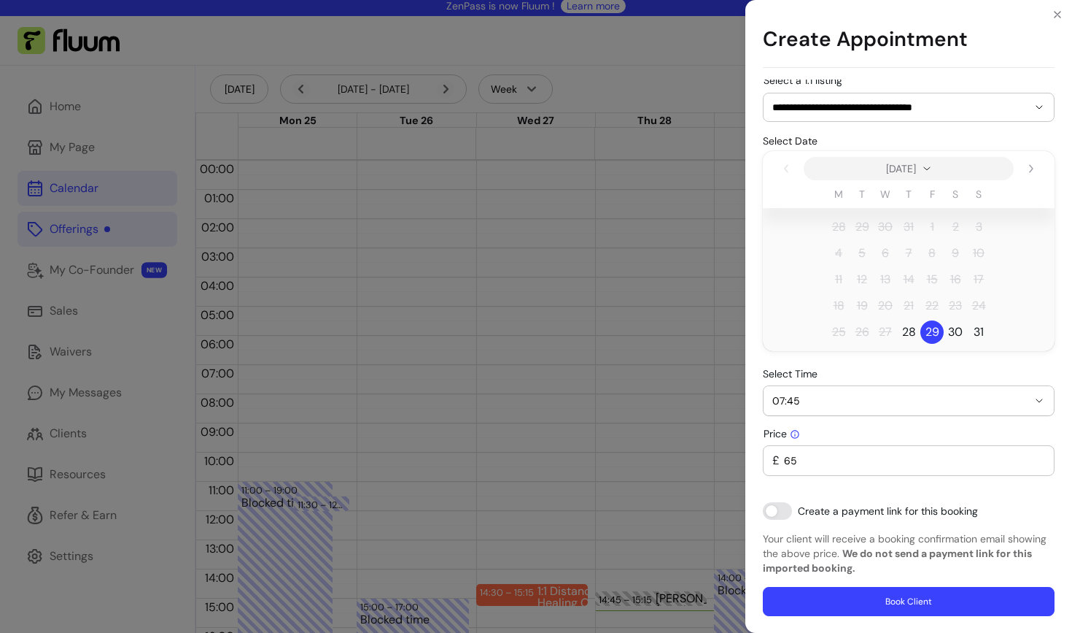
click at [786, 458] on input "65" at bounding box center [913, 460] width 266 height 15
click at [801, 465] on input "65" at bounding box center [913, 460] width 266 height 15
click at [807, 455] on input "65" at bounding box center [913, 460] width 266 height 15
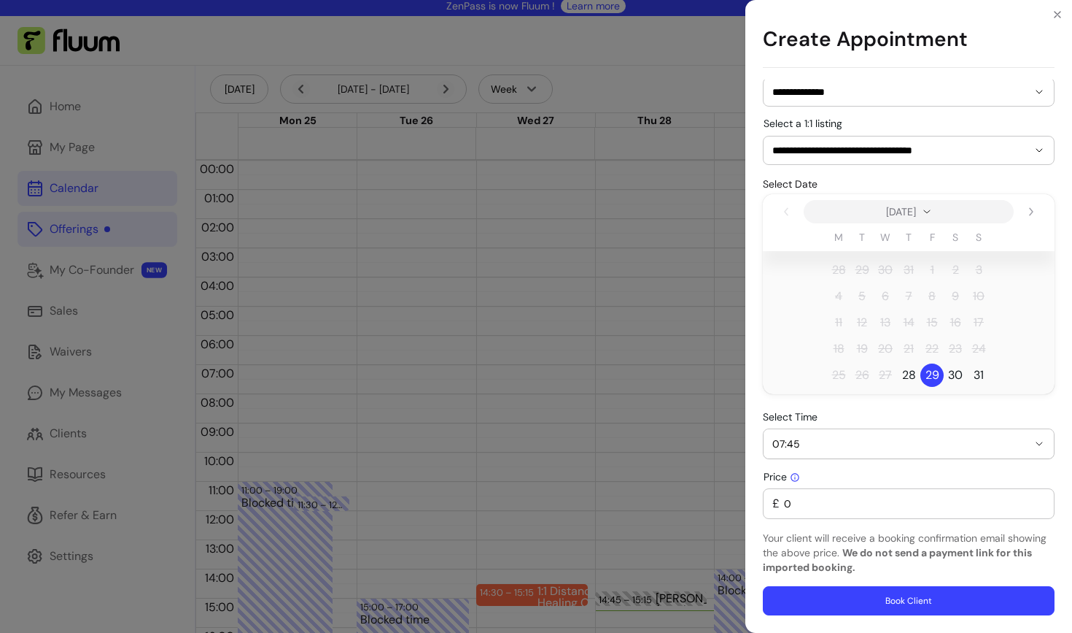
scroll to position [25, 0]
type input "0"
click at [1056, 18] on icon "Close" at bounding box center [1058, 15] width 12 height 12
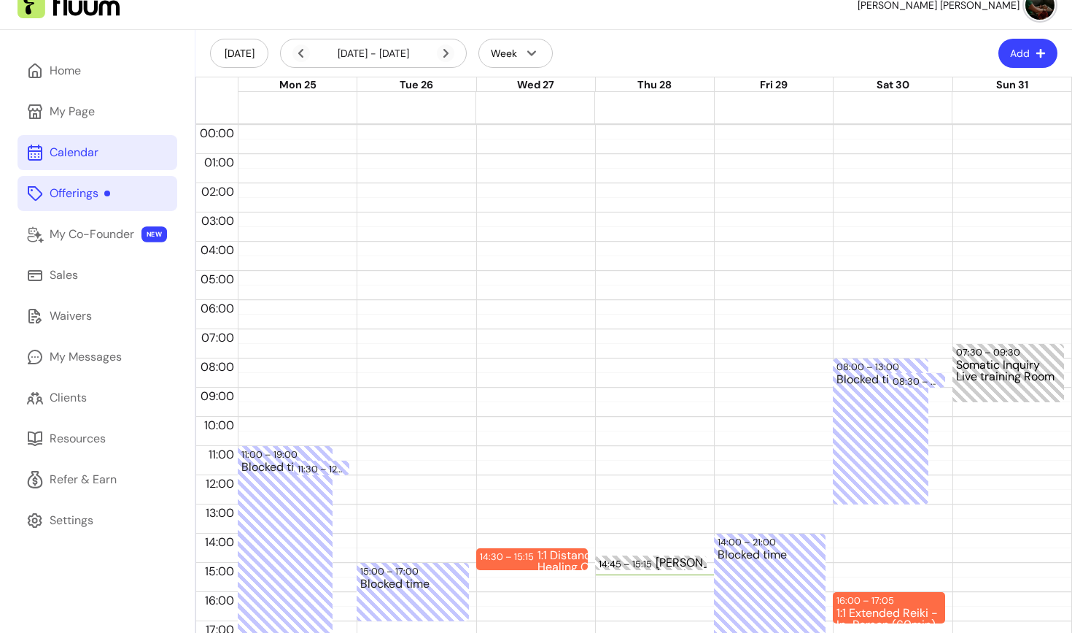
scroll to position [0, 0]
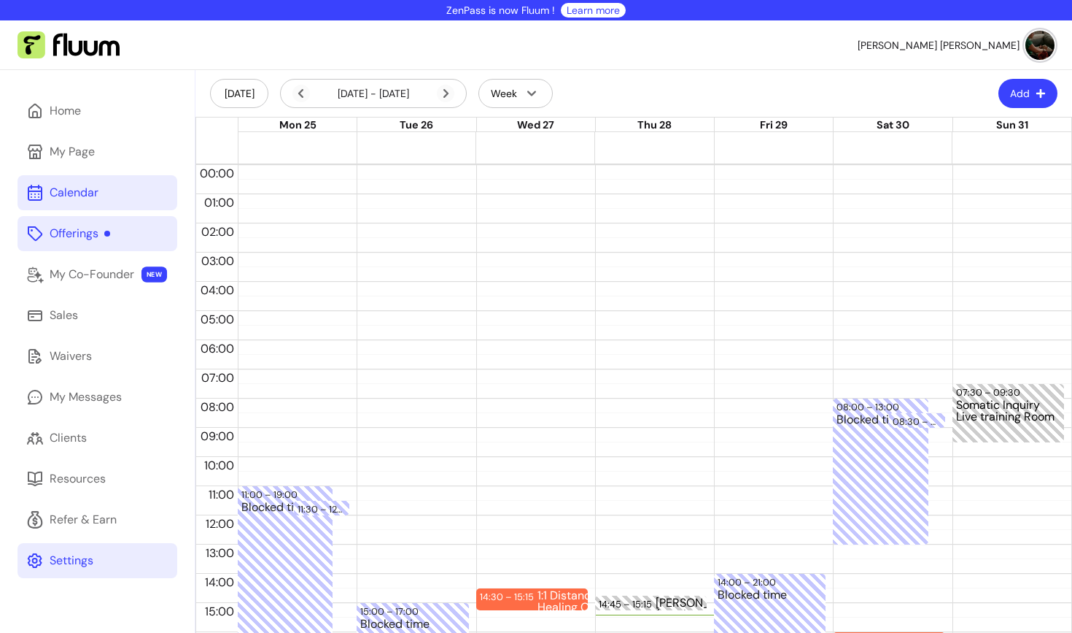
click at [53, 557] on div "Settings" at bounding box center [72, 561] width 44 height 18
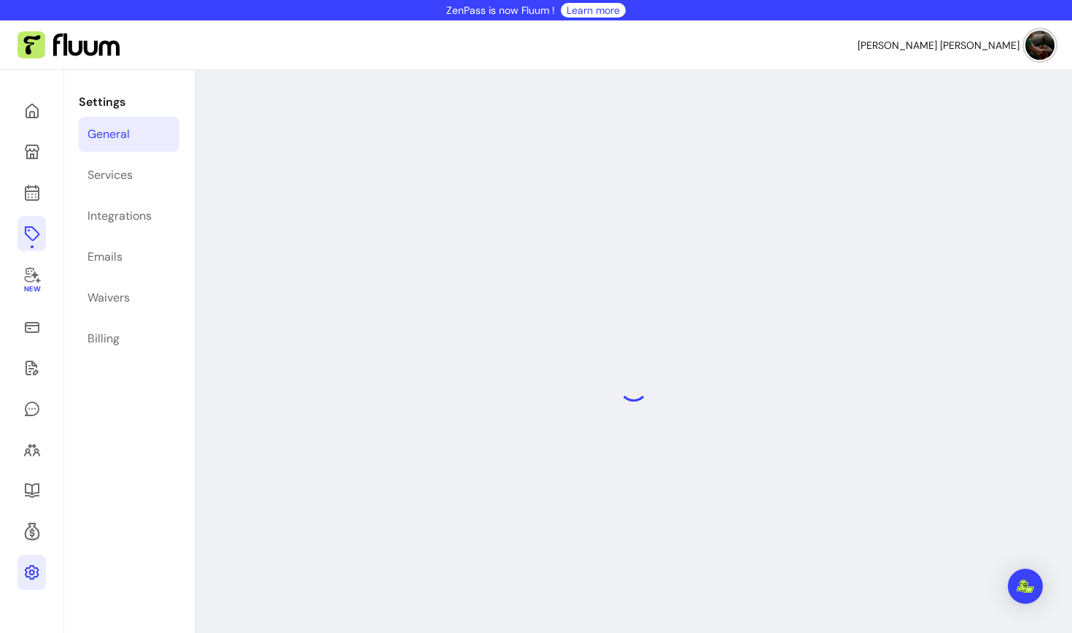
select select "**********"
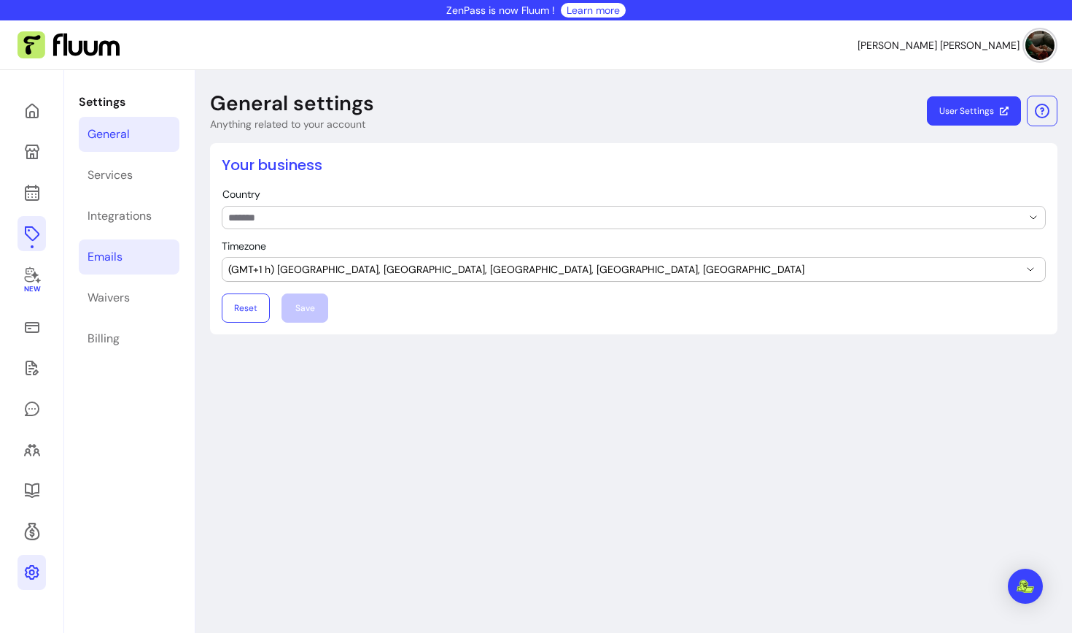
click at [118, 268] on link "Emails" at bounding box center [129, 256] width 101 height 35
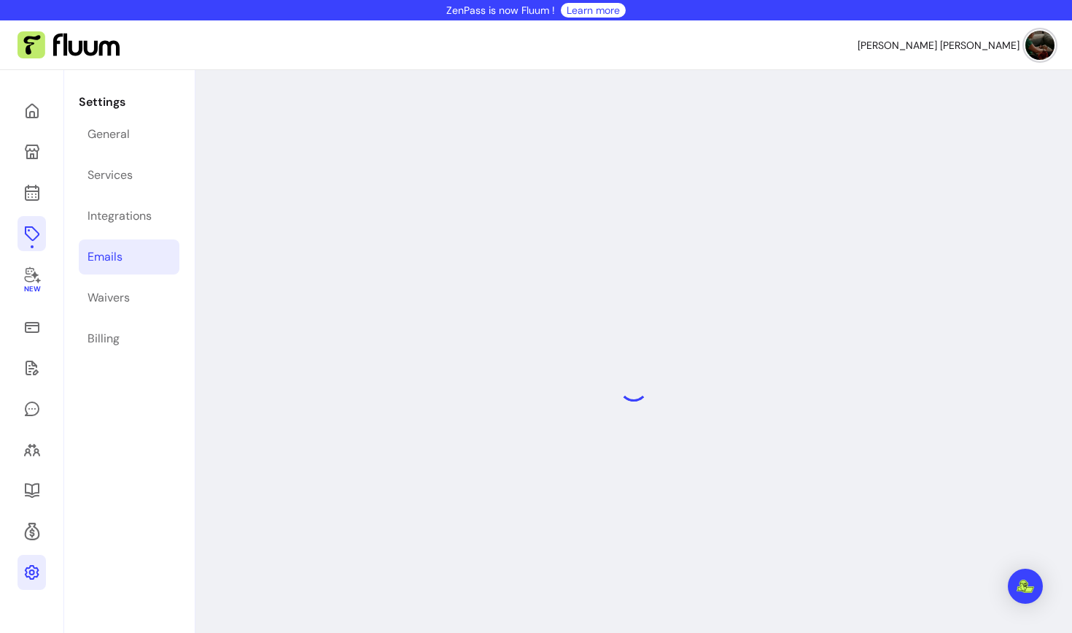
select select "**********"
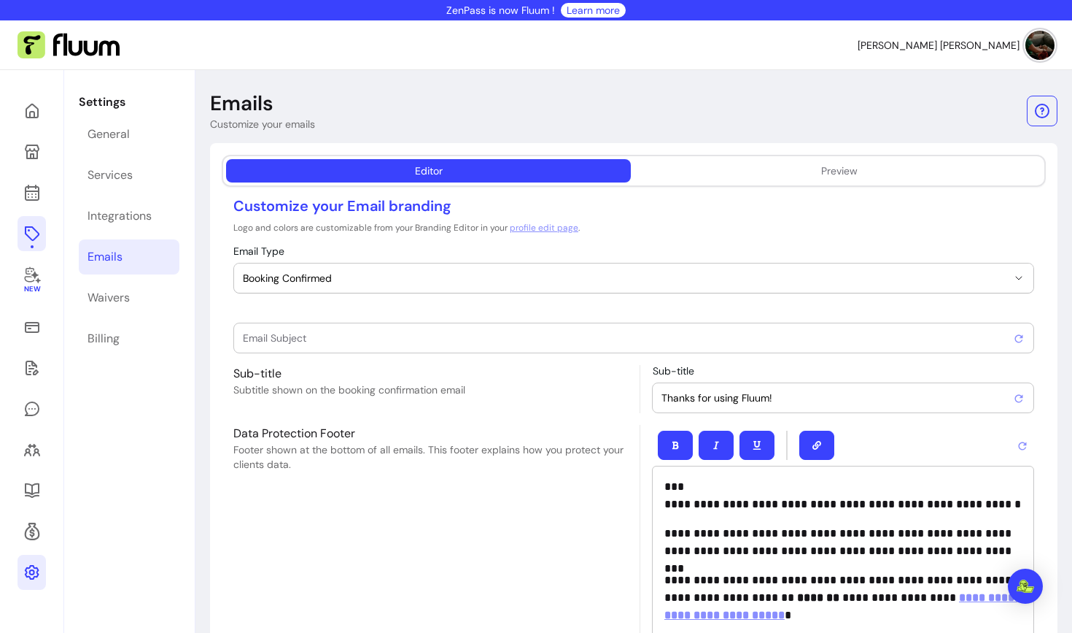
type input "Booking confirmed !"
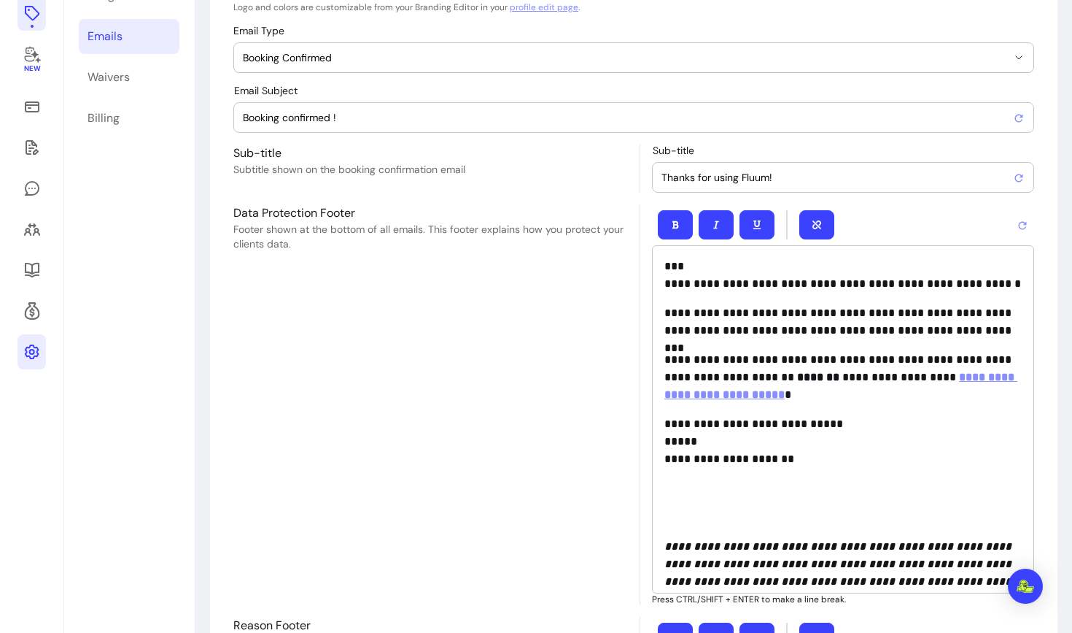
scroll to position [194, 0]
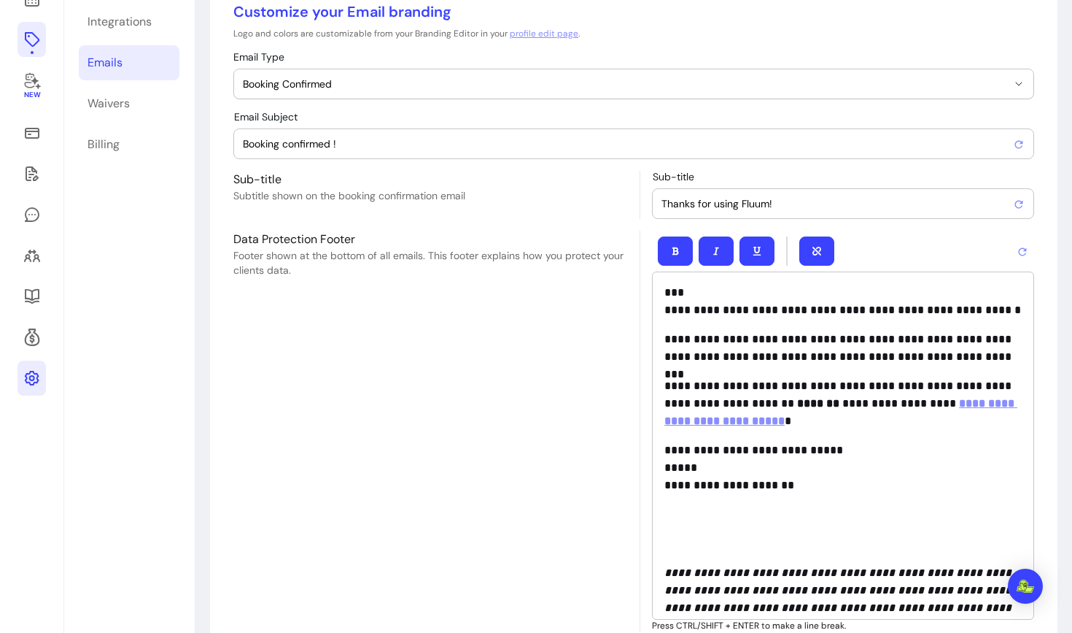
click at [826, 403] on strong "*******" at bounding box center [818, 403] width 42 height 11
click at [836, 403] on strong "*******" at bounding box center [818, 403] width 42 height 11
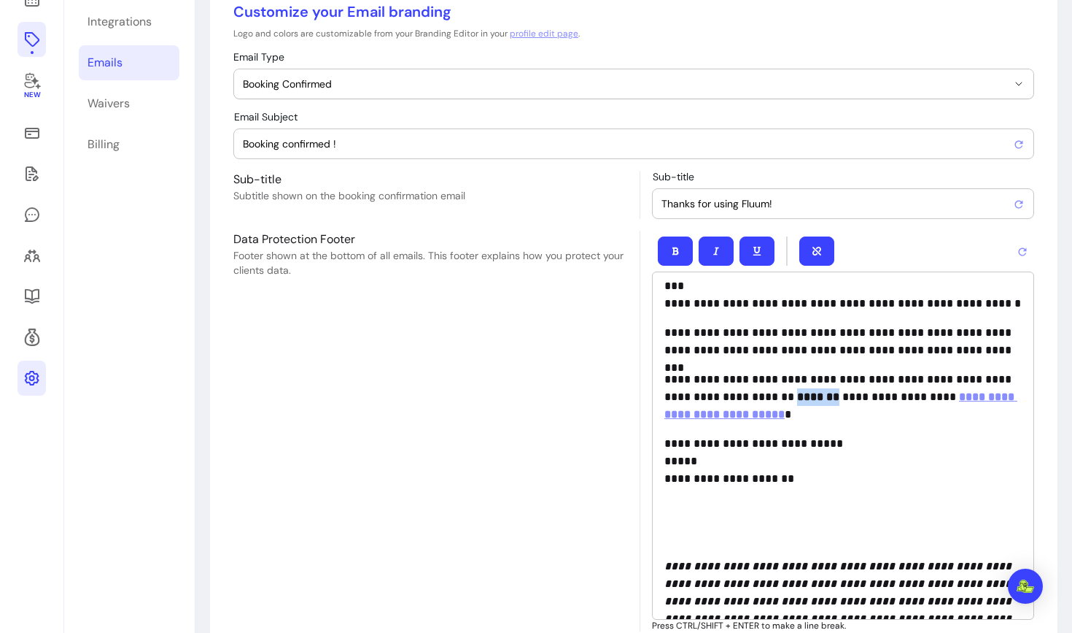
scroll to position [0, 0]
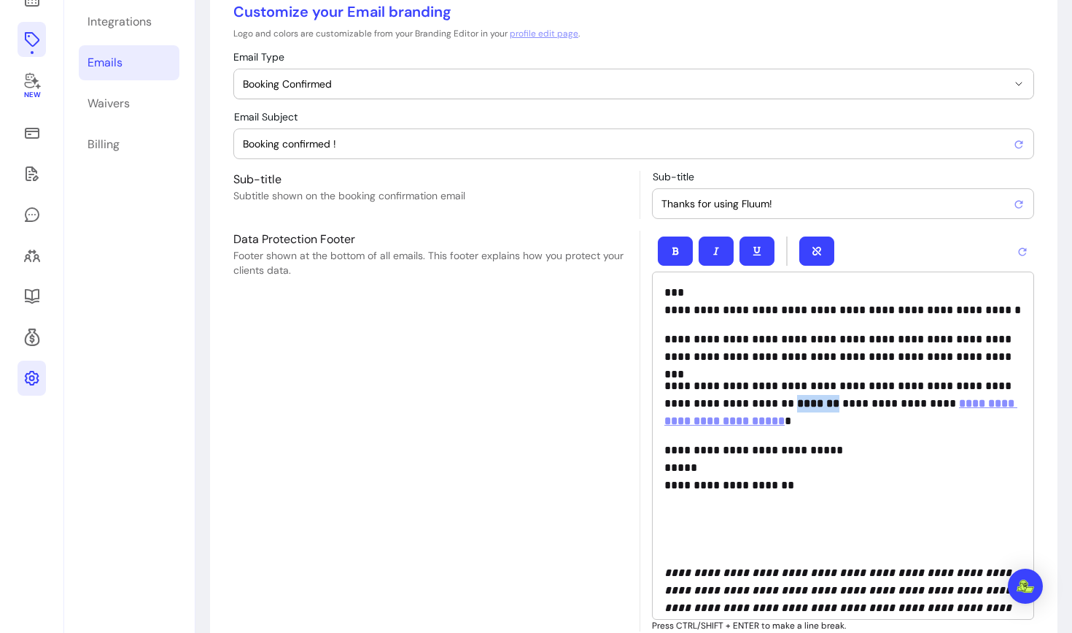
click at [447, 82] on span "Booking Confirmed" at bounding box center [625, 84] width 765 height 15
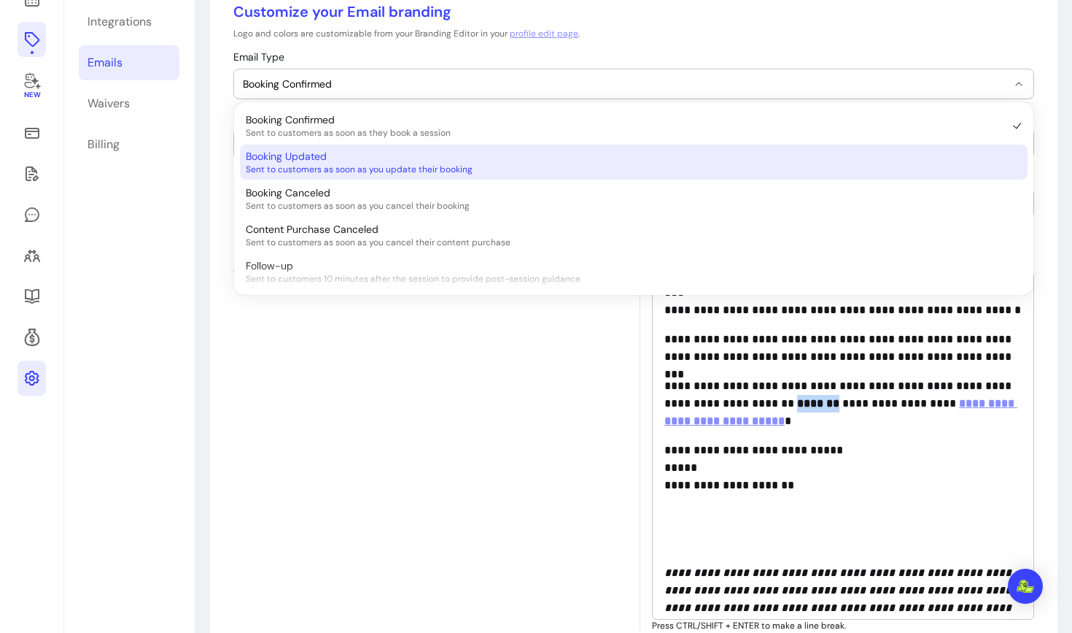
click at [421, 172] on span "Sent to customers as soon as you update their booking" at bounding box center [627, 169] width 762 height 12
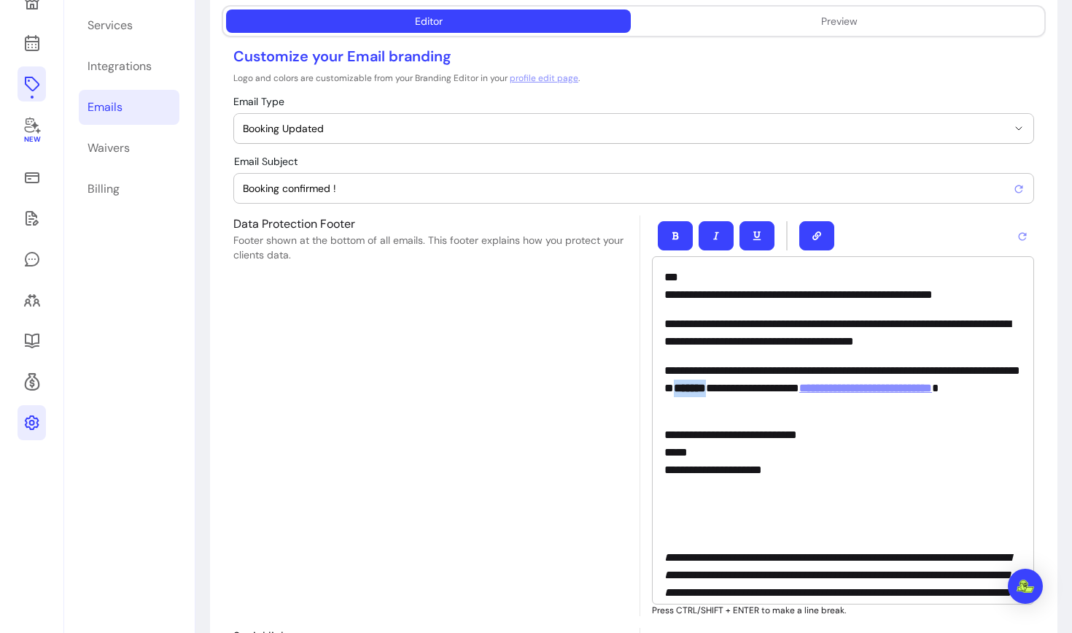
scroll to position [150, 0]
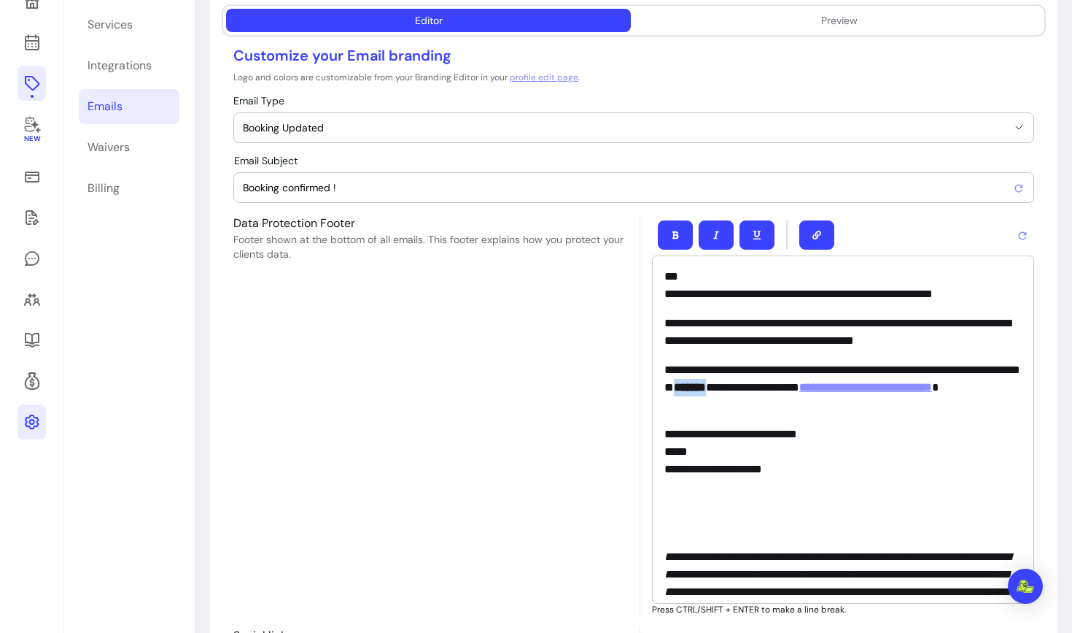
click at [423, 127] on span "Booking Updated" at bounding box center [625, 127] width 765 height 15
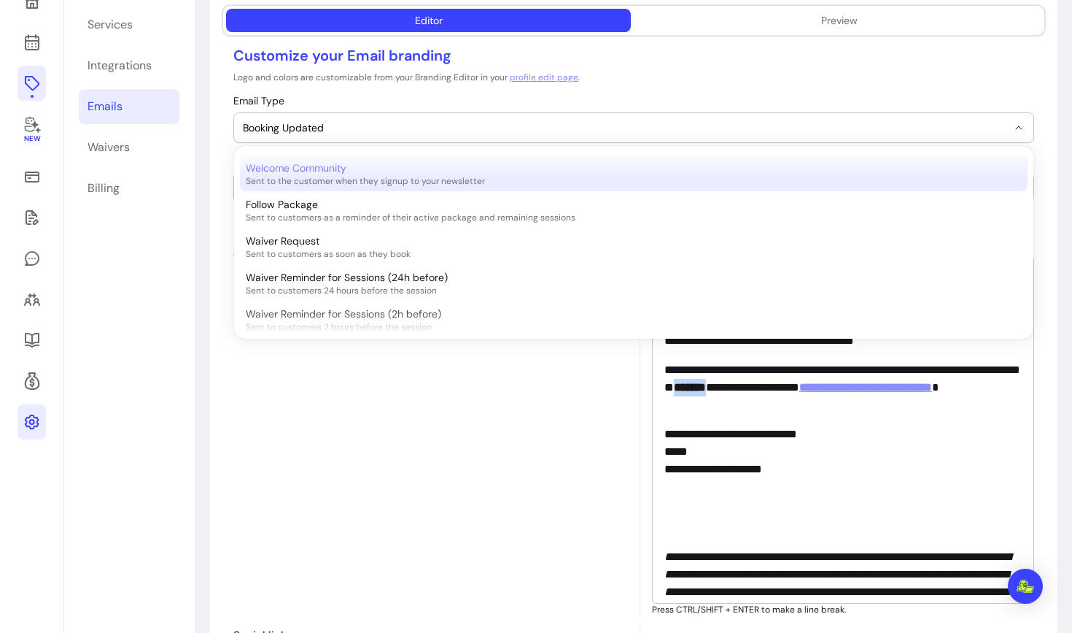
scroll to position [225, 0]
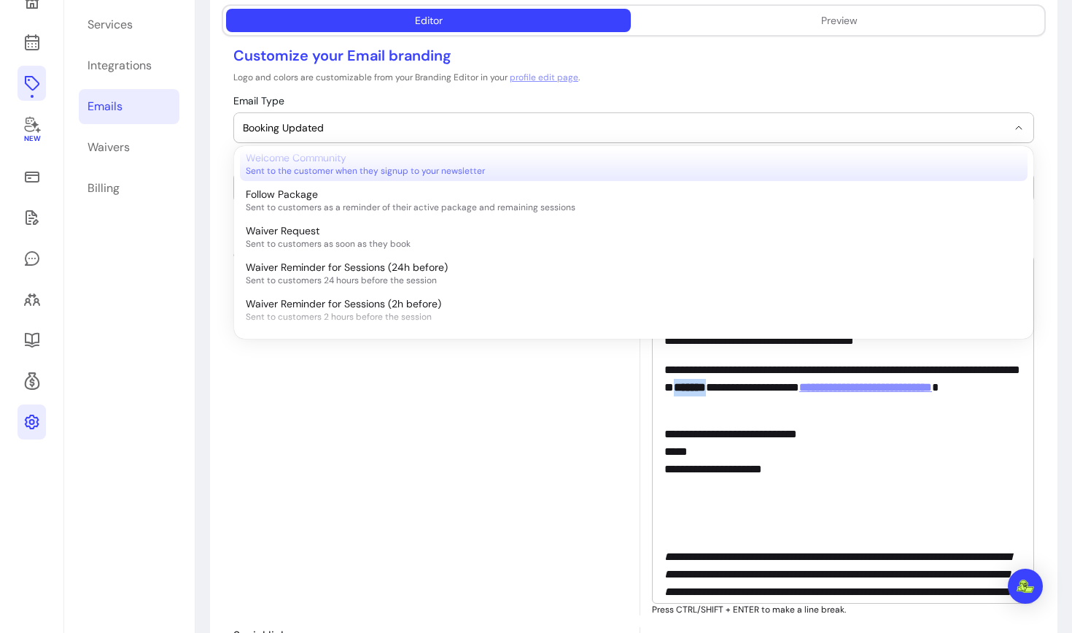
click at [359, 172] on span "Sent to the customer when they signup to your newsletter" at bounding box center [627, 171] width 762 height 12
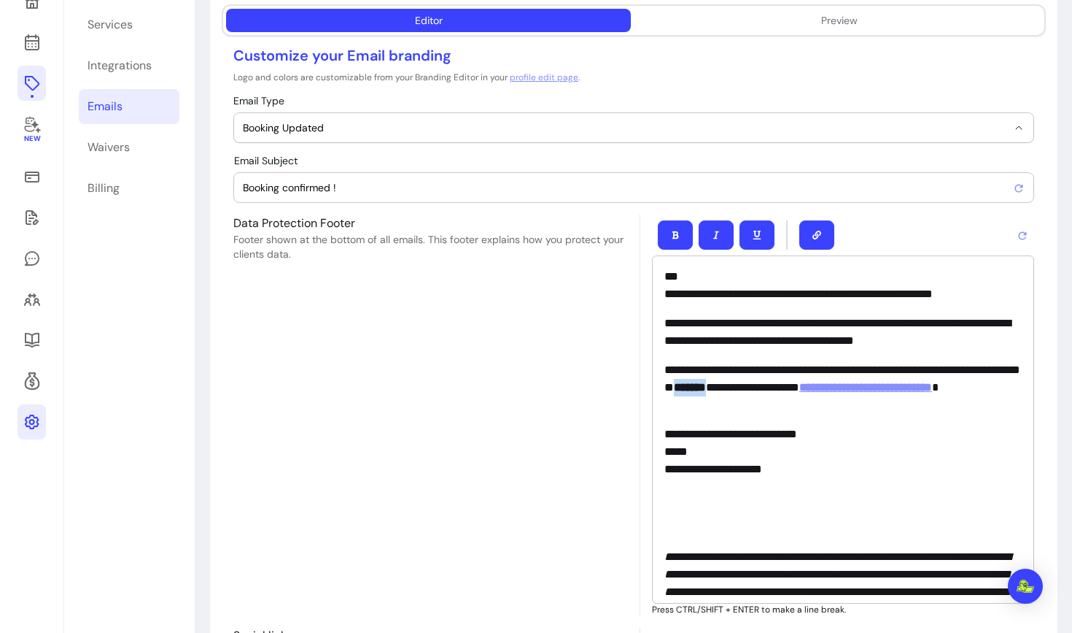
select select "**********"
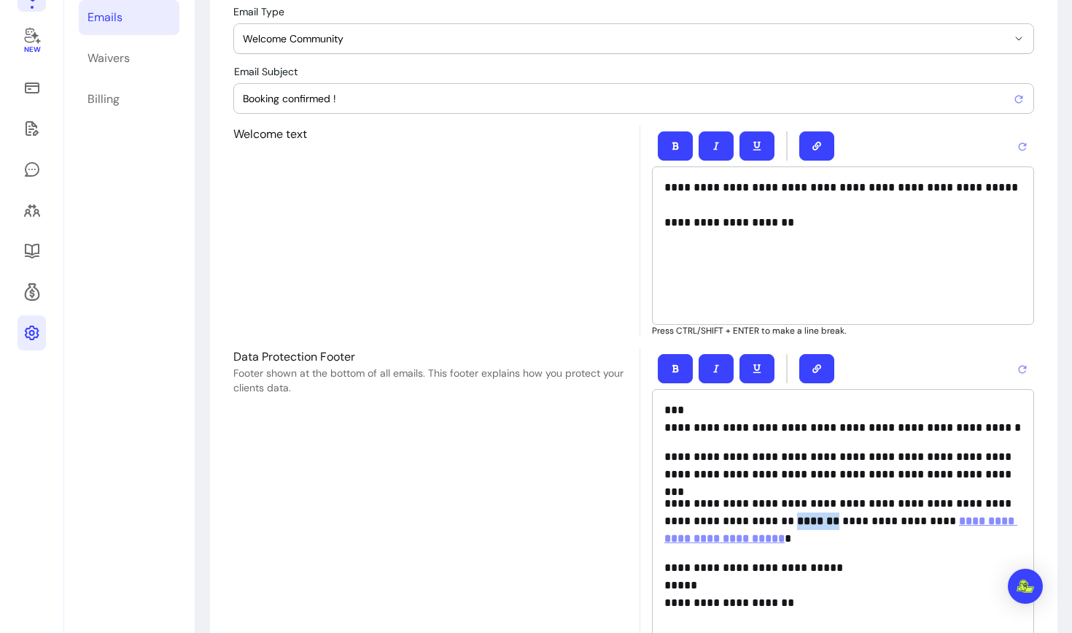
type input "Welcome to the [PERSON_NAME] Healing community !"
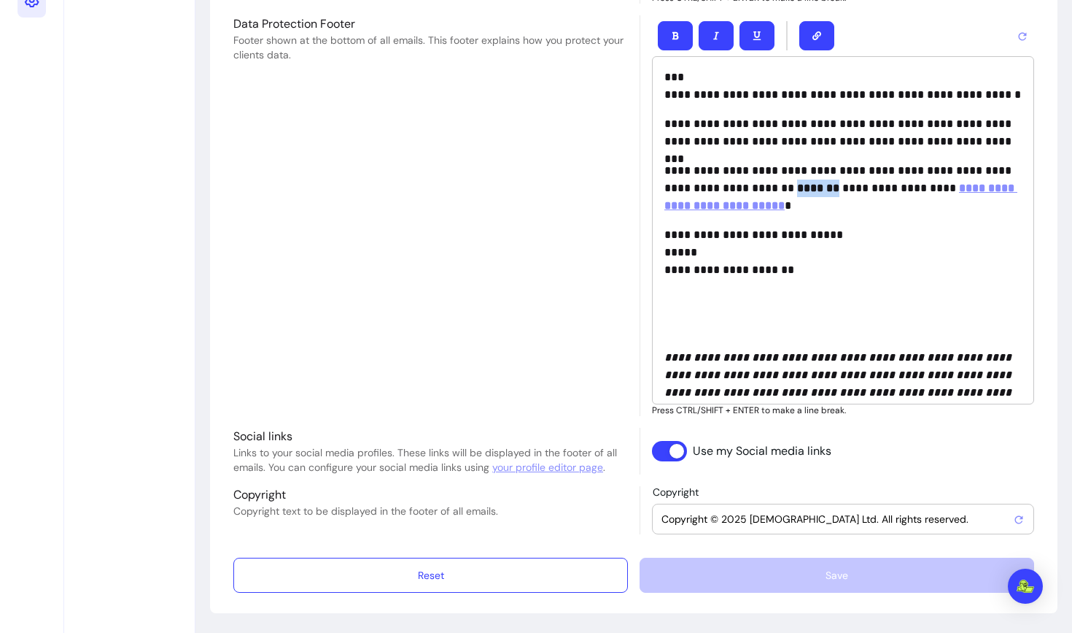
scroll to position [0, 0]
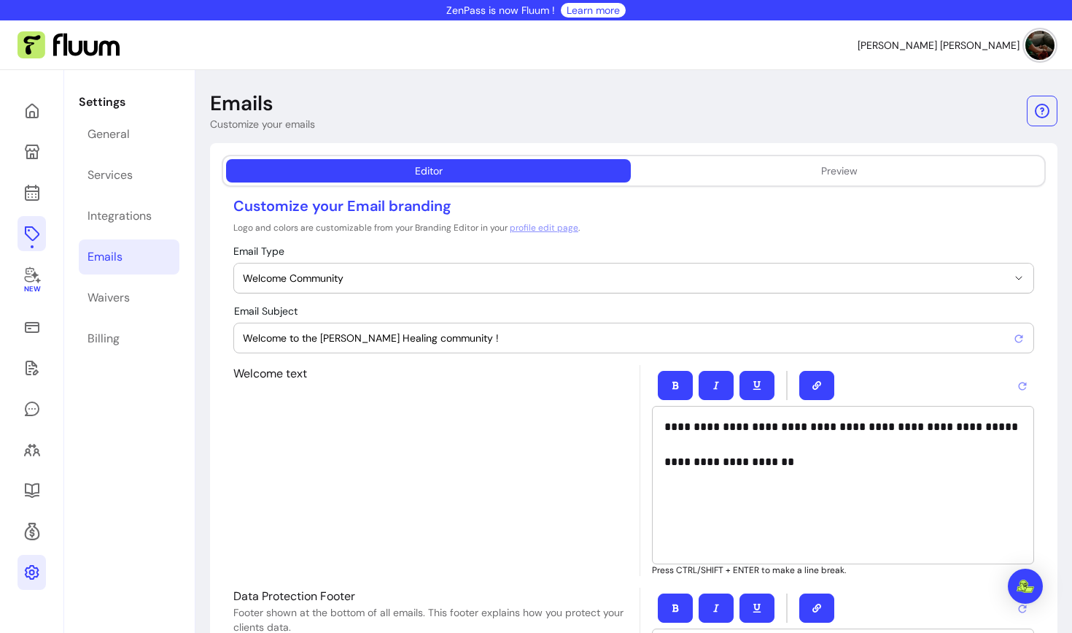
click at [347, 285] on span "Welcome Community" at bounding box center [625, 278] width 765 height 15
click at [36, 232] on icon at bounding box center [31, 233] width 15 height 15
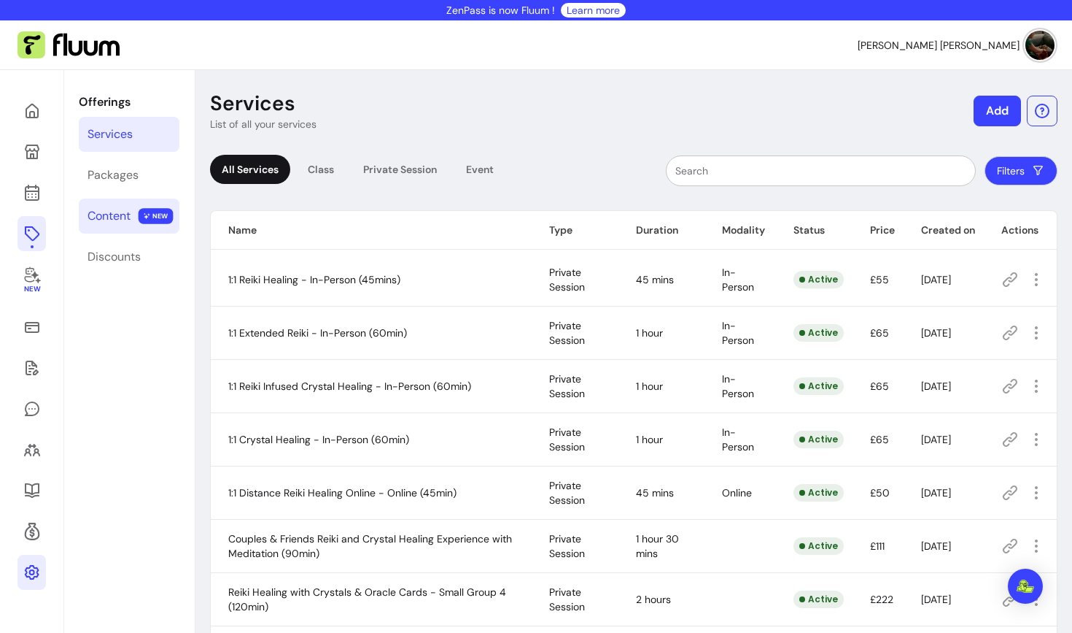
click at [118, 226] on link "Content NEW" at bounding box center [129, 215] width 101 height 35
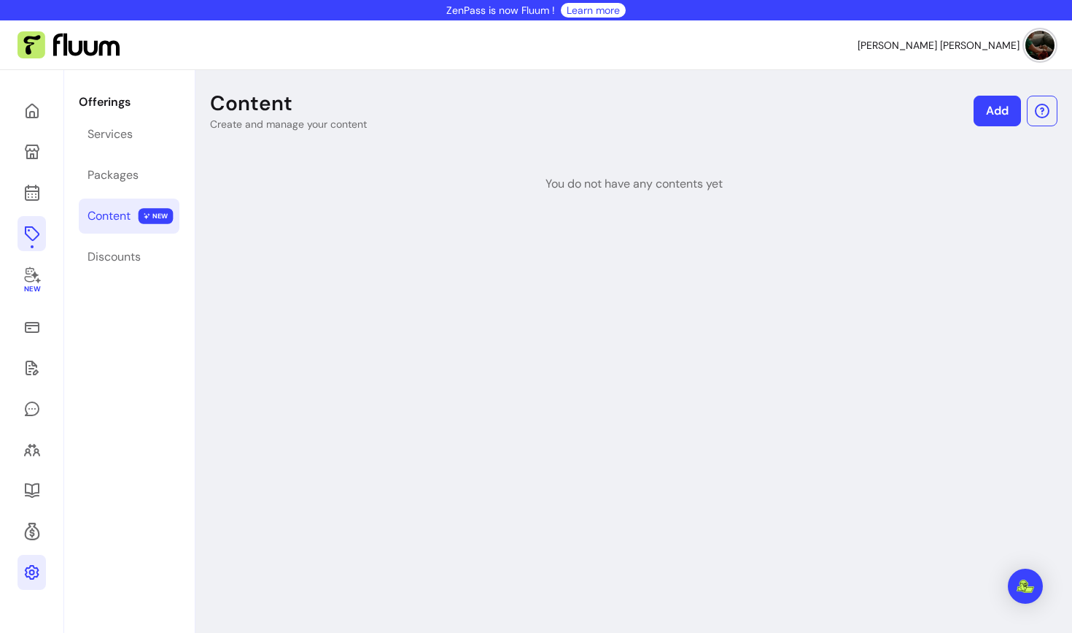
click at [1006, 121] on link "Add" at bounding box center [997, 111] width 47 height 31
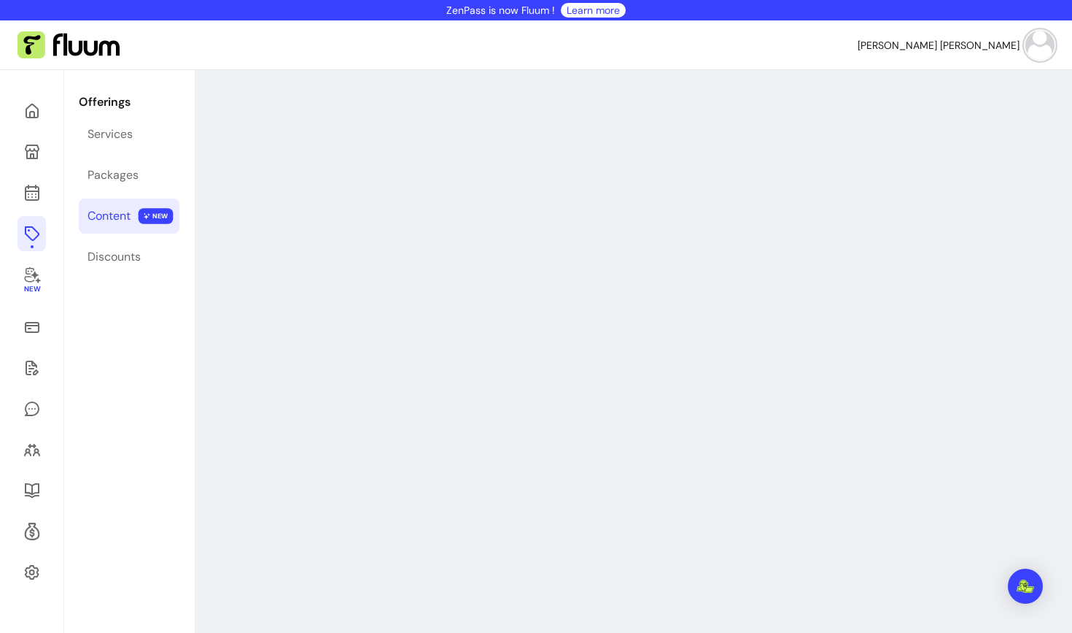
select select "***"
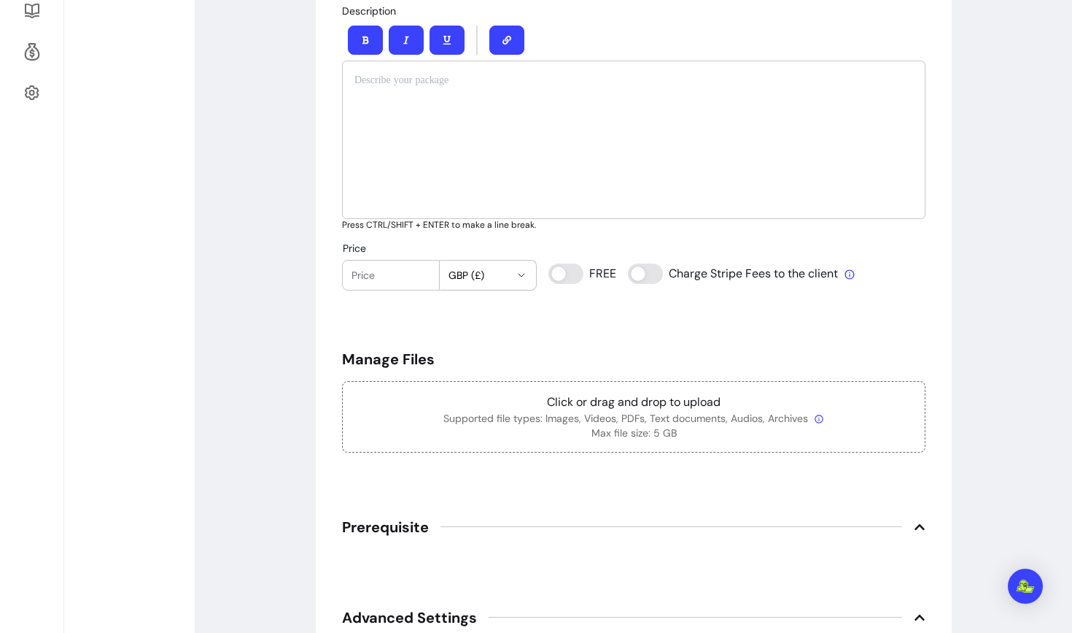
scroll to position [573, 0]
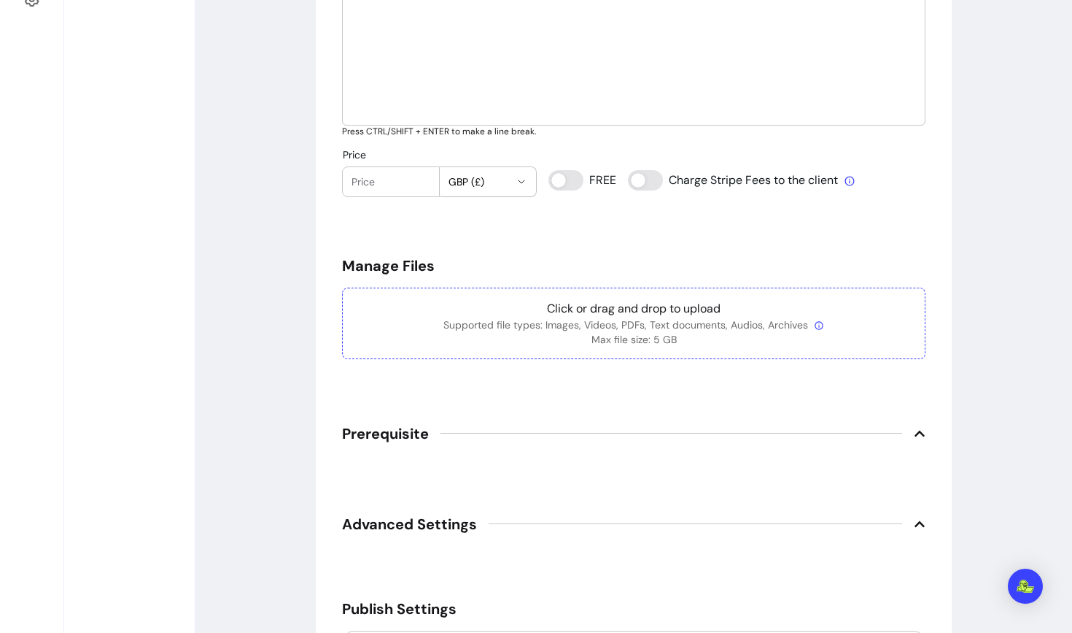
click at [823, 325] on icon at bounding box center [819, 325] width 10 height 10
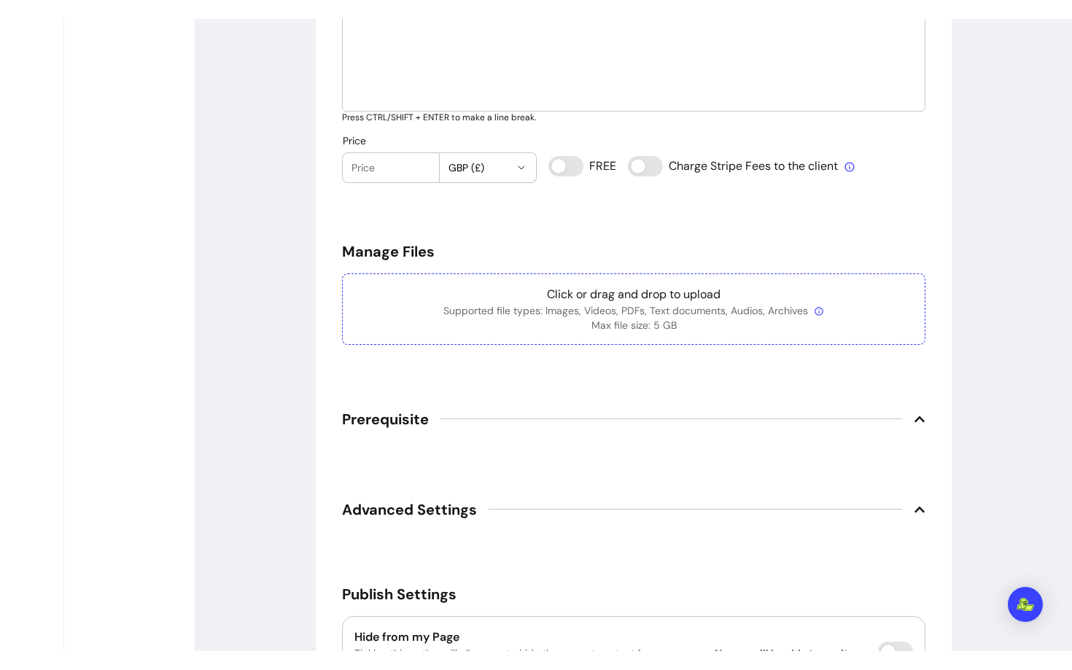
scroll to position [606, 0]
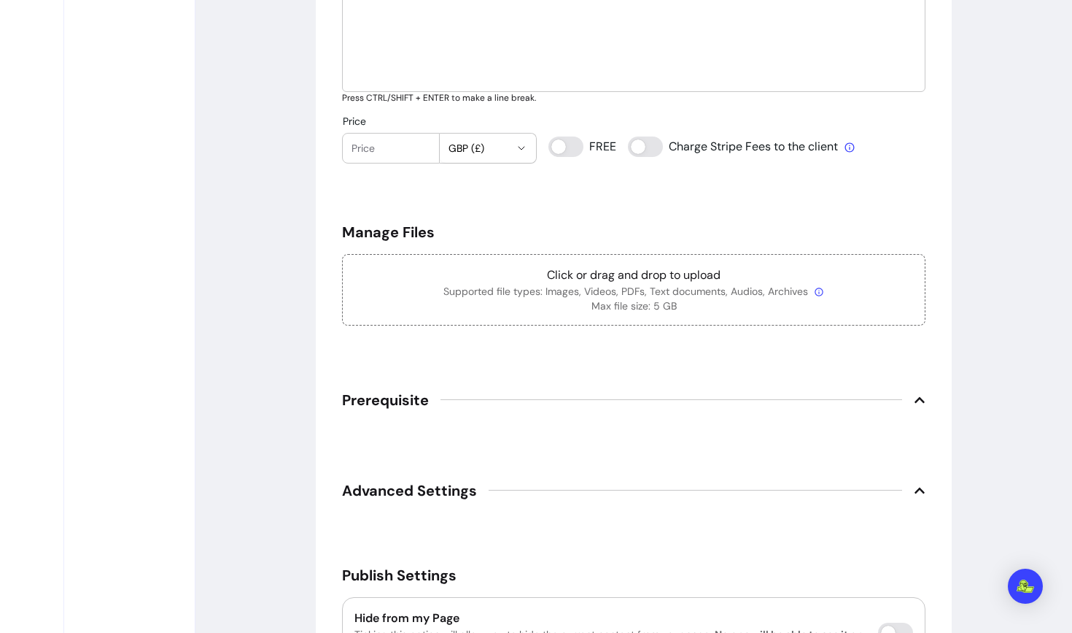
click at [418, 395] on span "Prerequisite" at bounding box center [385, 400] width 87 height 20
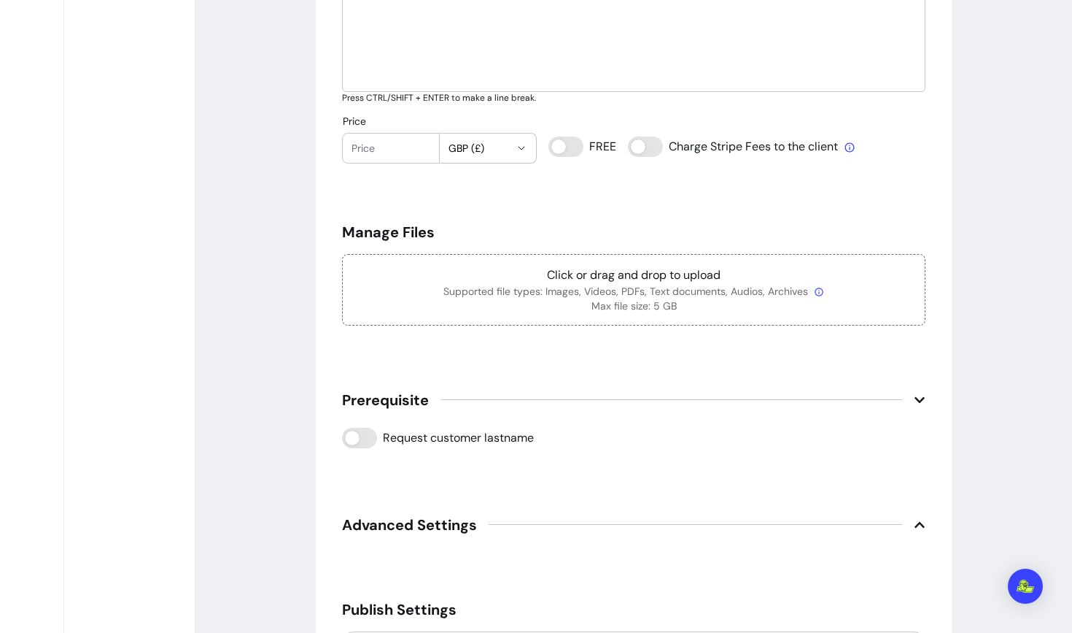
click at [418, 395] on span "Prerequisite" at bounding box center [385, 400] width 87 height 20
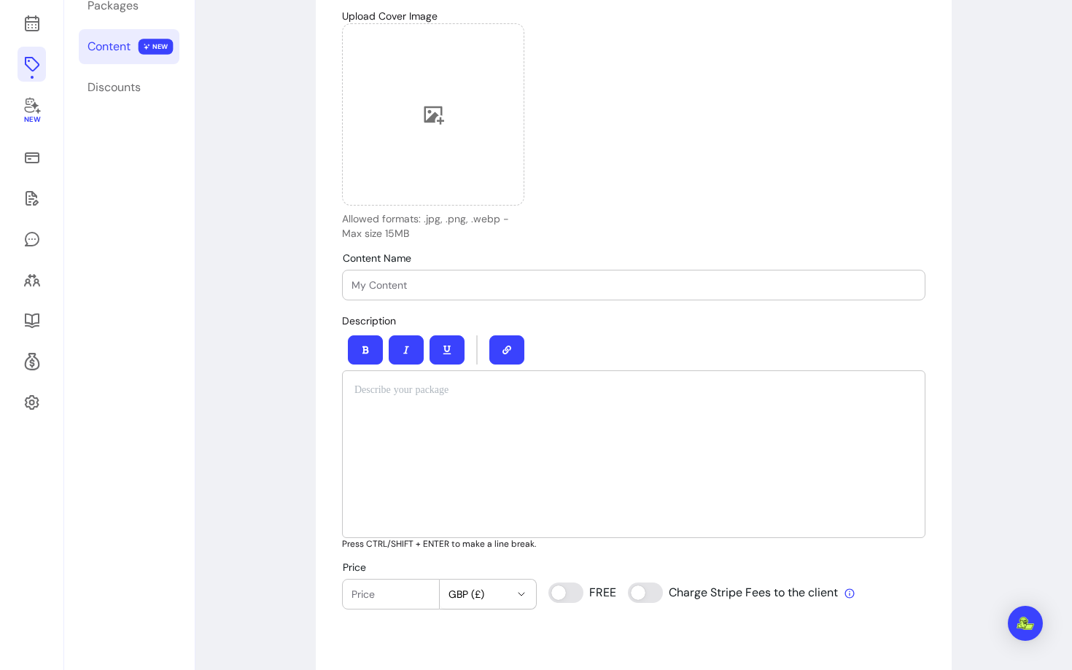
scroll to position [0, 0]
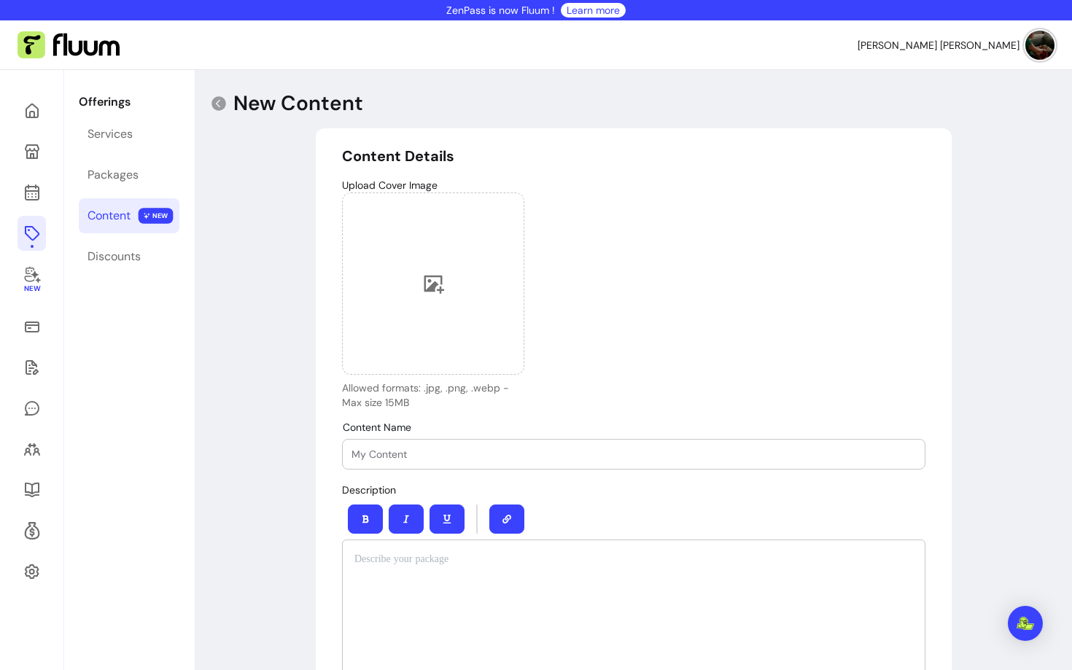
click at [1033, 28] on nav "[PERSON_NAME] [PERSON_NAME]" at bounding box center [536, 45] width 1072 height 50
